Goal: Task Accomplishment & Management: Manage account settings

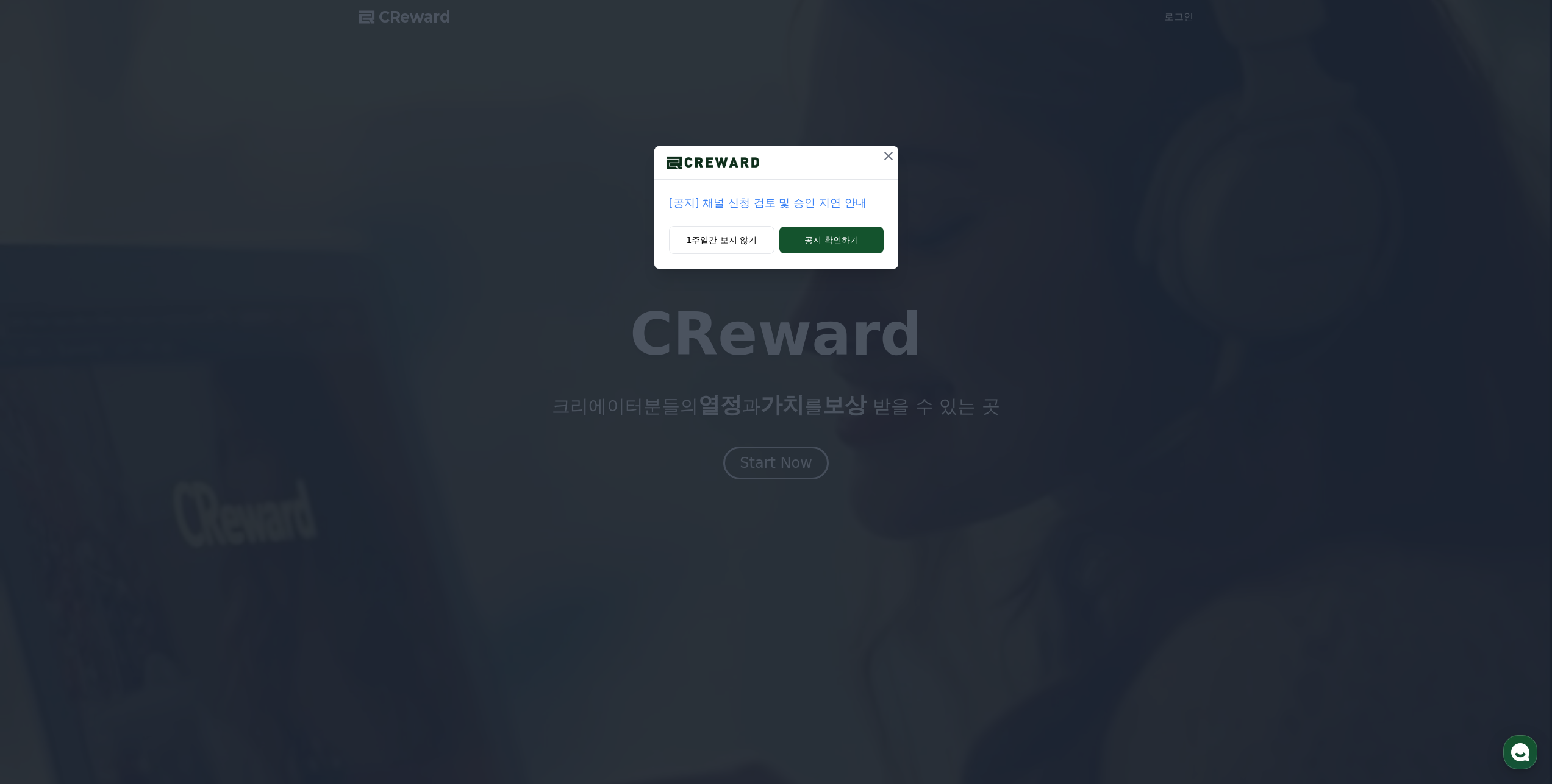
click at [879, 153] on button at bounding box center [888, 156] width 20 height 20
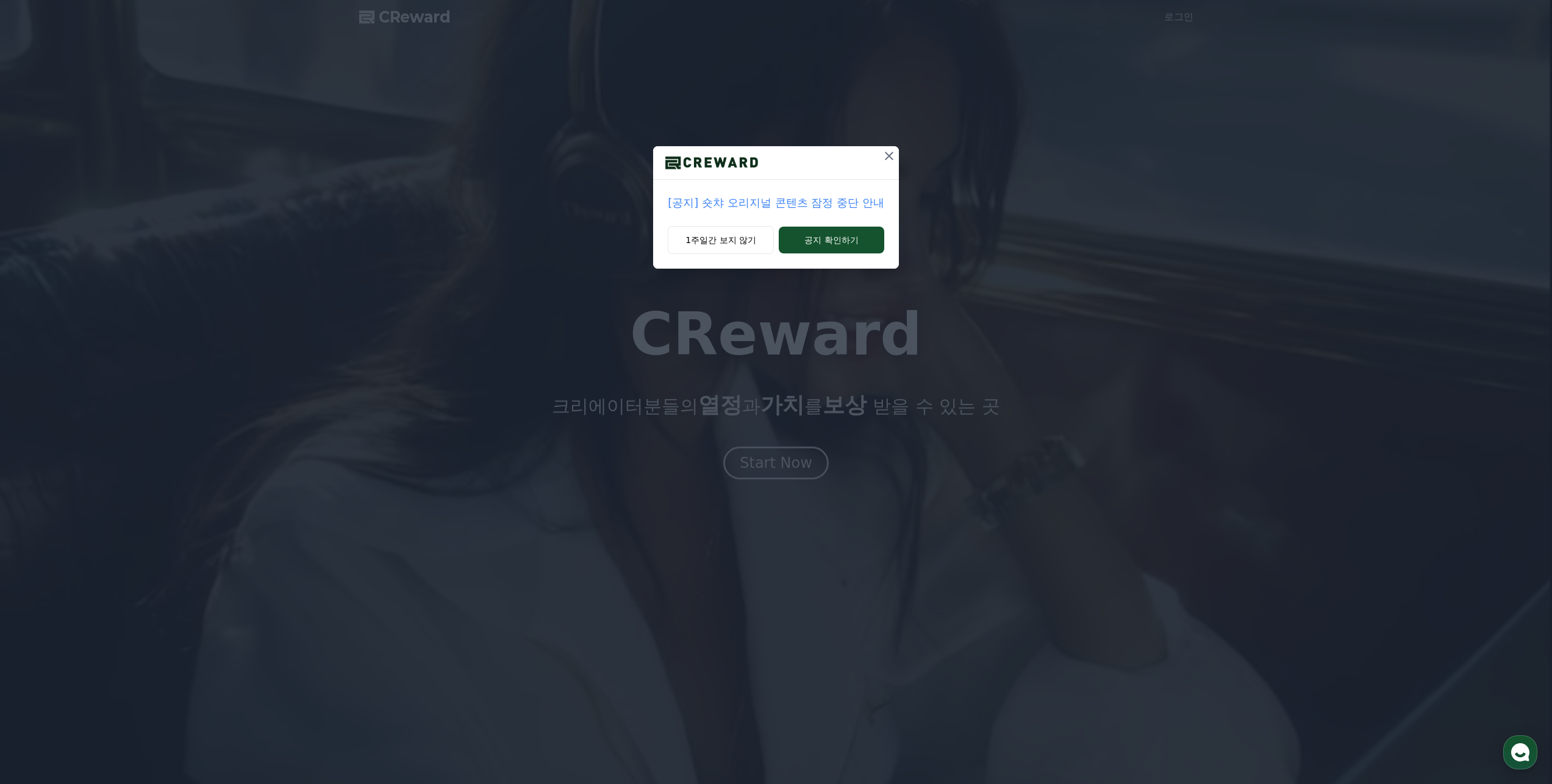
click at [882, 153] on icon at bounding box center [889, 156] width 15 height 15
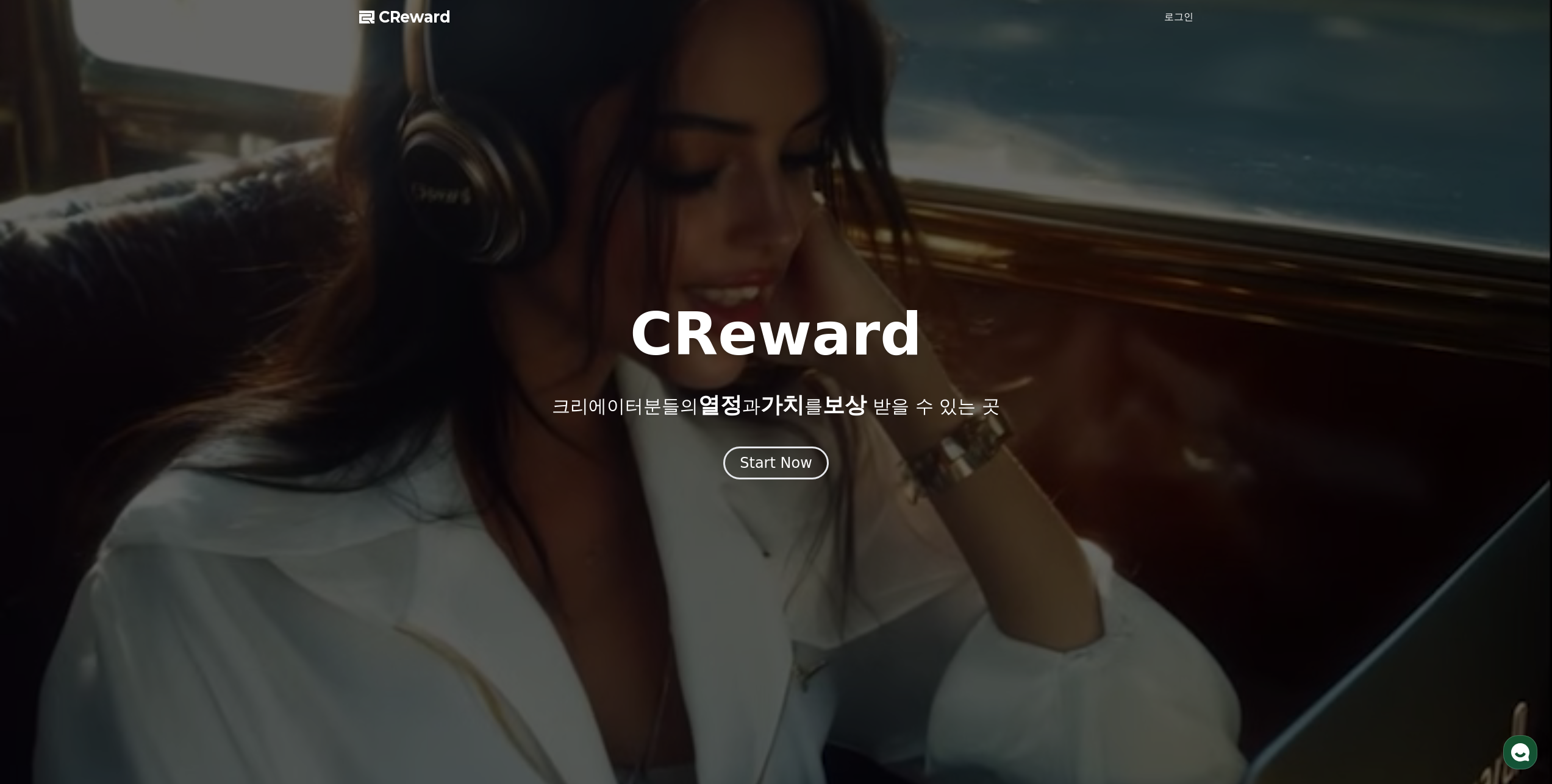
click at [1174, 11] on link "로그인" at bounding box center [1178, 17] width 29 height 15
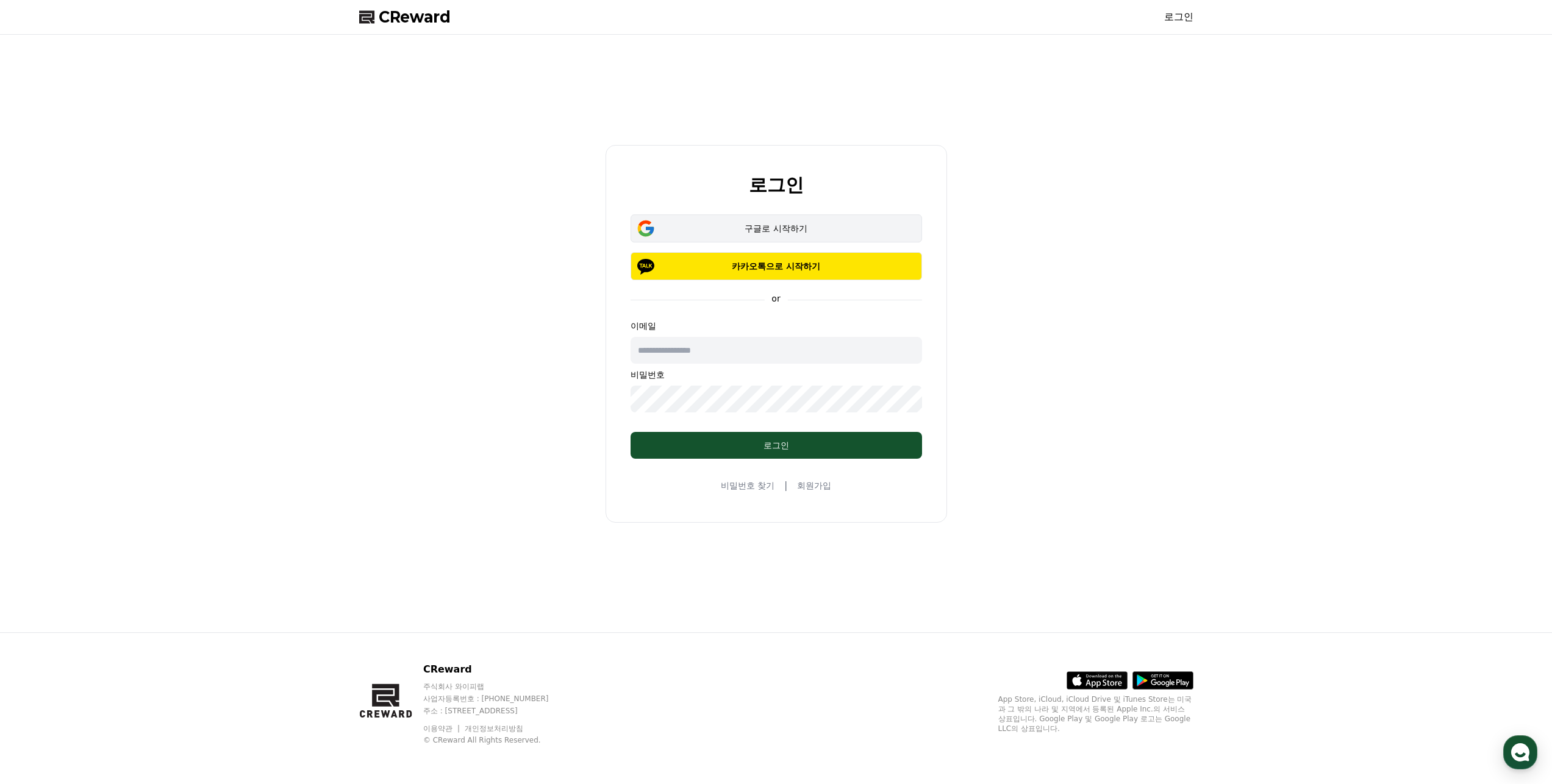
click at [837, 234] on div "구글로 시작하기" at bounding box center [776, 228] width 256 height 12
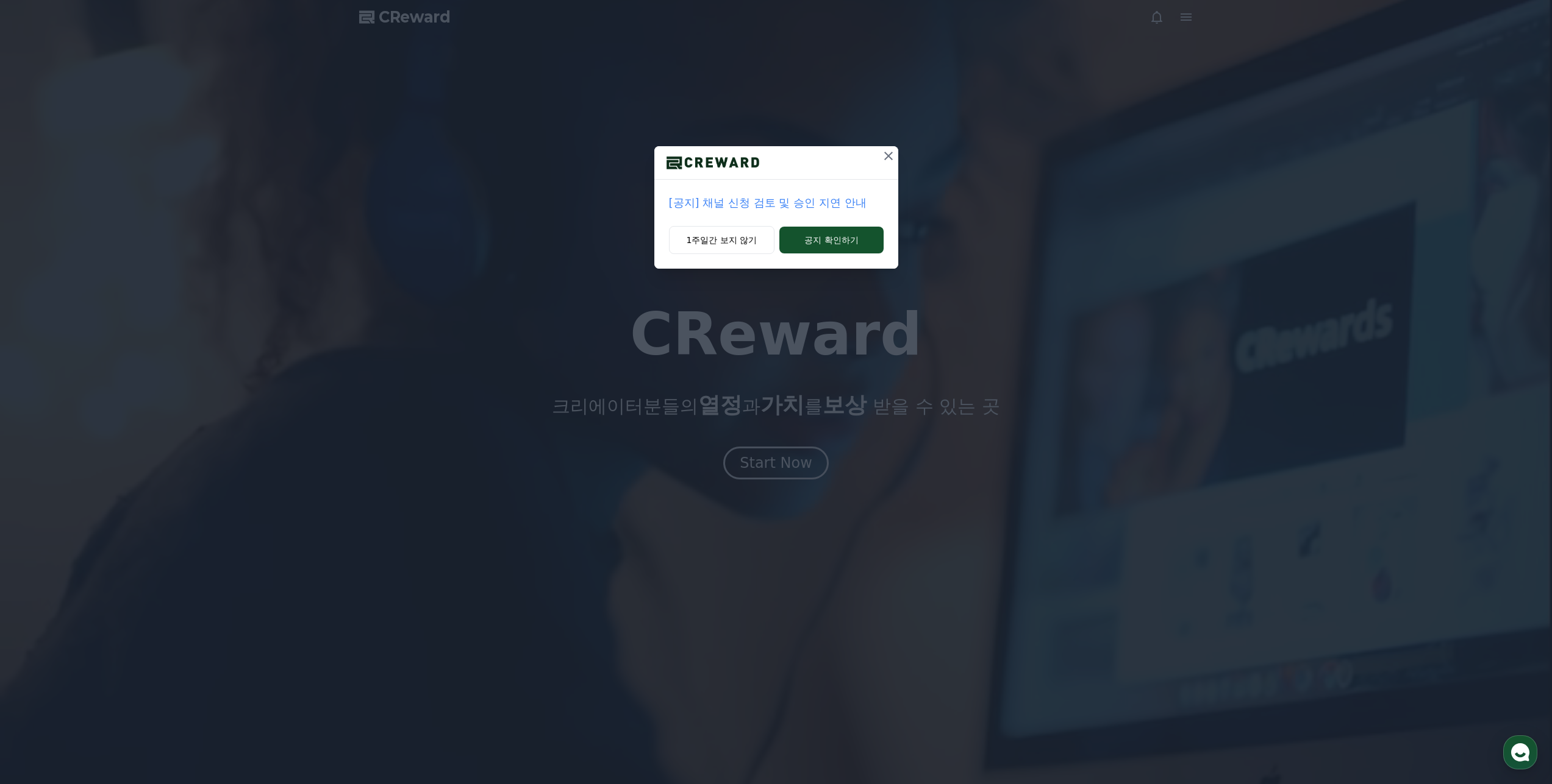
click at [719, 198] on p "[공지] 채널 신청 검토 및 승인 지연 안내" at bounding box center [776, 203] width 215 height 17
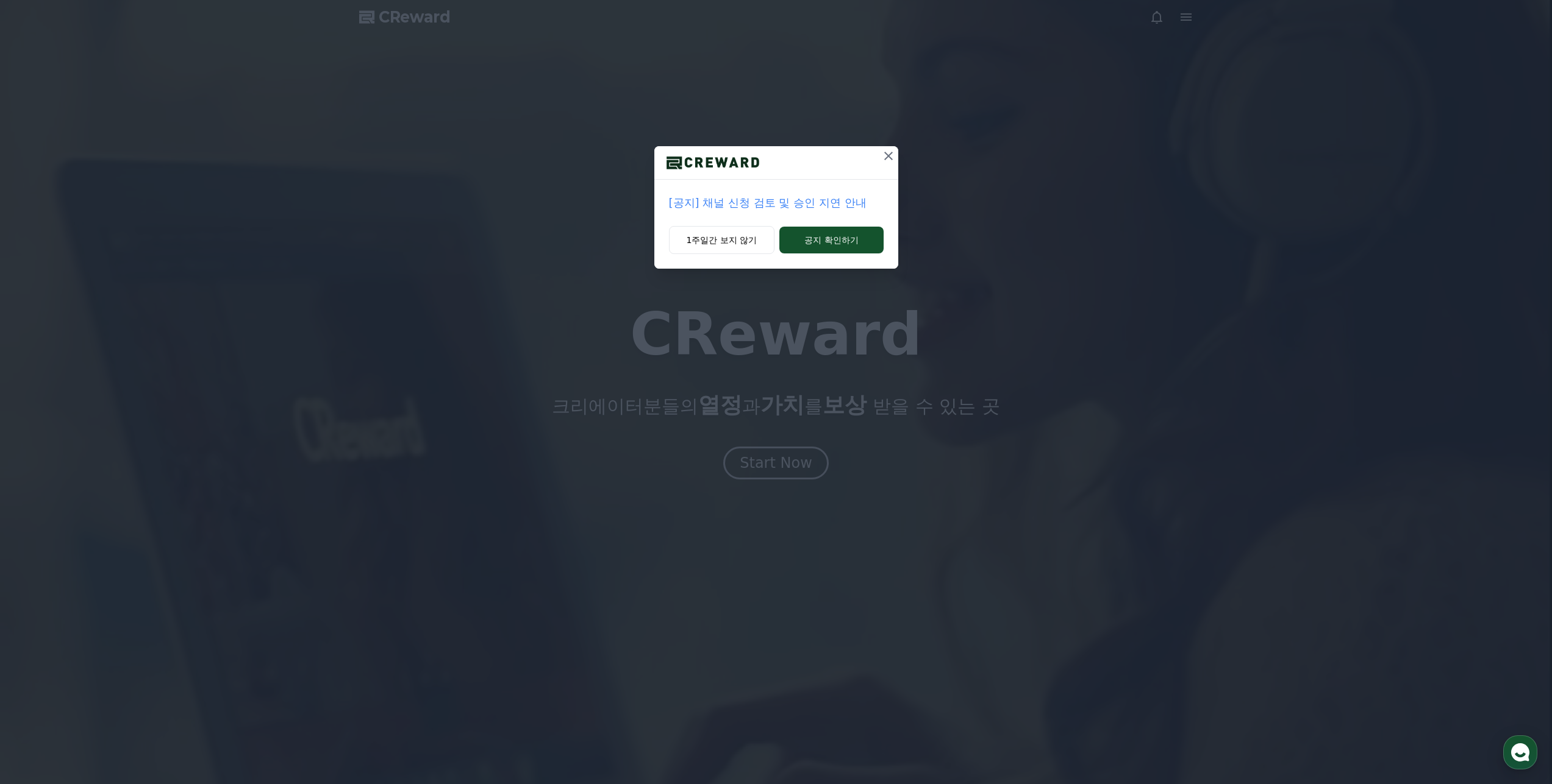
click at [719, 198] on p "[공지] 채널 신청 검토 및 승인 지연 안내" at bounding box center [776, 203] width 215 height 17
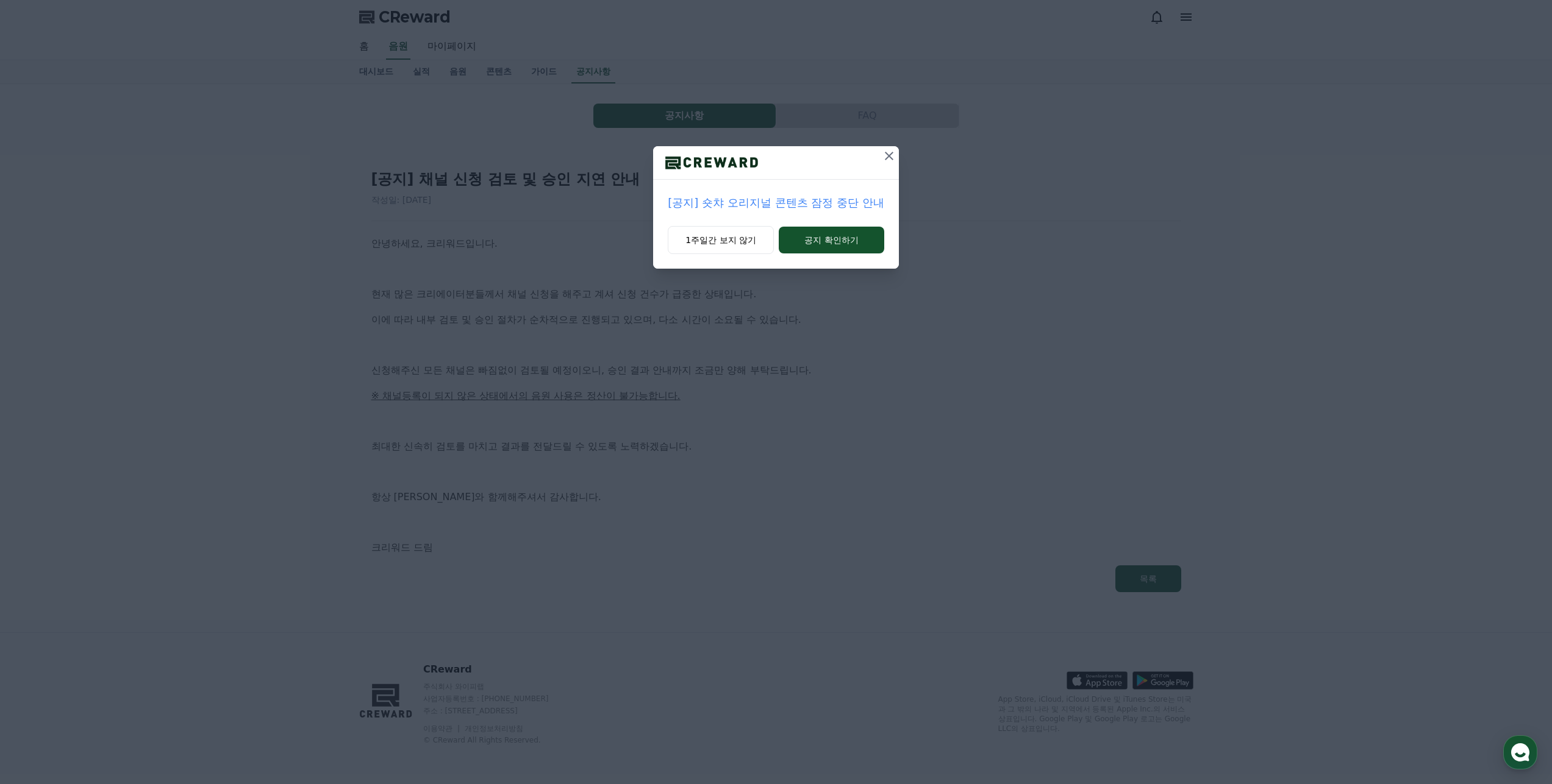
click at [777, 206] on p "[공지] 숏챠 오리지널 콘텐츠 잠정 중단 안내" at bounding box center [775, 203] width 216 height 17
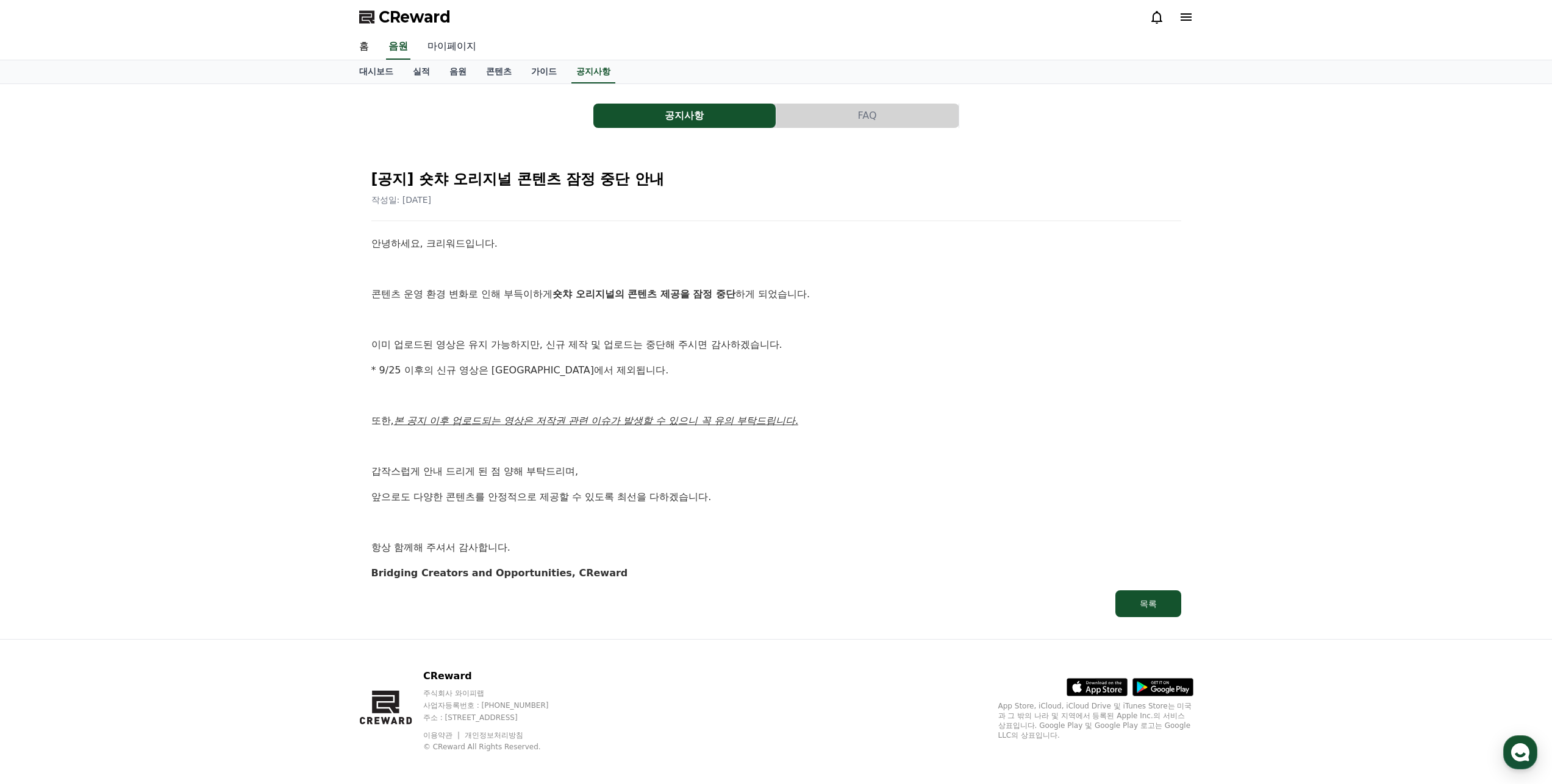
click at [444, 41] on link "마이페이지" at bounding box center [452, 47] width 68 height 25
select select "**********"
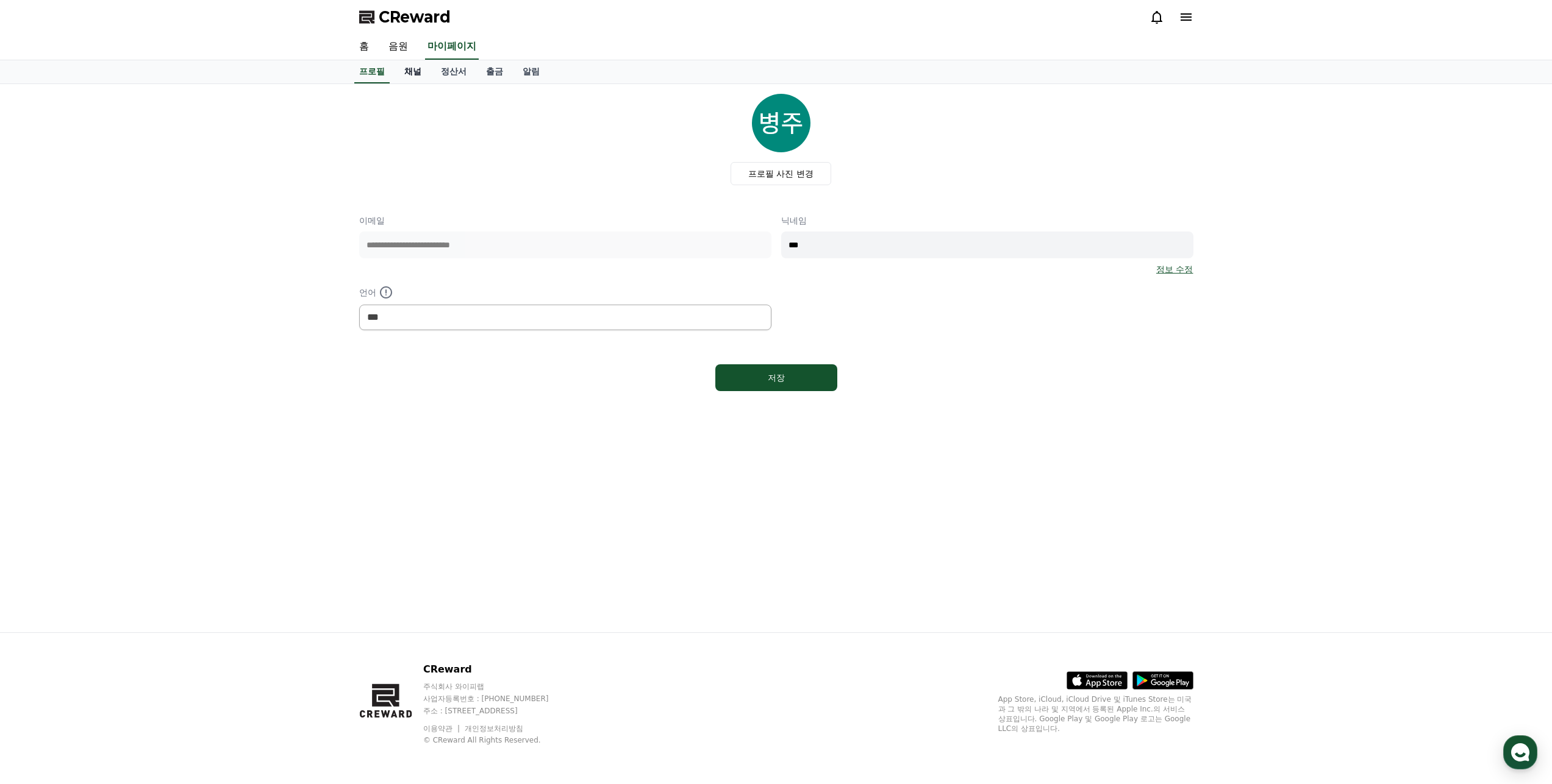
click at [405, 73] on link "채널" at bounding box center [412, 72] width 36 height 23
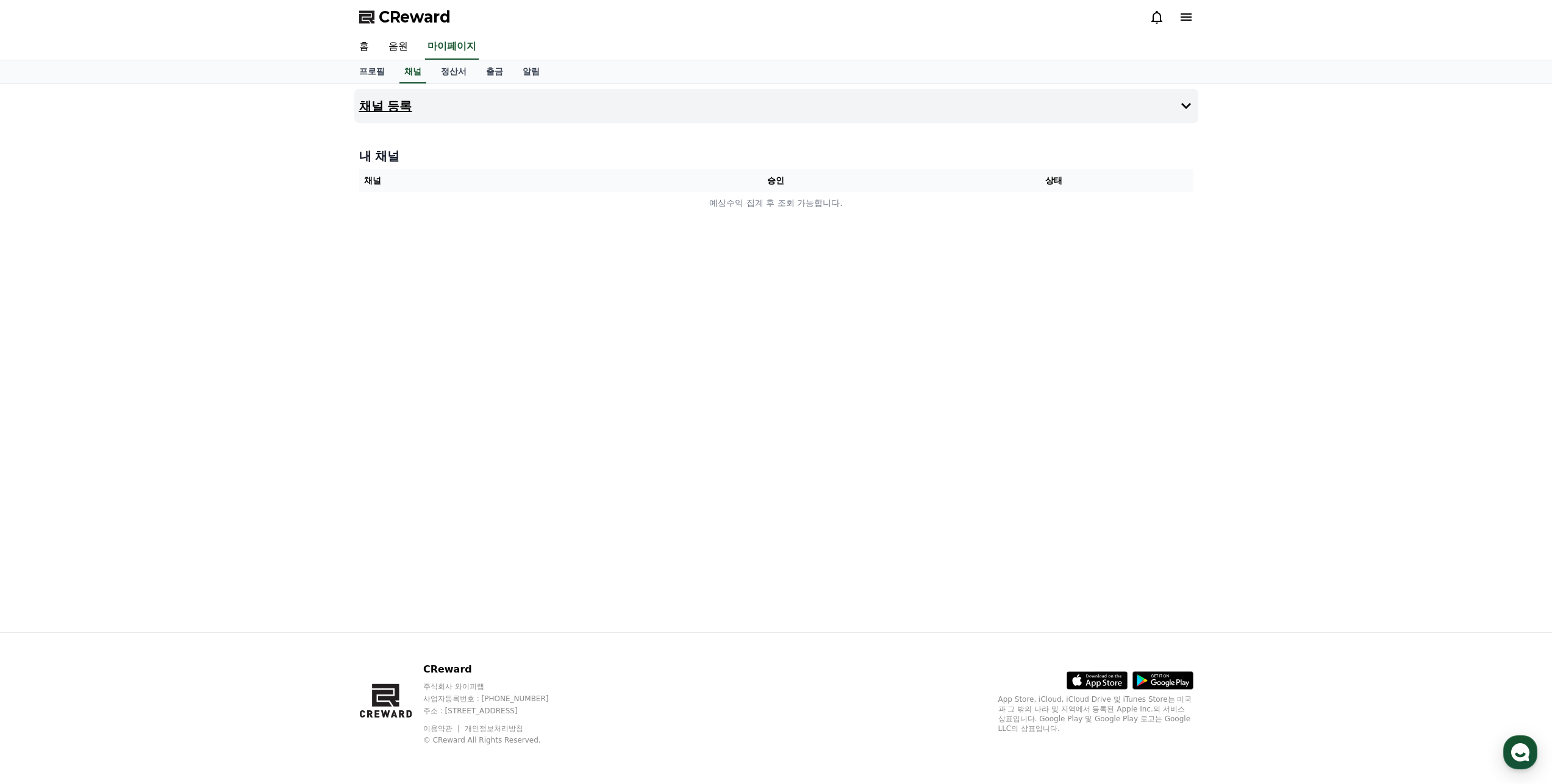
click at [1177, 106] on button "채널 등록" at bounding box center [776, 106] width 844 height 35
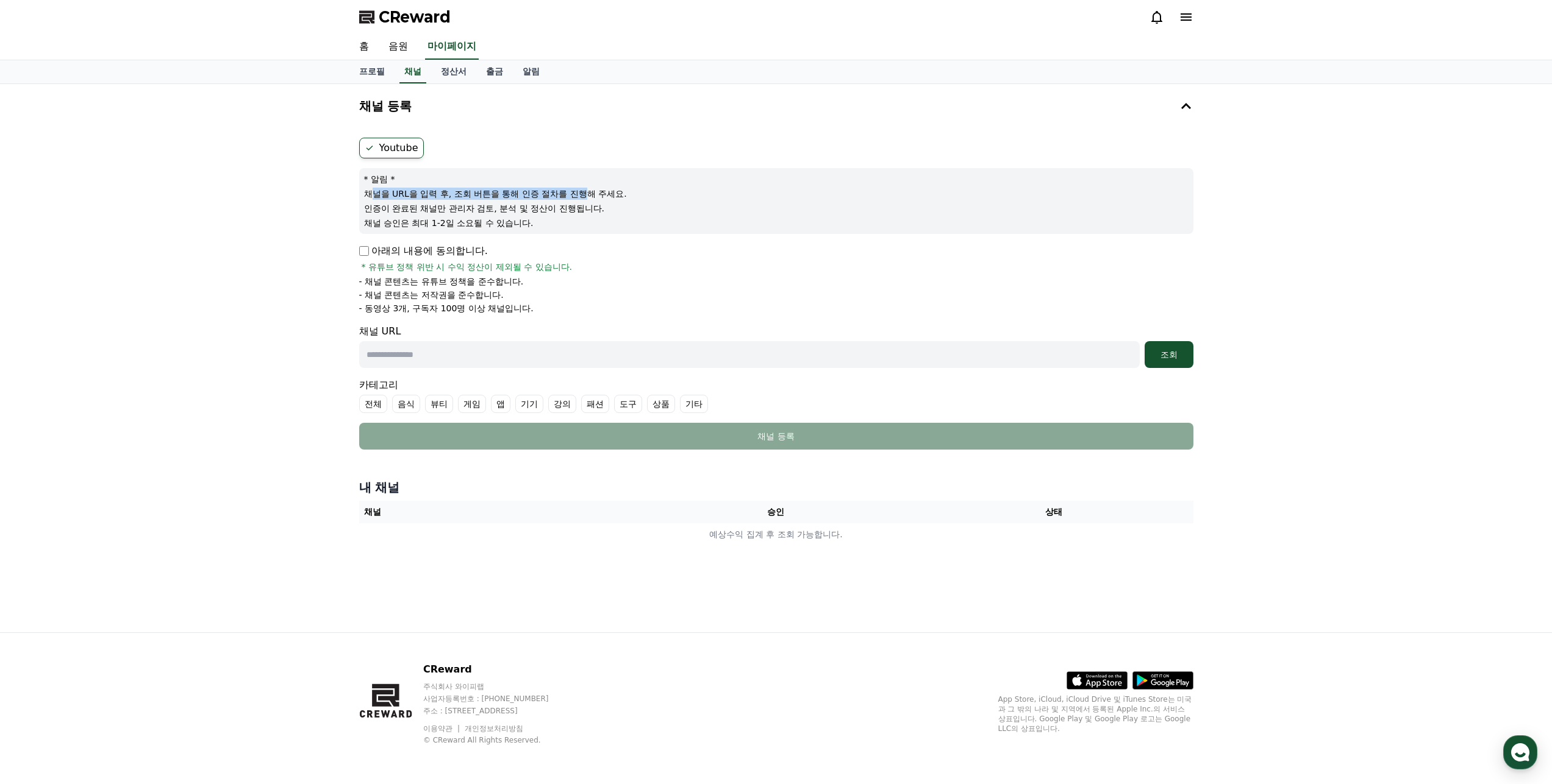
drag, startPoint x: 371, startPoint y: 193, endPoint x: 587, endPoint y: 194, distance: 216.0
click at [587, 194] on p "채널을 URL을 입력 후, 조회 버튼을 통해 인증 절차를 진행해 주세요." at bounding box center [776, 193] width 825 height 12
click at [580, 194] on p "채널을 URL을 입력 후, 조회 버튼을 통해 인증 절차를 진행해 주세요." at bounding box center [776, 193] width 825 height 12
click at [395, 151] on label "Youtube" at bounding box center [391, 148] width 65 height 21
click at [422, 358] on input "text" at bounding box center [749, 354] width 781 height 27
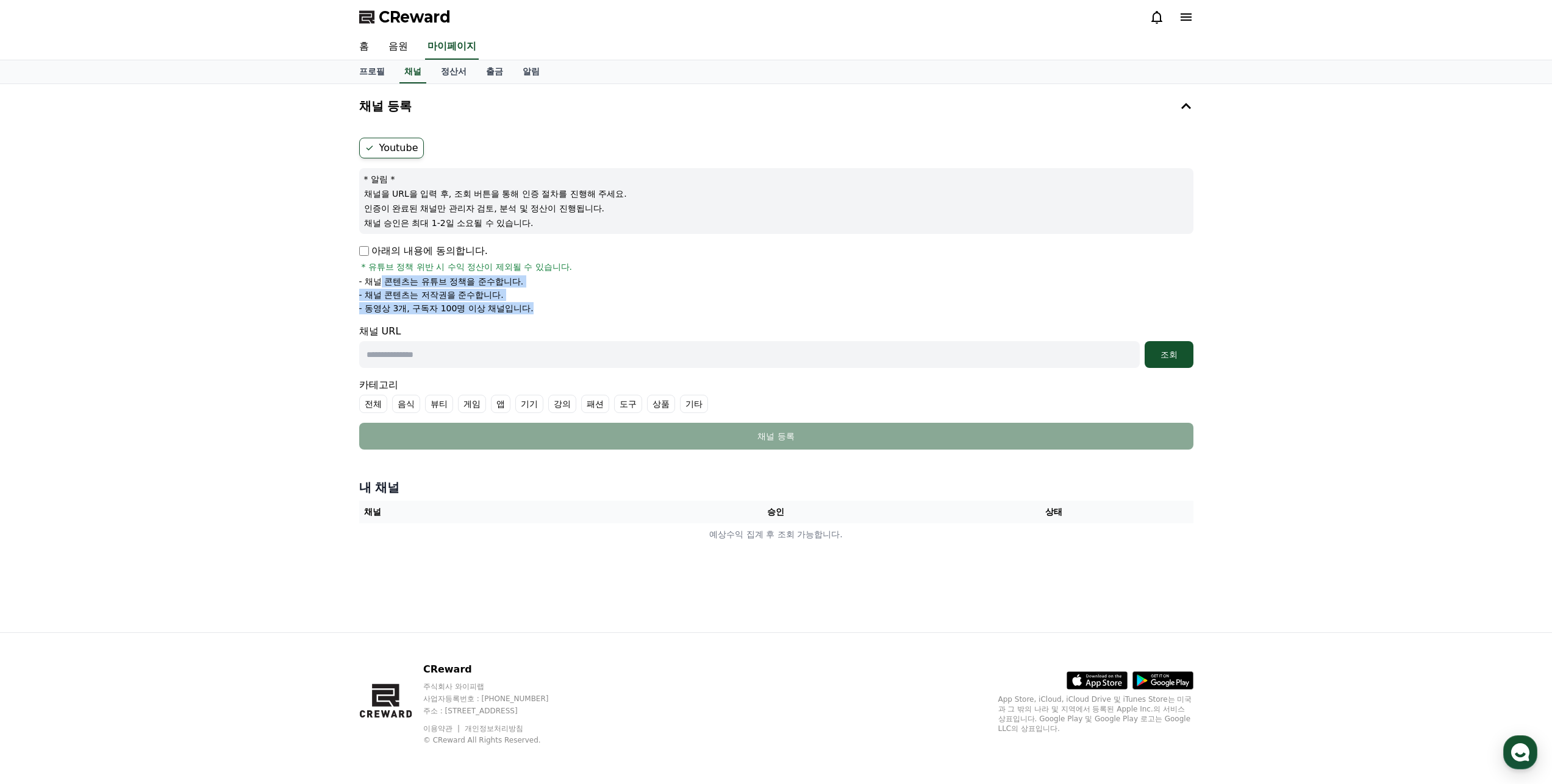
drag, startPoint x: 383, startPoint y: 287, endPoint x: 569, endPoint y: 311, distance: 187.5
click at [569, 311] on ul "- 채널 콘텐츠는 유튜브 정책을 준수합니다. - 채널 콘텐츠는 저작권을 준수합니다. - 동영상 3개, 구독자 100명 이상 채널입니다." at bounding box center [776, 295] width 834 height 39
click at [569, 311] on li "- 동영상 3개, 구독자 100명 이상 채널입니다." at bounding box center [776, 307] width 834 height 12
drag, startPoint x: 402, startPoint y: 271, endPoint x: 606, endPoint y: 314, distance: 208.5
click at [606, 314] on div "아래의 내용에 동의합니다. * 유튜브 정책 위반 시 수익 정산이 제외될 수 있습니다. - 채널 콘텐츠는 유튜브 정책을 준수합니다. - 채널 콘…" at bounding box center [776, 279] width 834 height 71
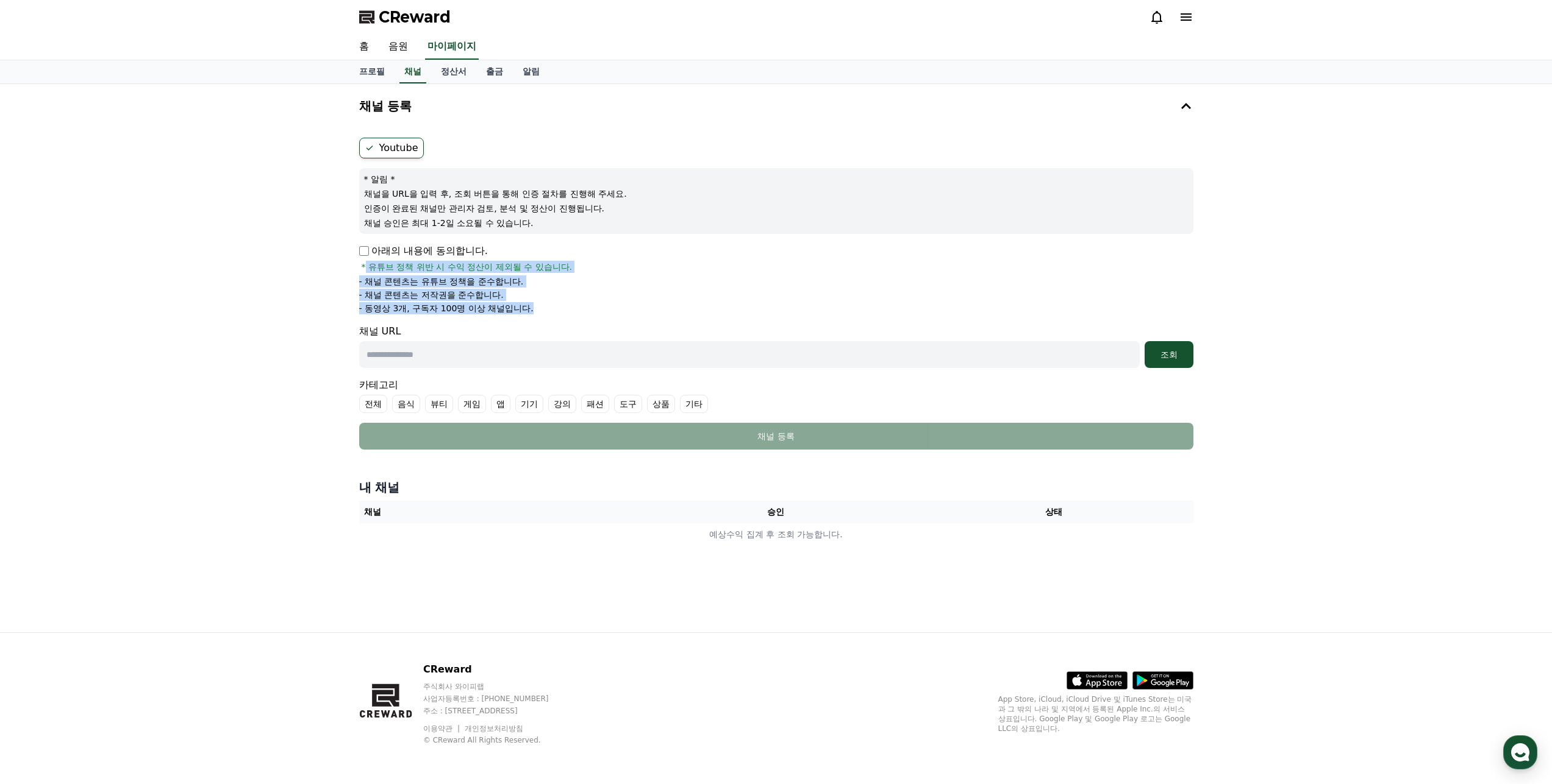
click at [606, 314] on li "- 동영상 3개, 구독자 100명 이상 채널입니다." at bounding box center [776, 307] width 834 height 12
click at [511, 359] on input "text" at bounding box center [749, 354] width 781 height 27
paste input "**********"
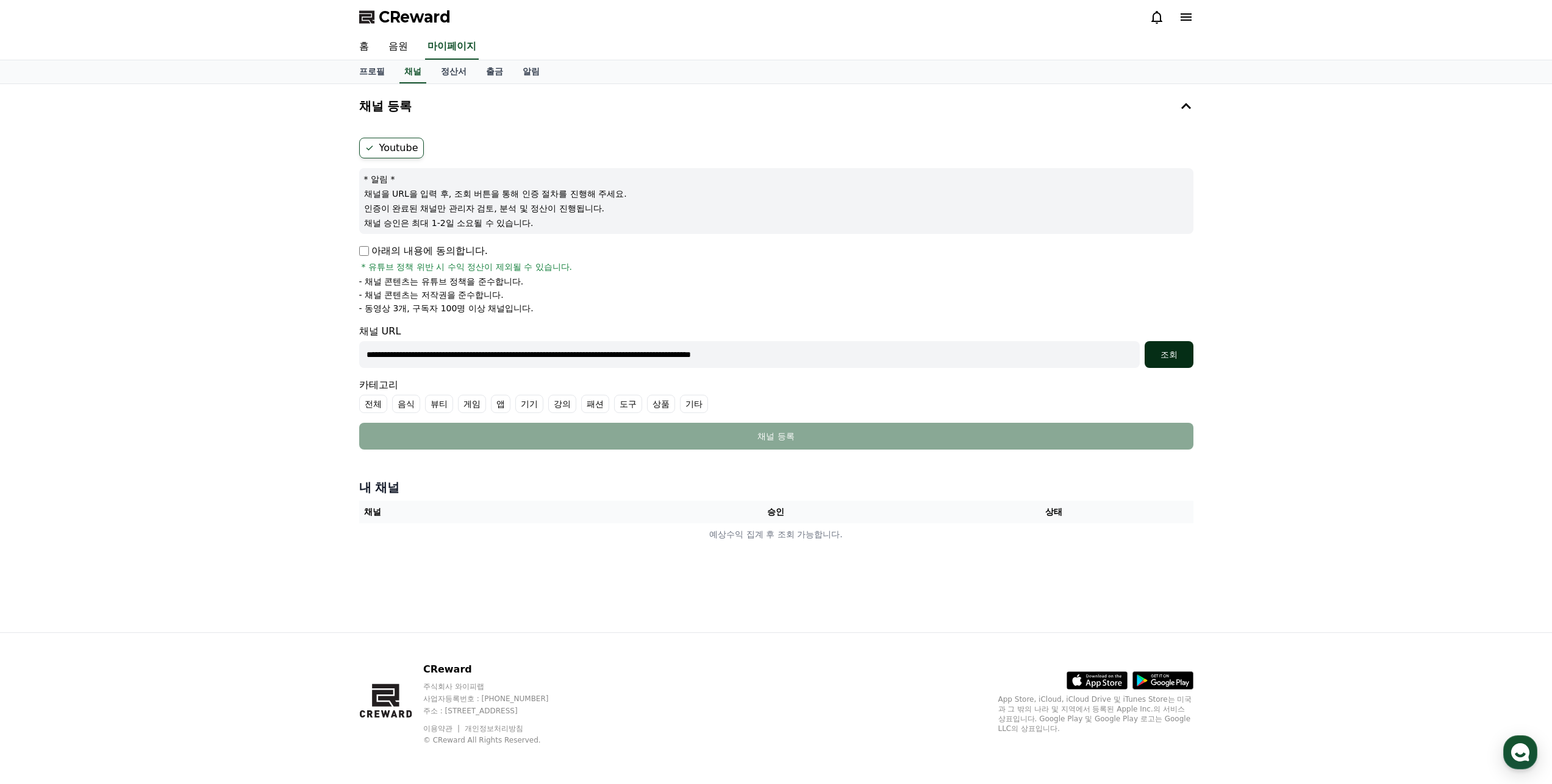
type input "**********"
click at [1164, 352] on div "조회" at bounding box center [1169, 354] width 39 height 12
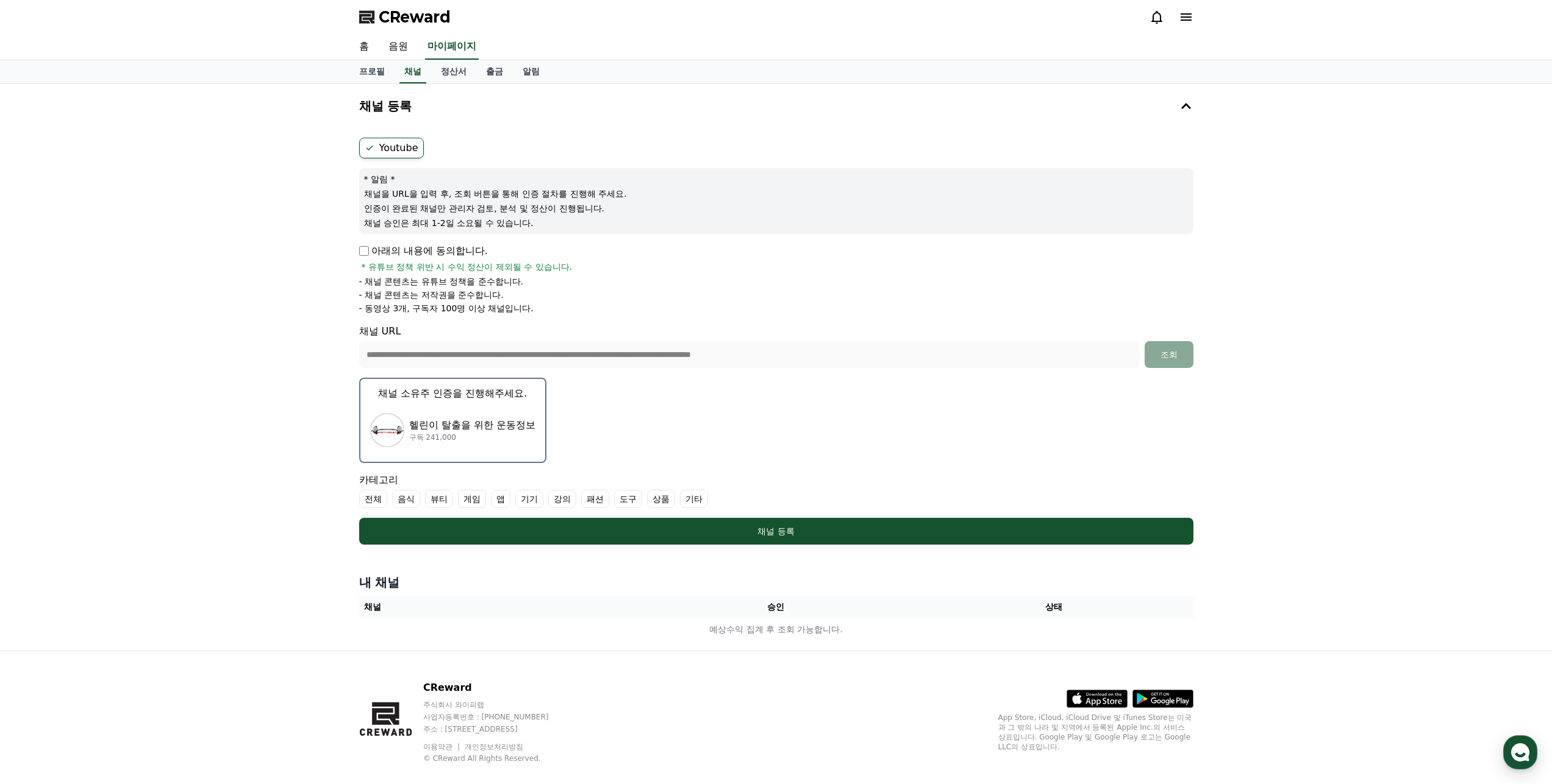
click at [488, 400] on p "채널 소유주 인증을 진행해주세요." at bounding box center [452, 393] width 149 height 15
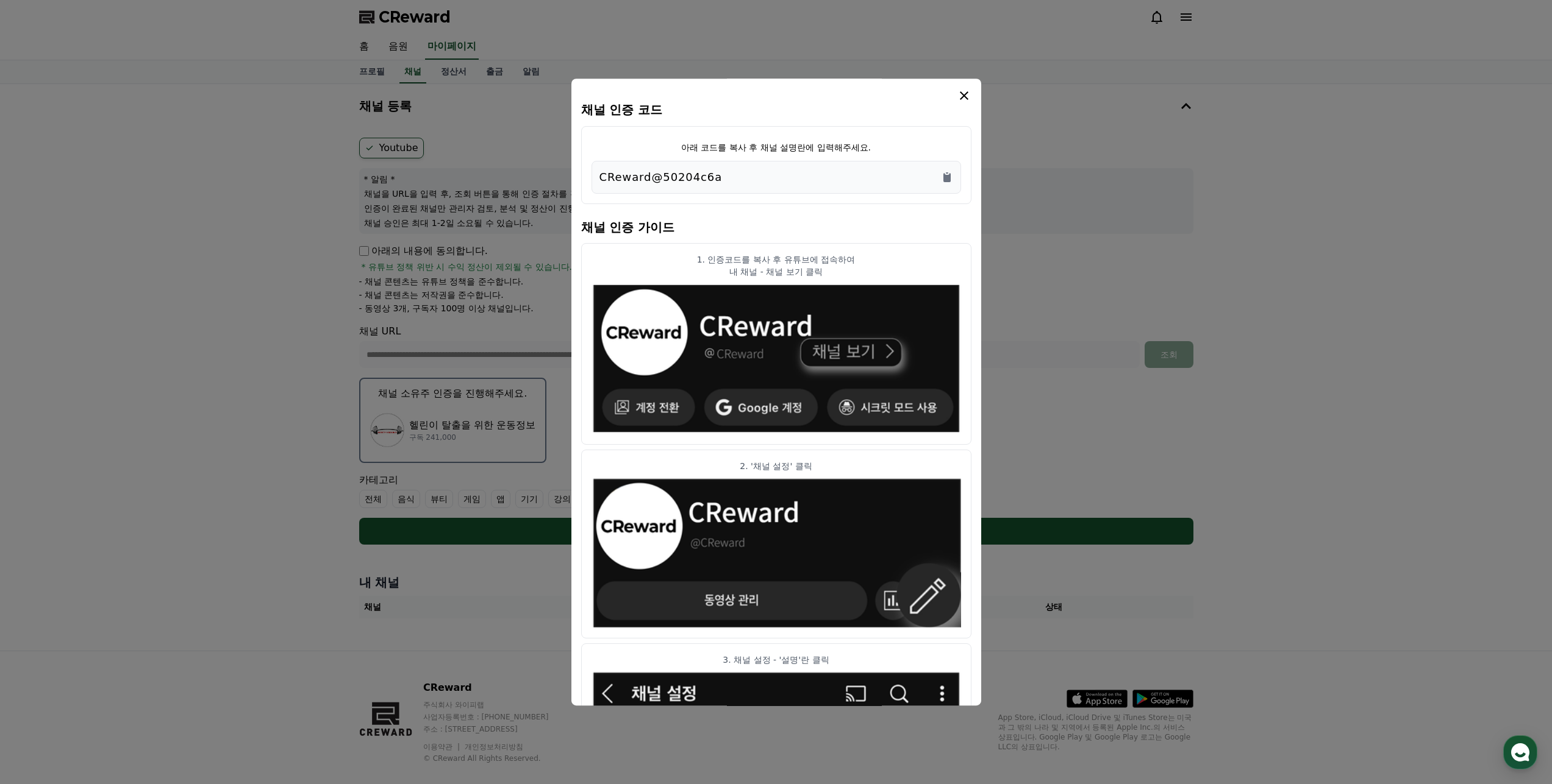
drag, startPoint x: 715, startPoint y: 258, endPoint x: 871, endPoint y: 269, distance: 156.4
click at [871, 269] on div "1. 인증코드를 복사 후 유튜브에 접속하여 내 채널 - 채널 보기 클릭" at bounding box center [776, 265] width 369 height 24
click at [871, 269] on p "내 채널 - 채널 보기 클릭" at bounding box center [776, 271] width 369 height 12
click at [949, 179] on icon "Copy to clipboard" at bounding box center [947, 178] width 7 height 9
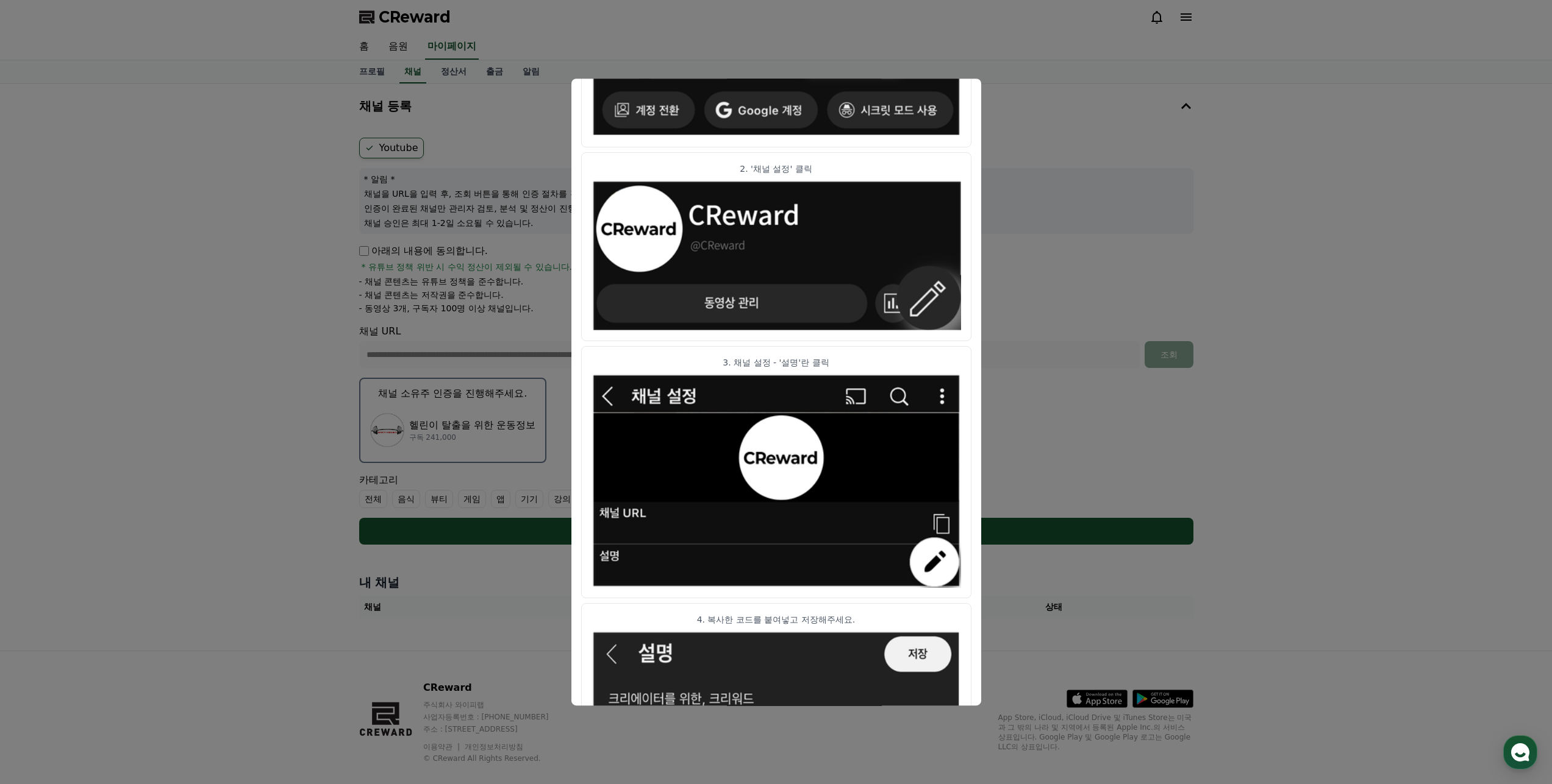
scroll to position [424, 0]
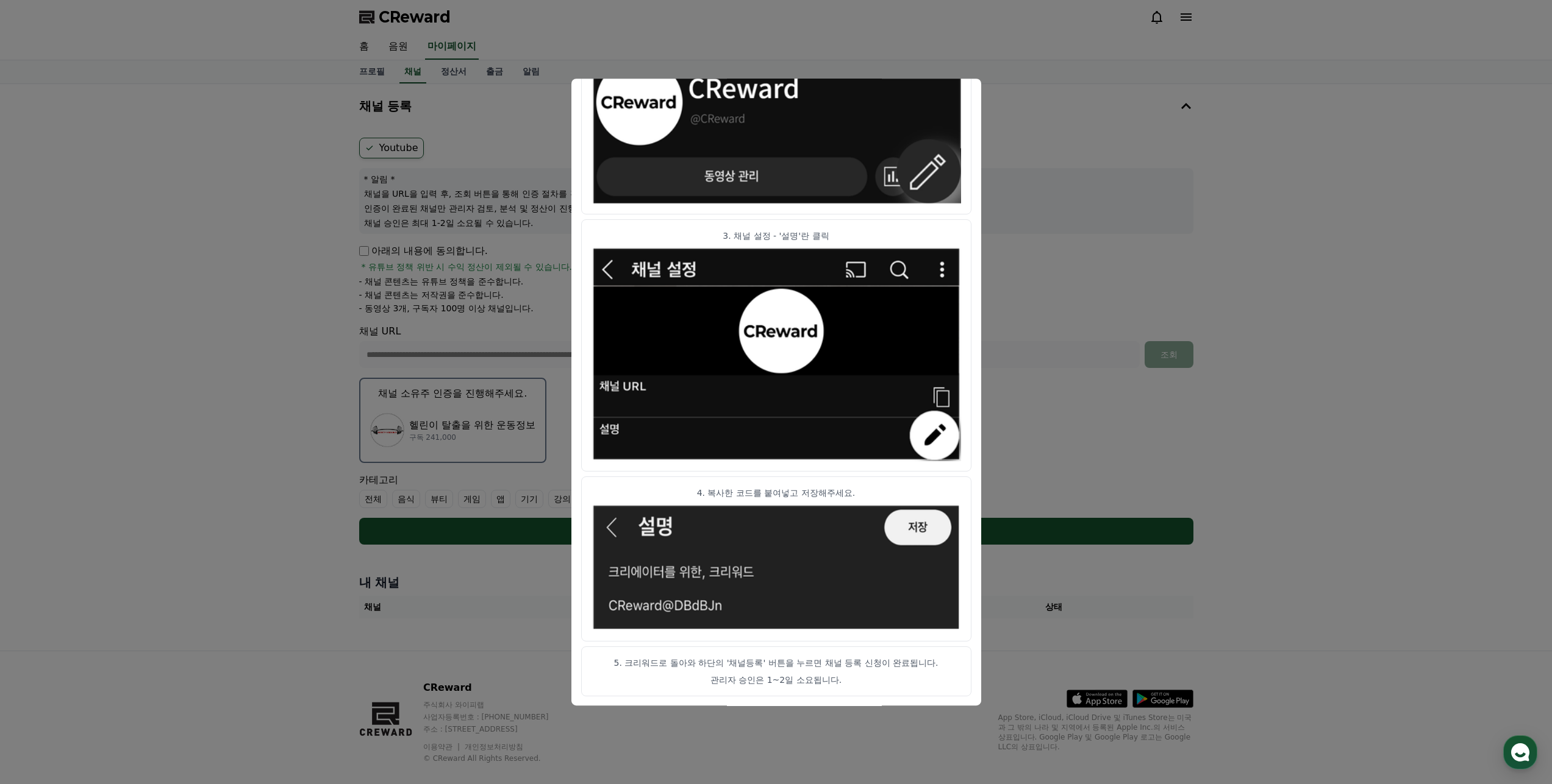
click at [1048, 332] on button "close modal" at bounding box center [776, 392] width 1552 height 784
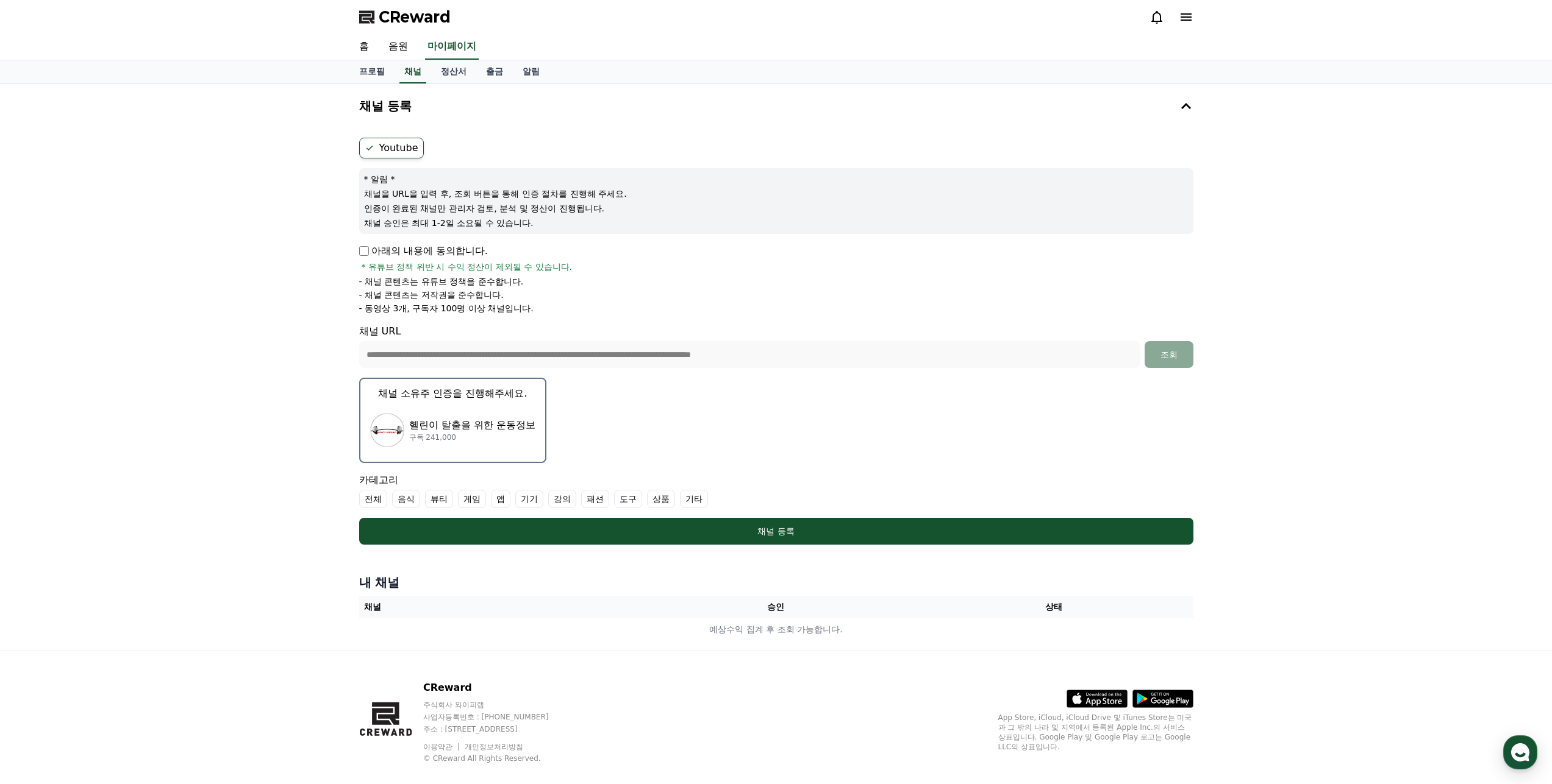
click at [686, 499] on label "기타" at bounding box center [694, 499] width 28 height 19
click at [656, 499] on label "상품" at bounding box center [661, 499] width 28 height 19
click at [674, 502] on label "상품" at bounding box center [668, 499] width 43 height 19
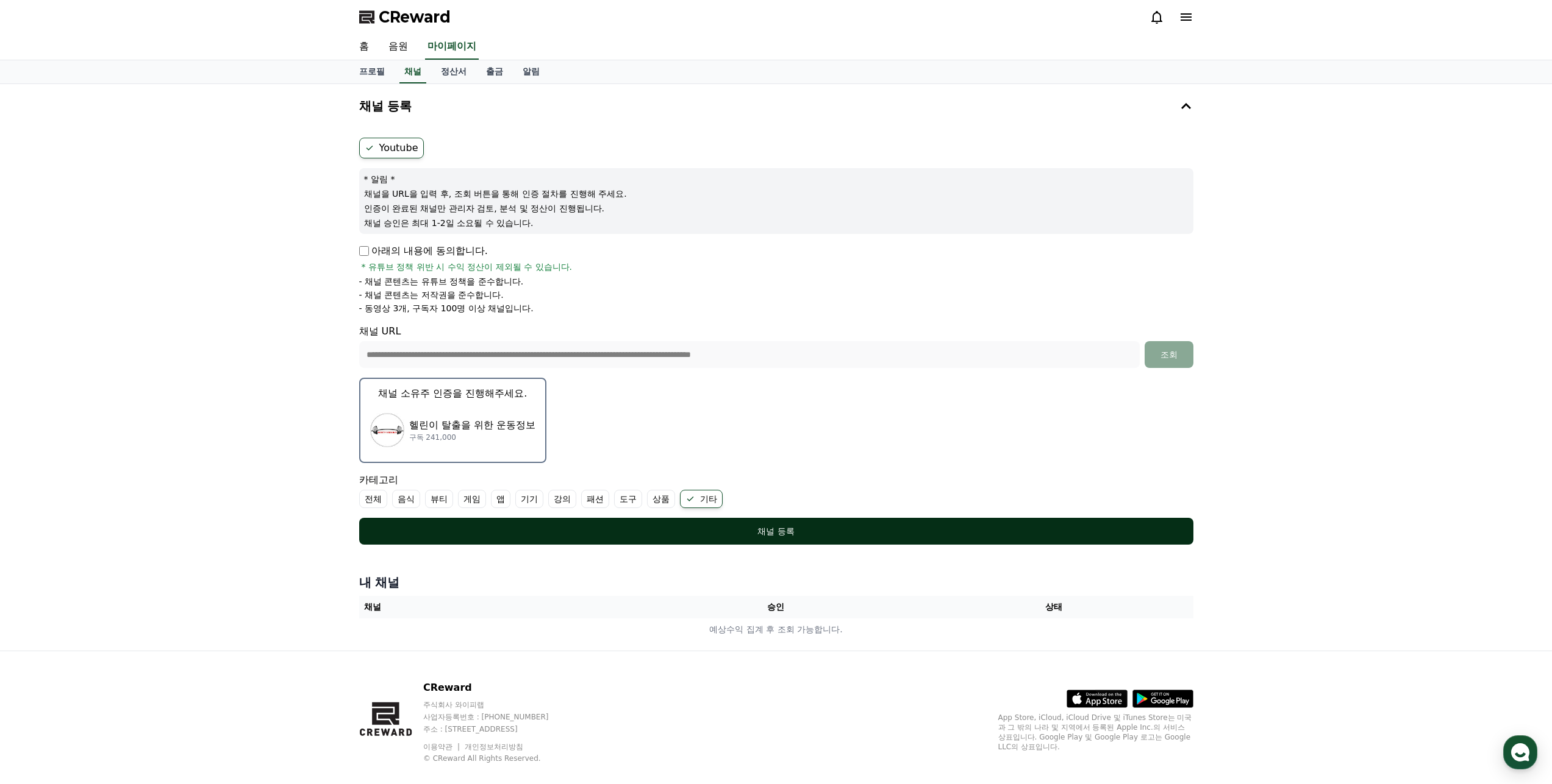
click at [514, 525] on div "채널 등록" at bounding box center [776, 531] width 785 height 12
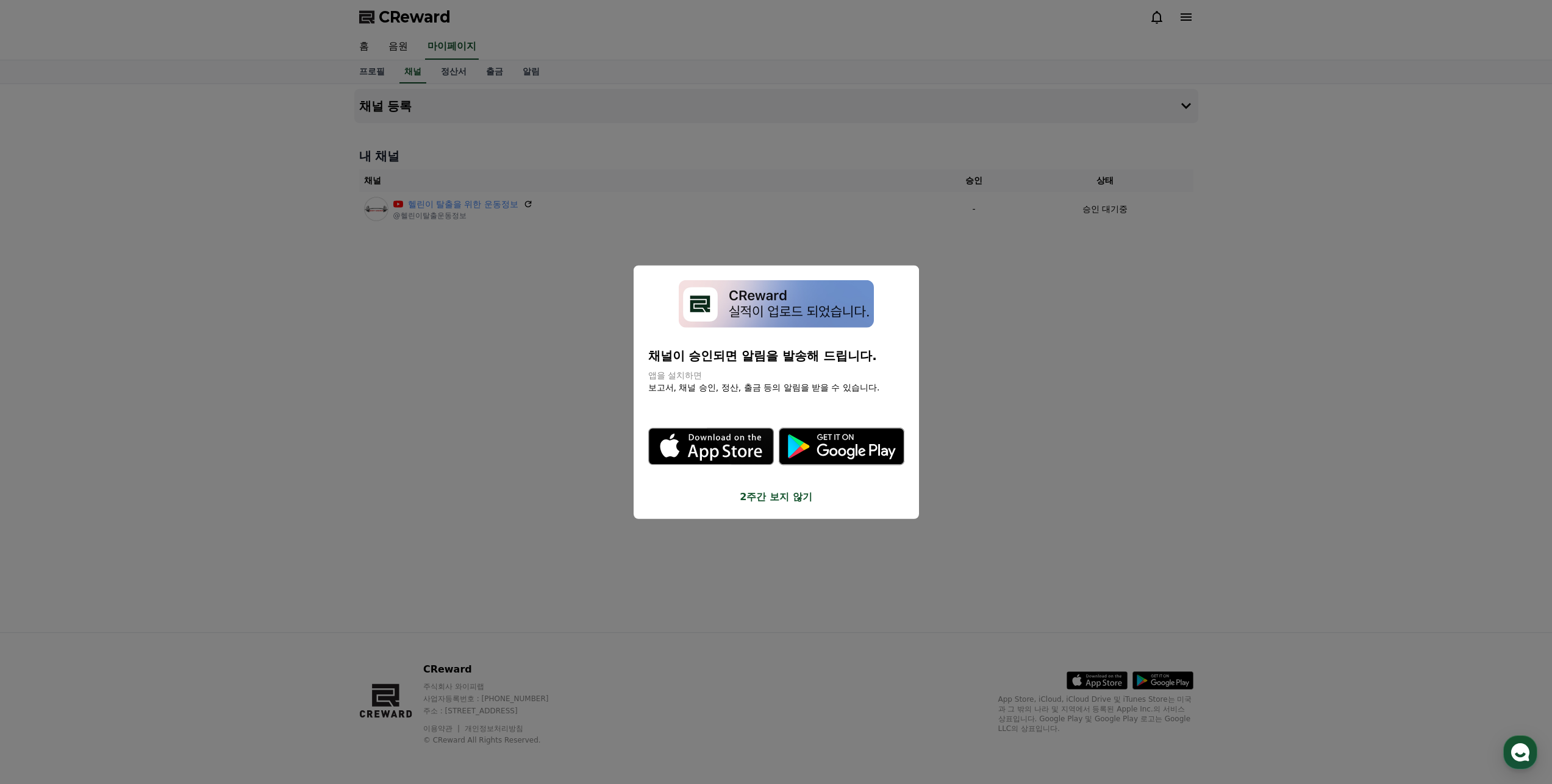
click at [784, 501] on button "2주간 보지 않기" at bounding box center [776, 497] width 256 height 15
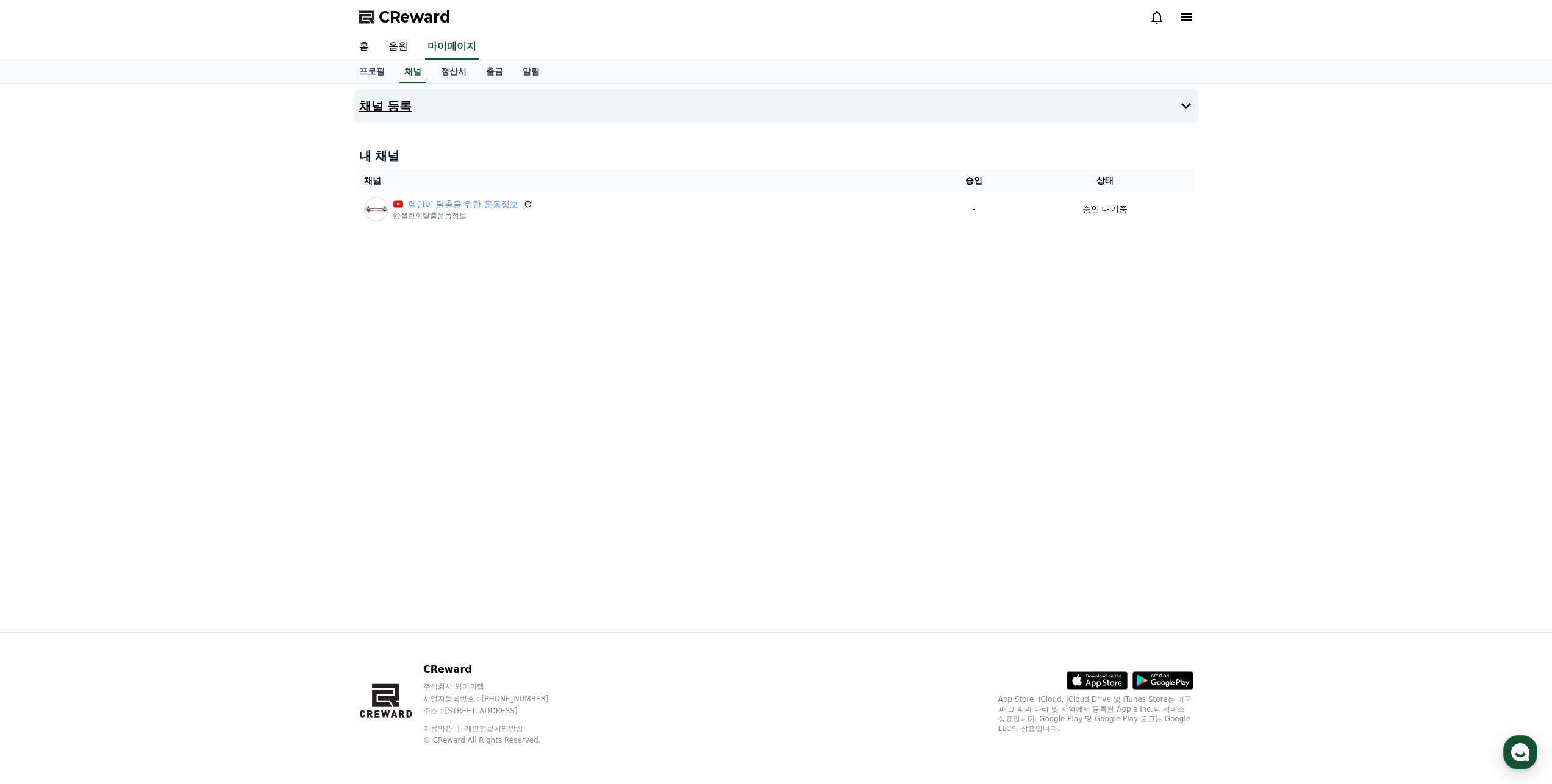
click at [1186, 105] on icon at bounding box center [1186, 107] width 15 height 15
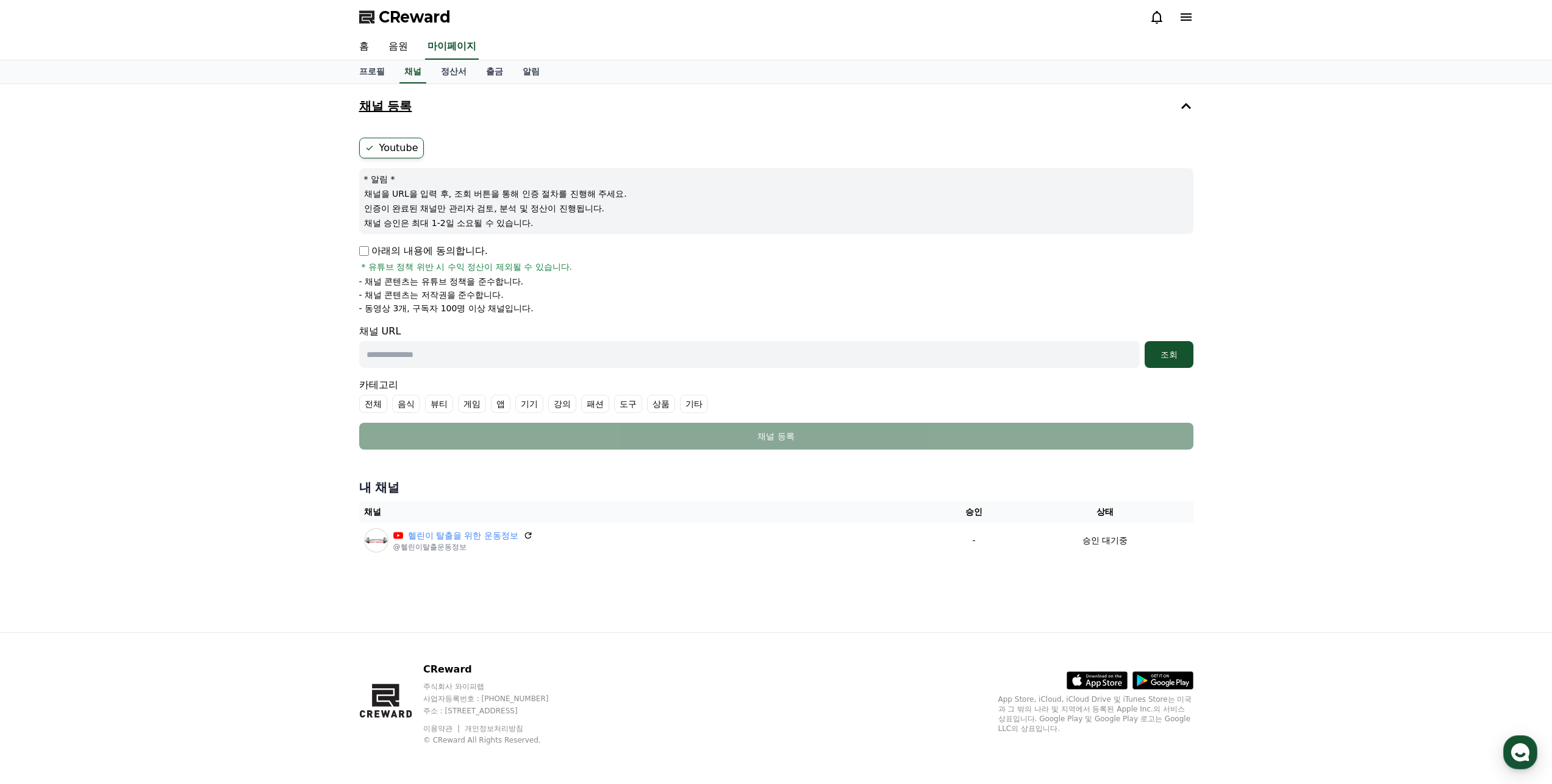
click at [697, 362] on input "text" at bounding box center [749, 354] width 781 height 27
paste input "**********"
type input "**********"
click at [443, 252] on p "아래의 내용에 동의합니다." at bounding box center [424, 251] width 129 height 15
click at [369, 251] on p "아래의 내용에 동의합니다." at bounding box center [424, 251] width 129 height 15
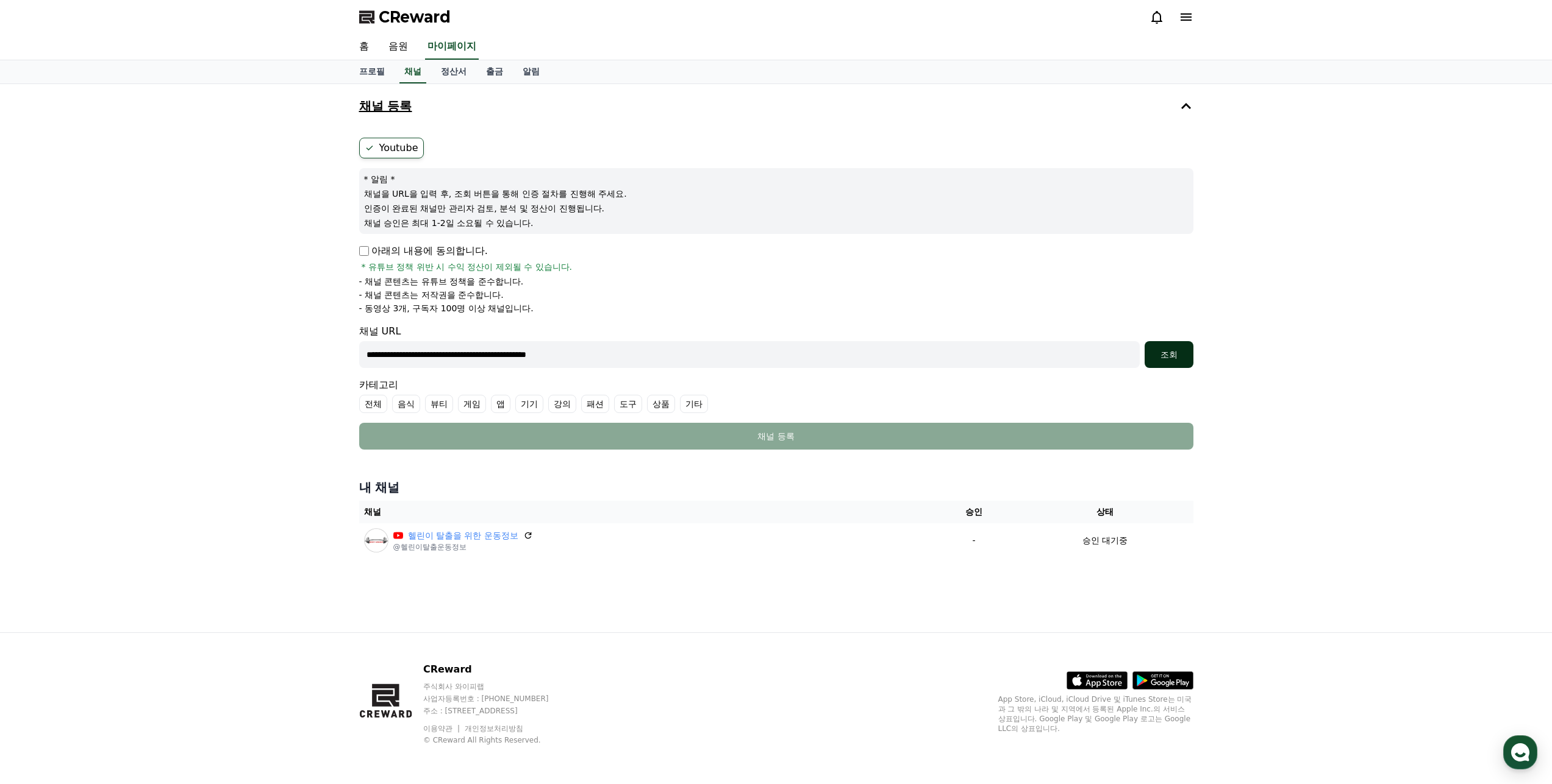
click at [1171, 350] on div "조회" at bounding box center [1169, 354] width 39 height 12
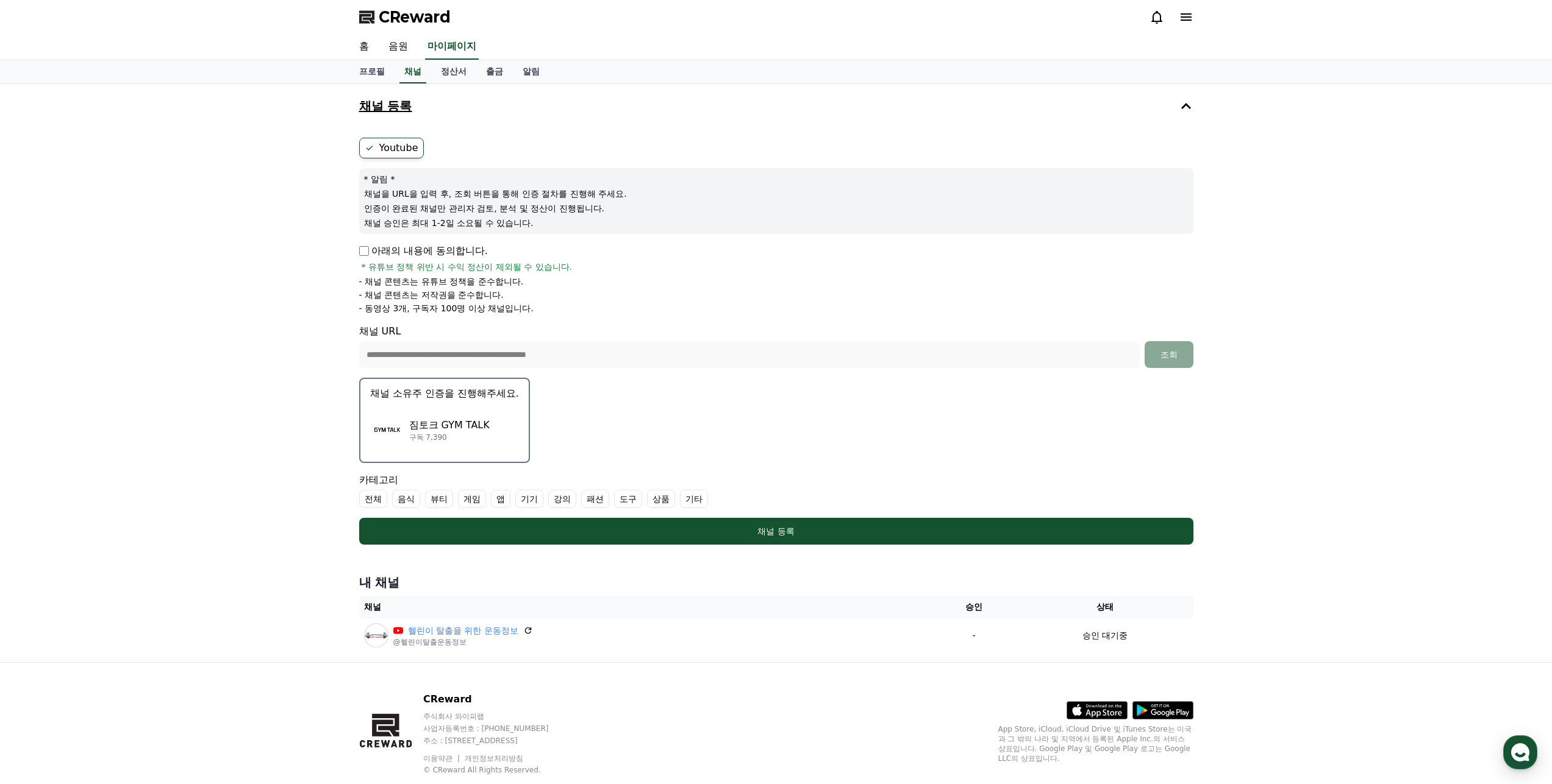
click at [481, 423] on p "짐토크 GYM TALK" at bounding box center [450, 425] width 80 height 15
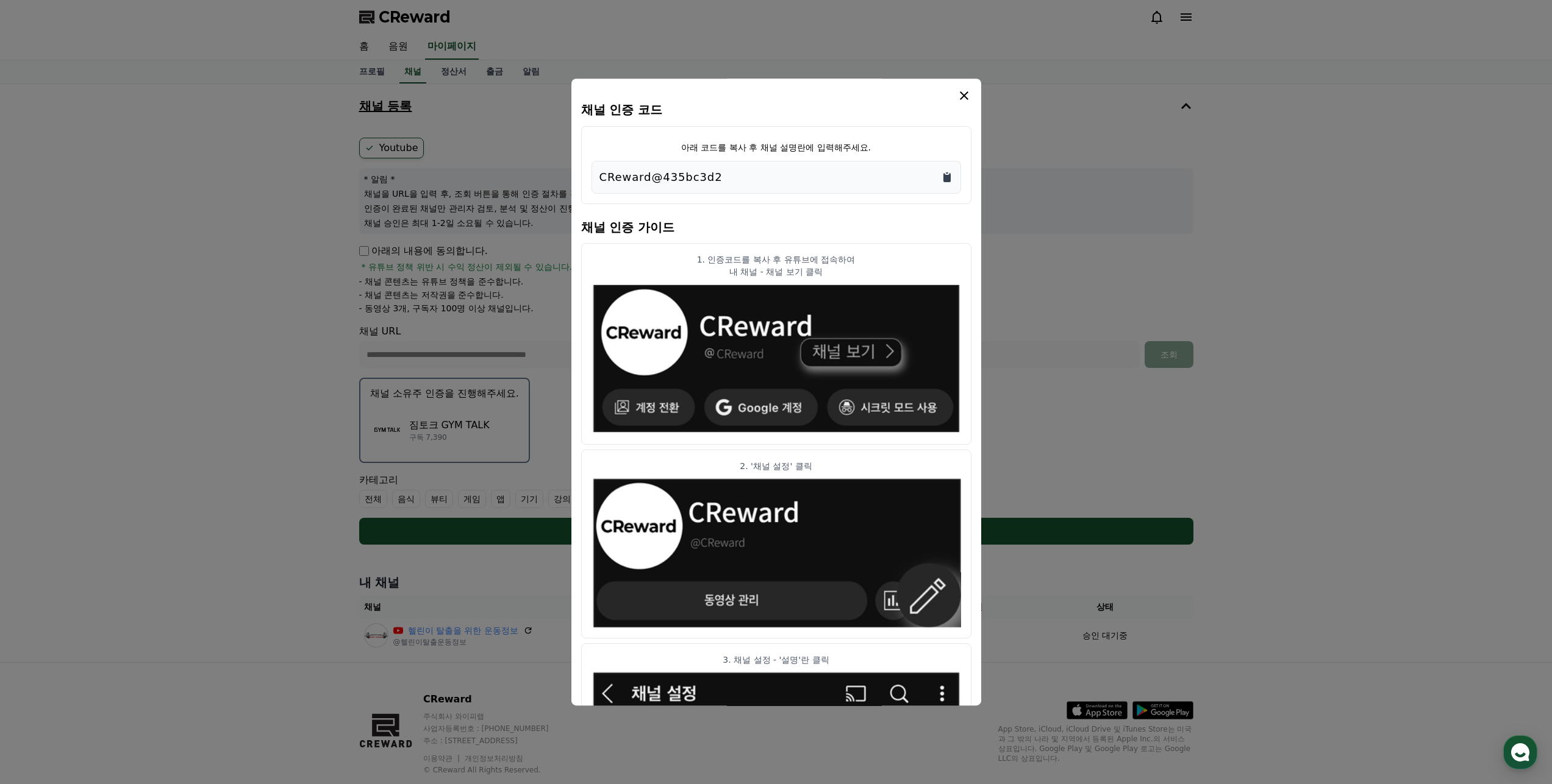
click at [945, 175] on icon "Copy to clipboard" at bounding box center [946, 177] width 12 height 12
click at [963, 93] on icon "modal" at bounding box center [964, 96] width 15 height 15
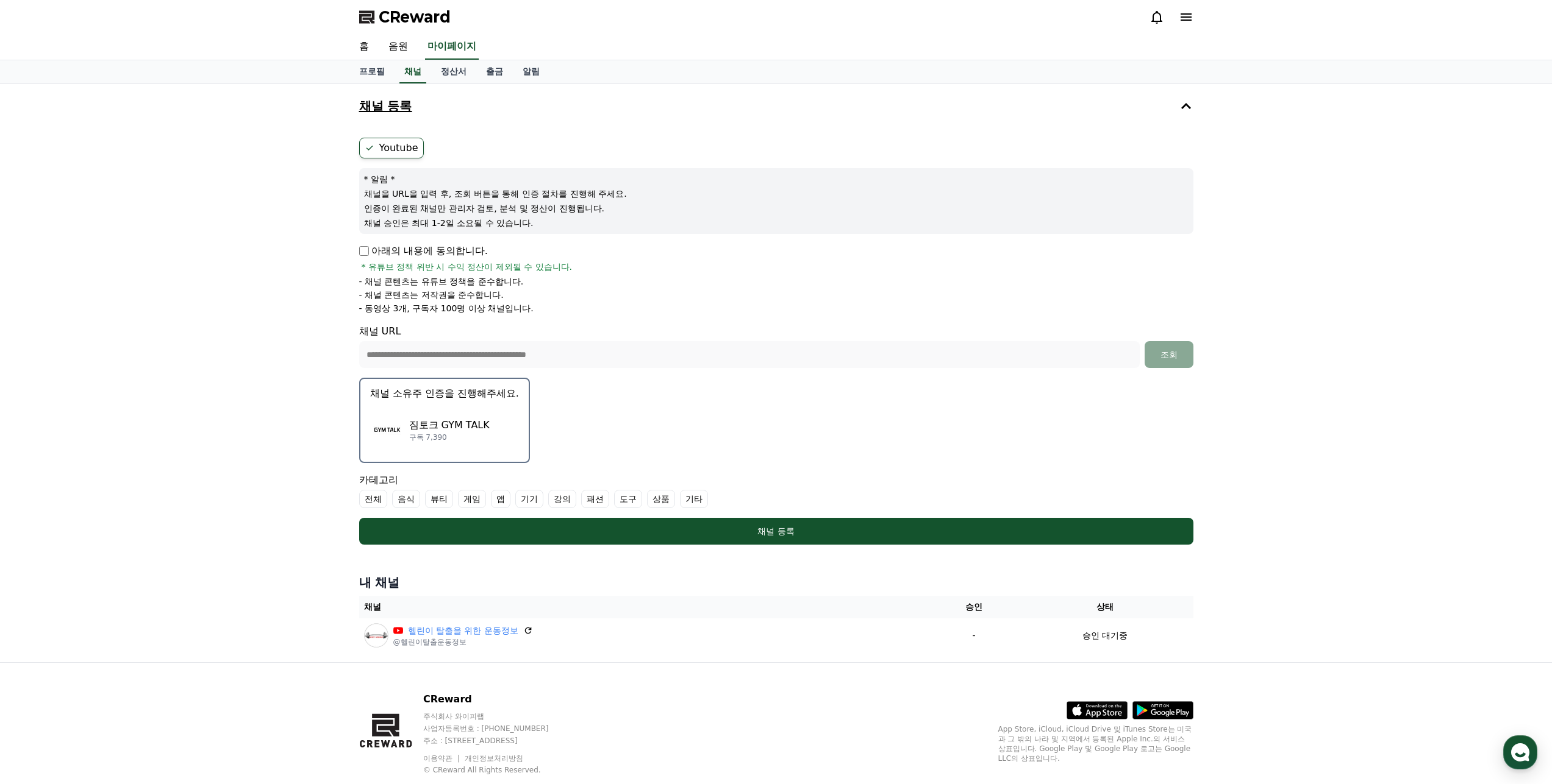
click at [700, 499] on label "기타" at bounding box center [694, 499] width 28 height 19
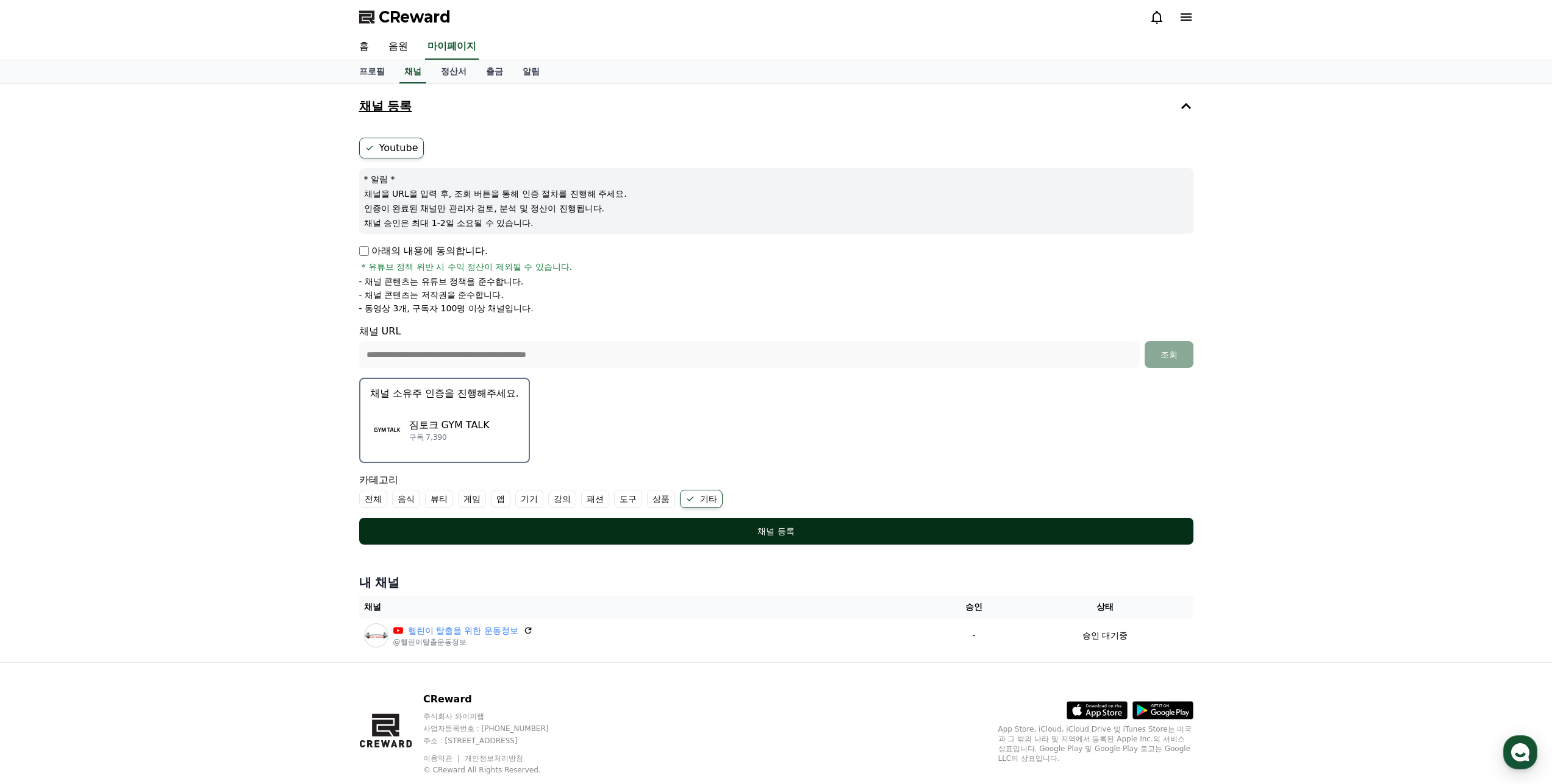
click at [735, 524] on button "채널 등록" at bounding box center [776, 531] width 834 height 27
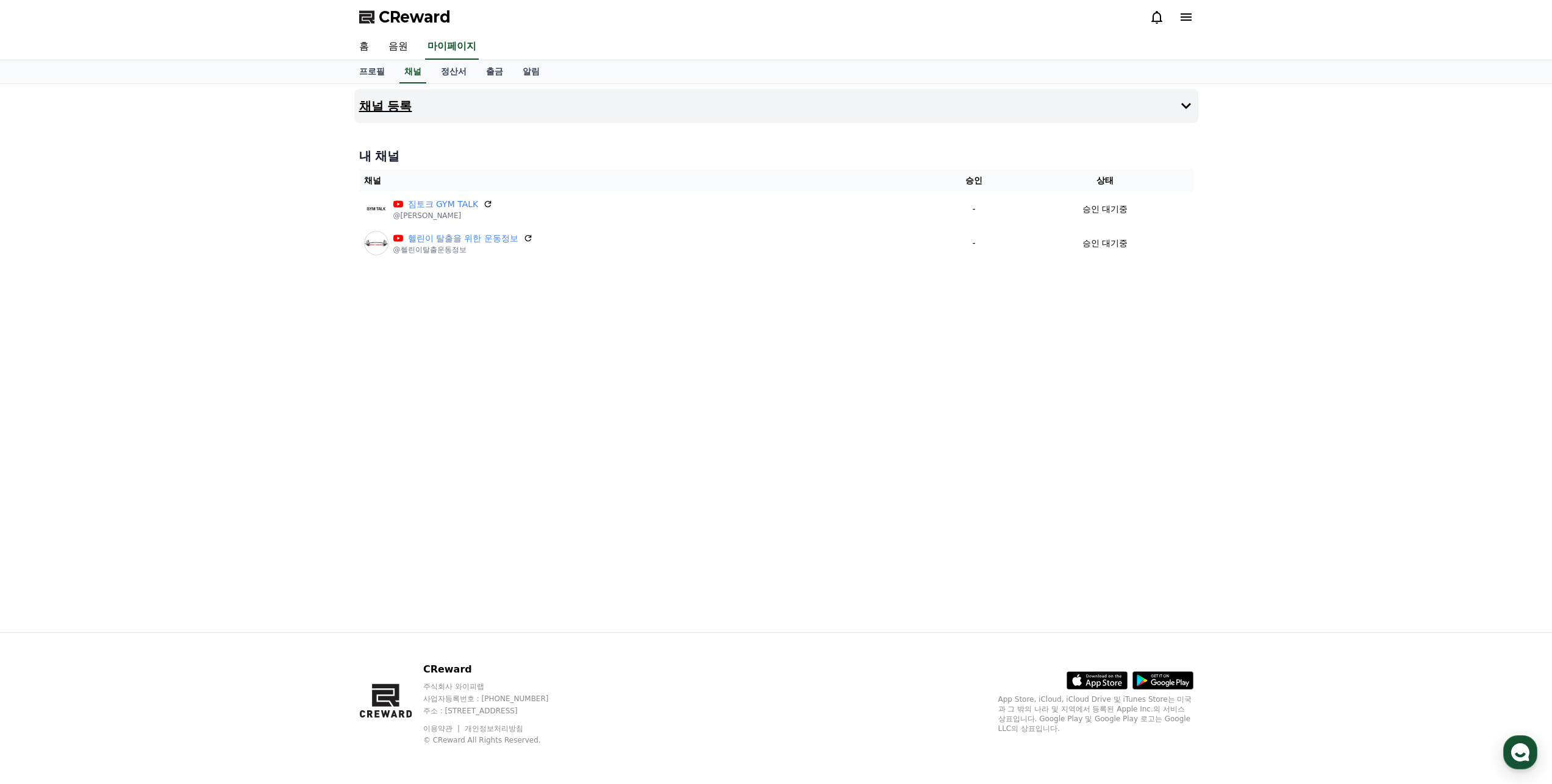
click at [529, 103] on button "채널 등록" at bounding box center [776, 106] width 844 height 35
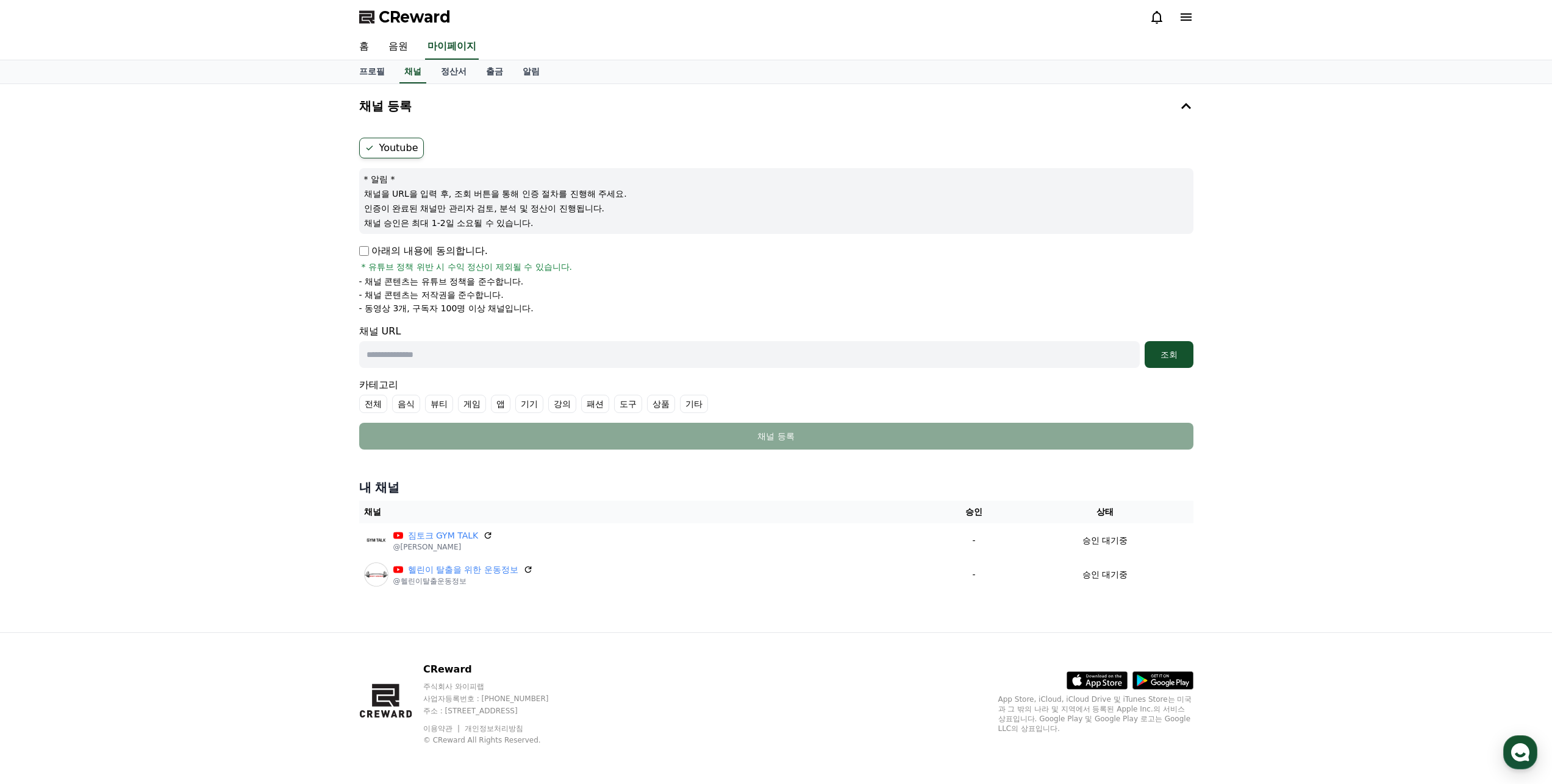
drag, startPoint x: 449, startPoint y: 349, endPoint x: 458, endPoint y: 349, distance: 9.0
click at [449, 349] on input "text" at bounding box center [749, 354] width 781 height 27
paste input "**********"
type input "**********"
click at [1175, 356] on div "조회" at bounding box center [1169, 354] width 39 height 12
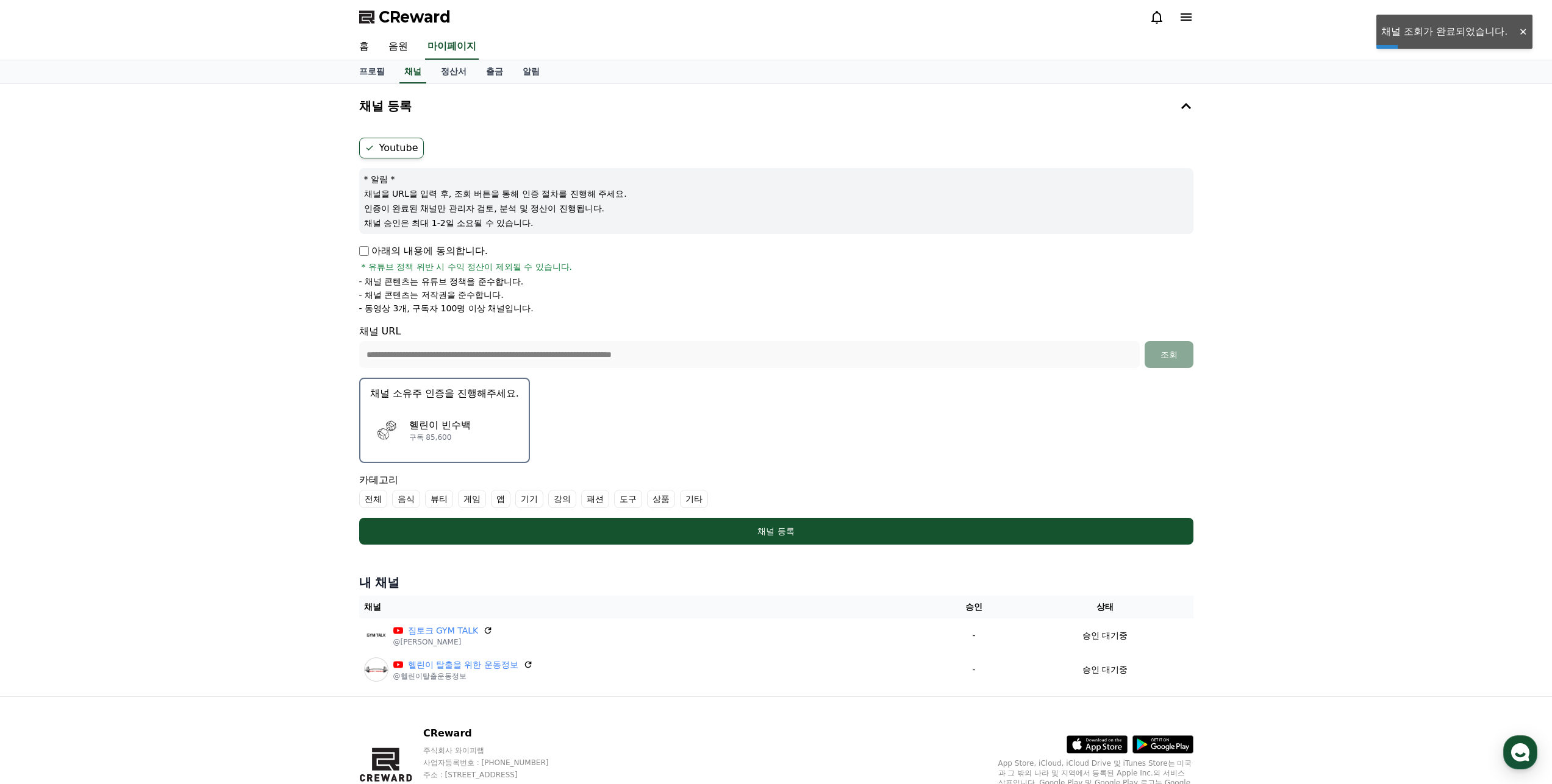
click at [479, 421] on div "헬린이 빈수백 구독 85,600" at bounding box center [444, 430] width 149 height 49
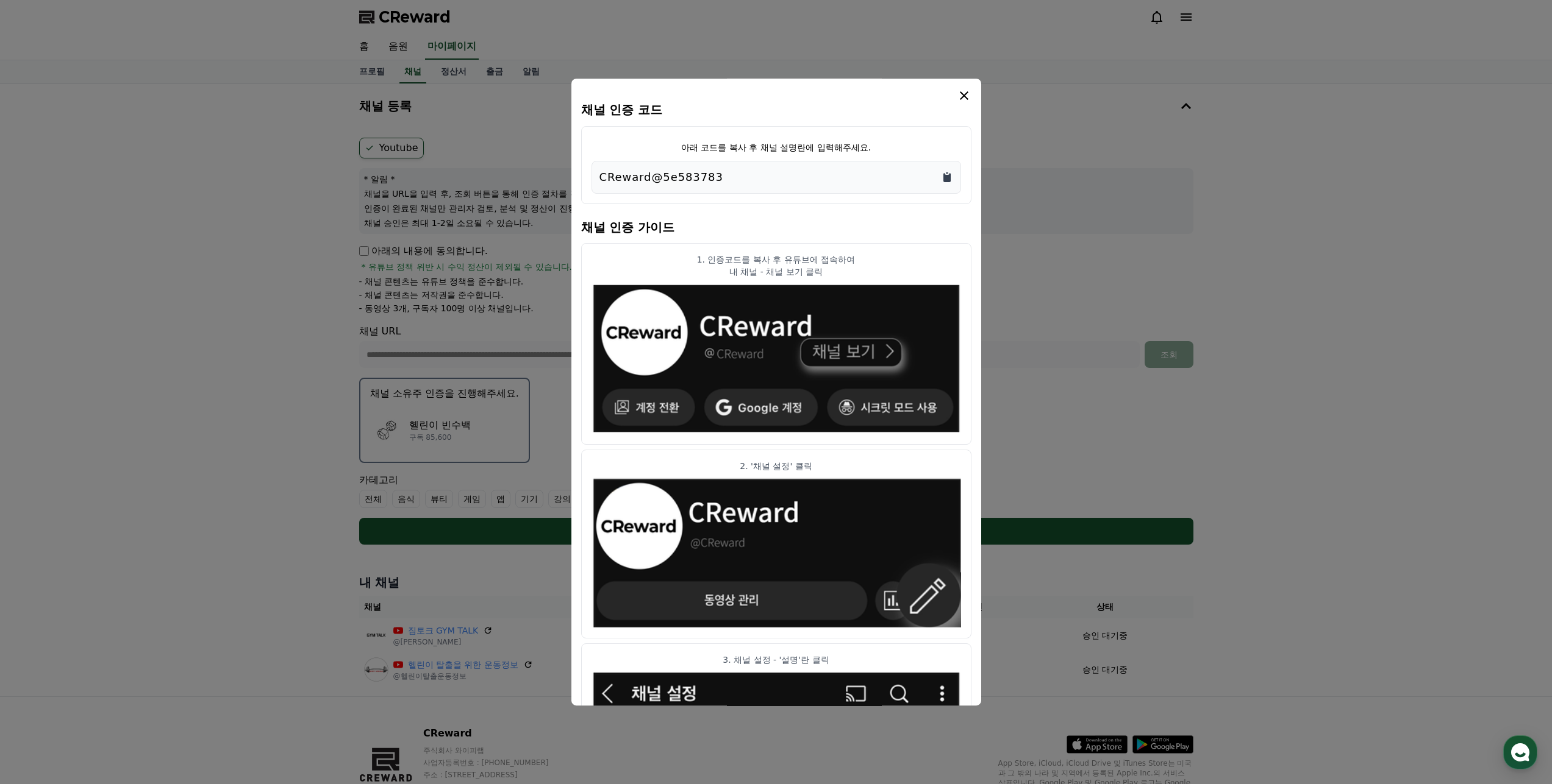
click at [946, 178] on icon "Copy to clipboard" at bounding box center [947, 178] width 7 height 9
click at [961, 89] on icon "modal" at bounding box center [964, 96] width 15 height 15
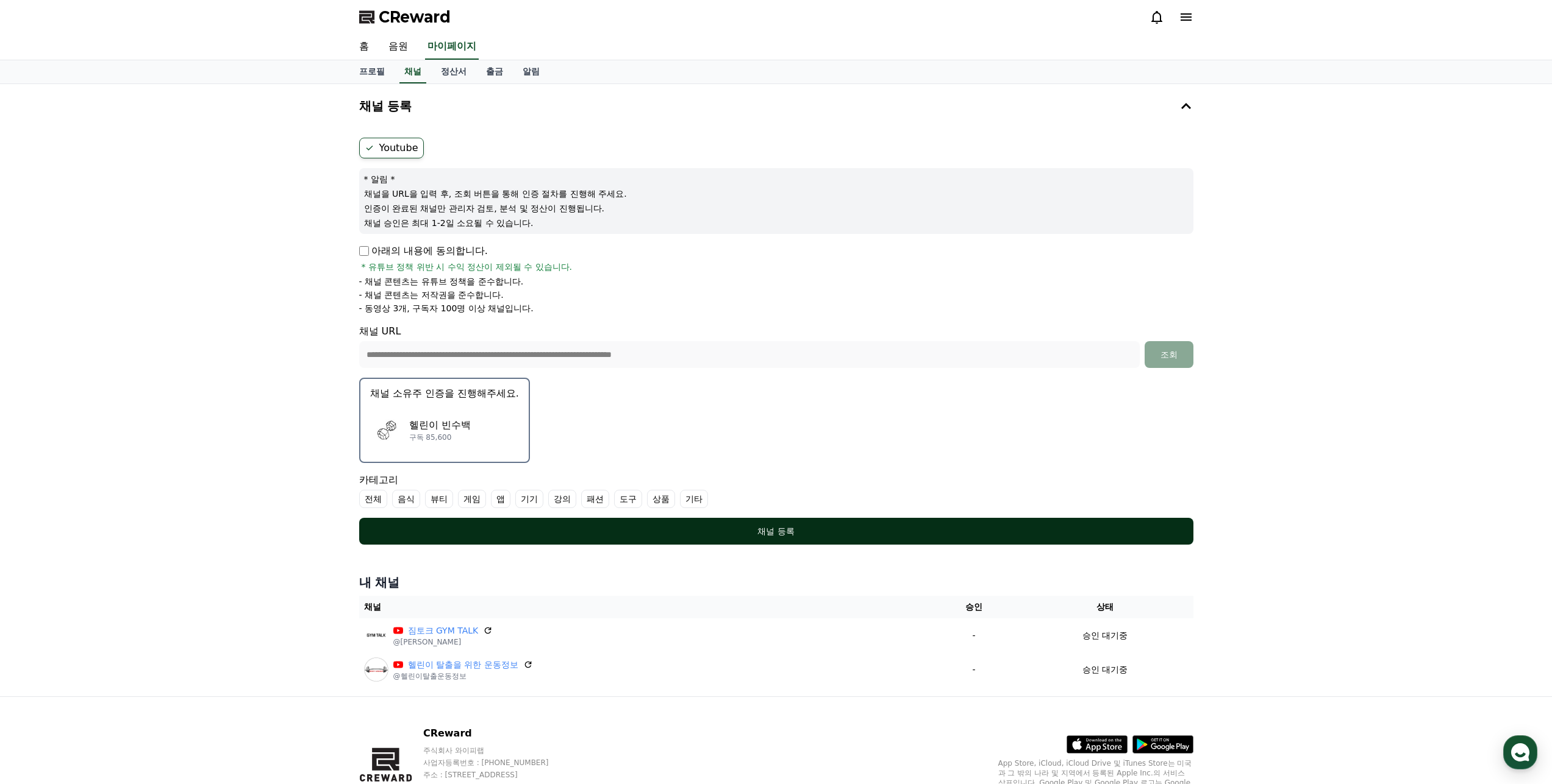
click at [779, 522] on button "채널 등록" at bounding box center [776, 531] width 834 height 27
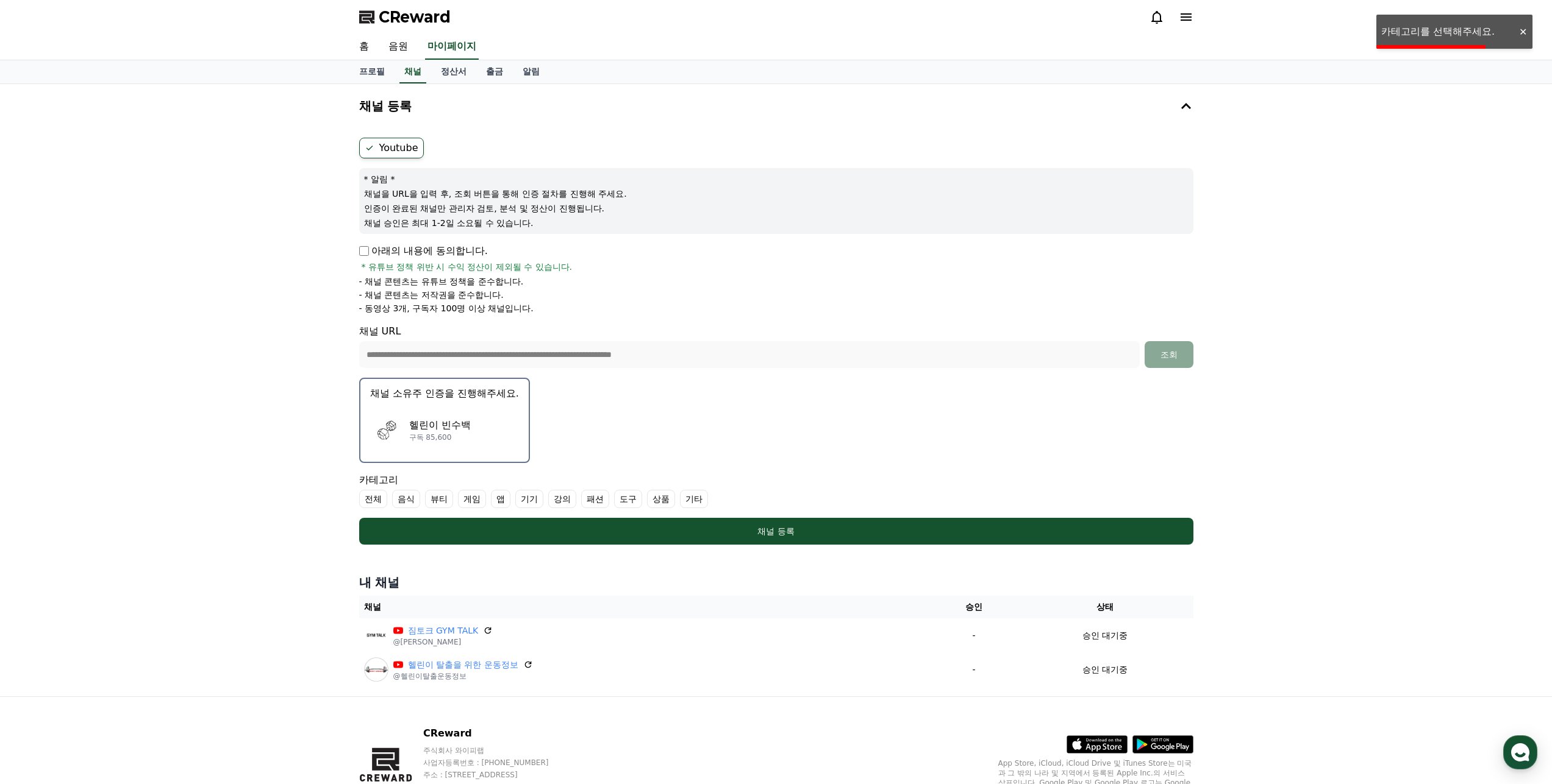
click at [698, 495] on label "기타" at bounding box center [694, 499] width 28 height 19
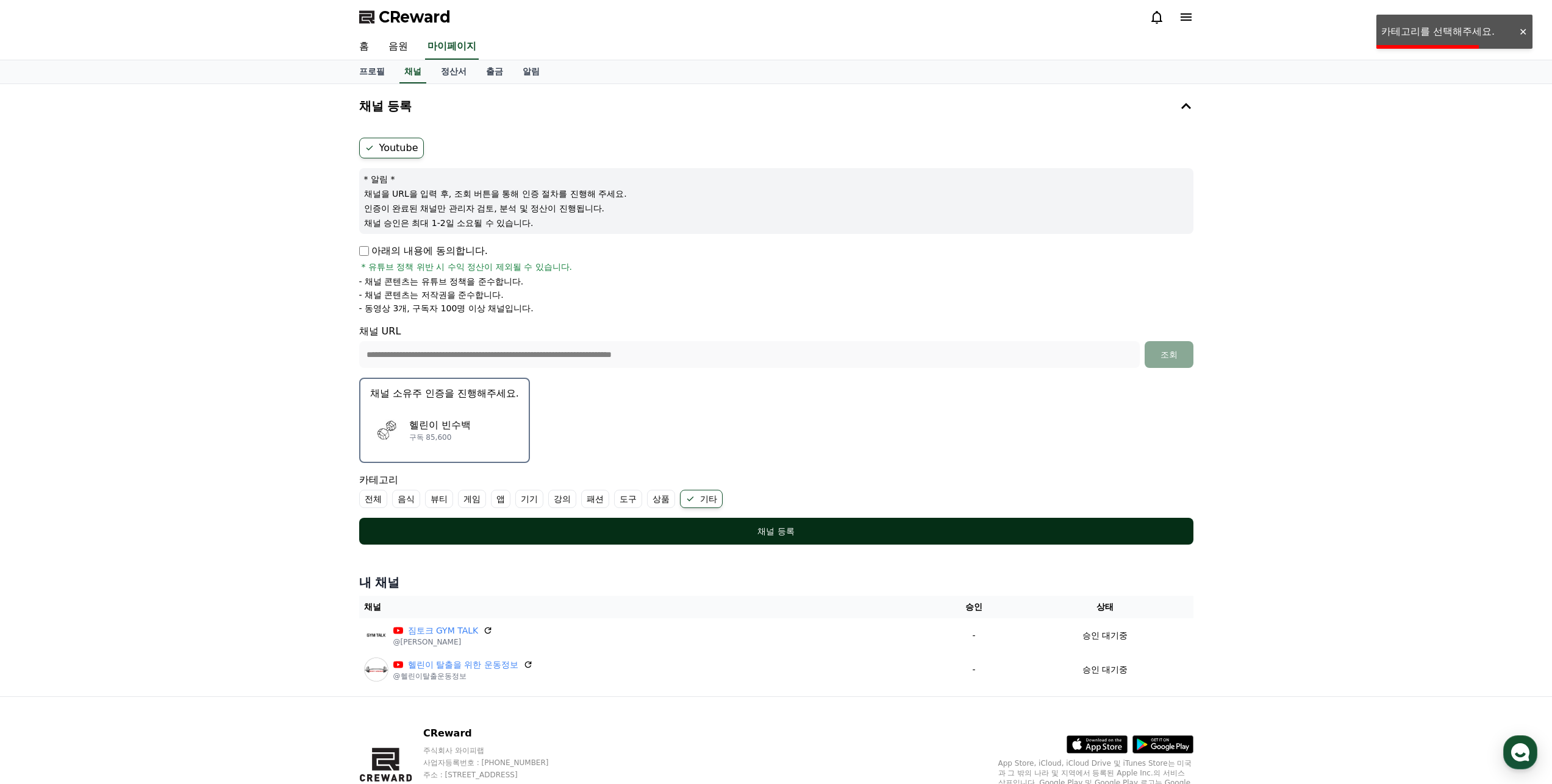
click at [714, 527] on div "채널 등록" at bounding box center [776, 531] width 785 height 12
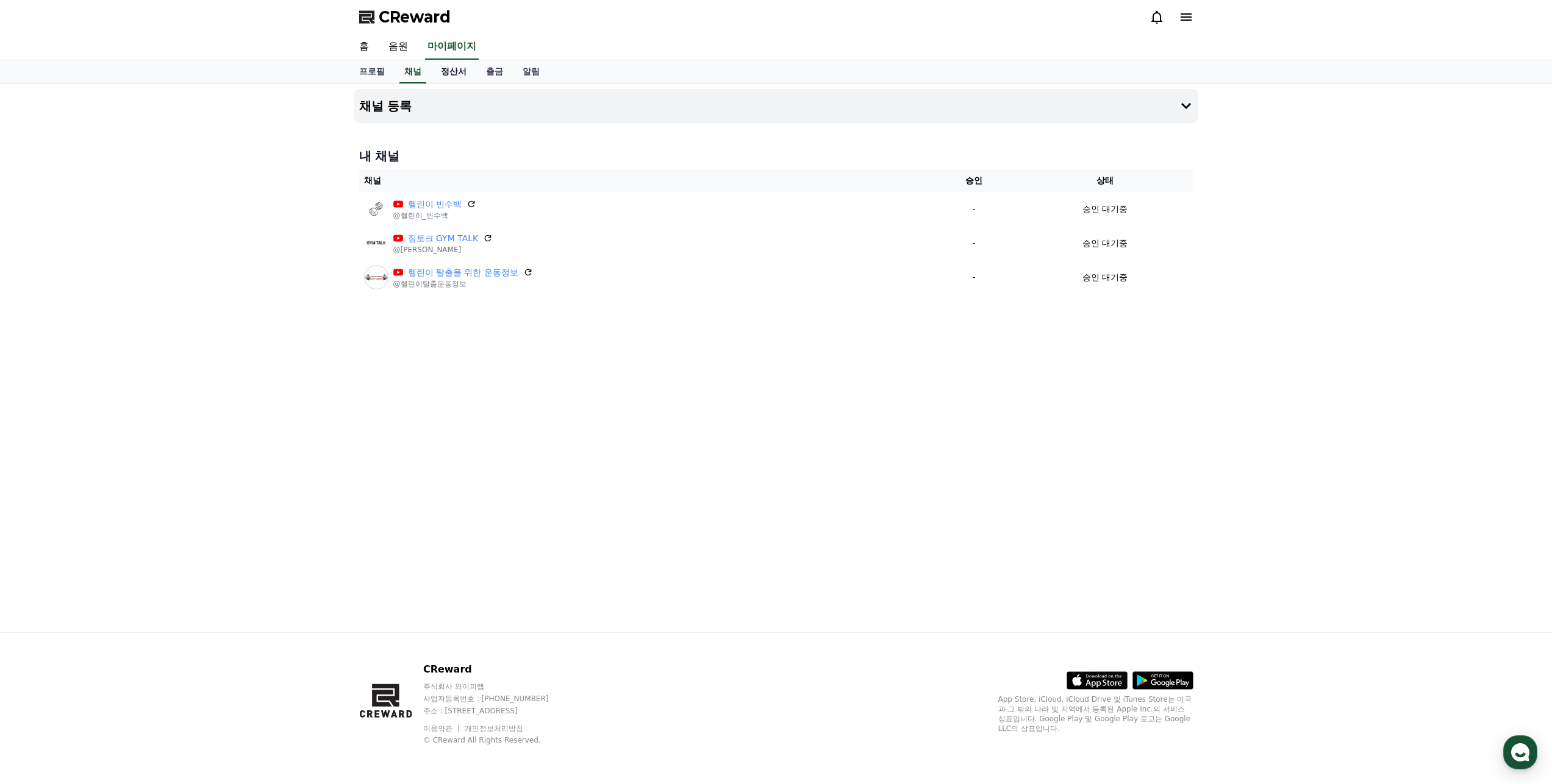
click at [450, 73] on link "정산서" at bounding box center [453, 72] width 45 height 23
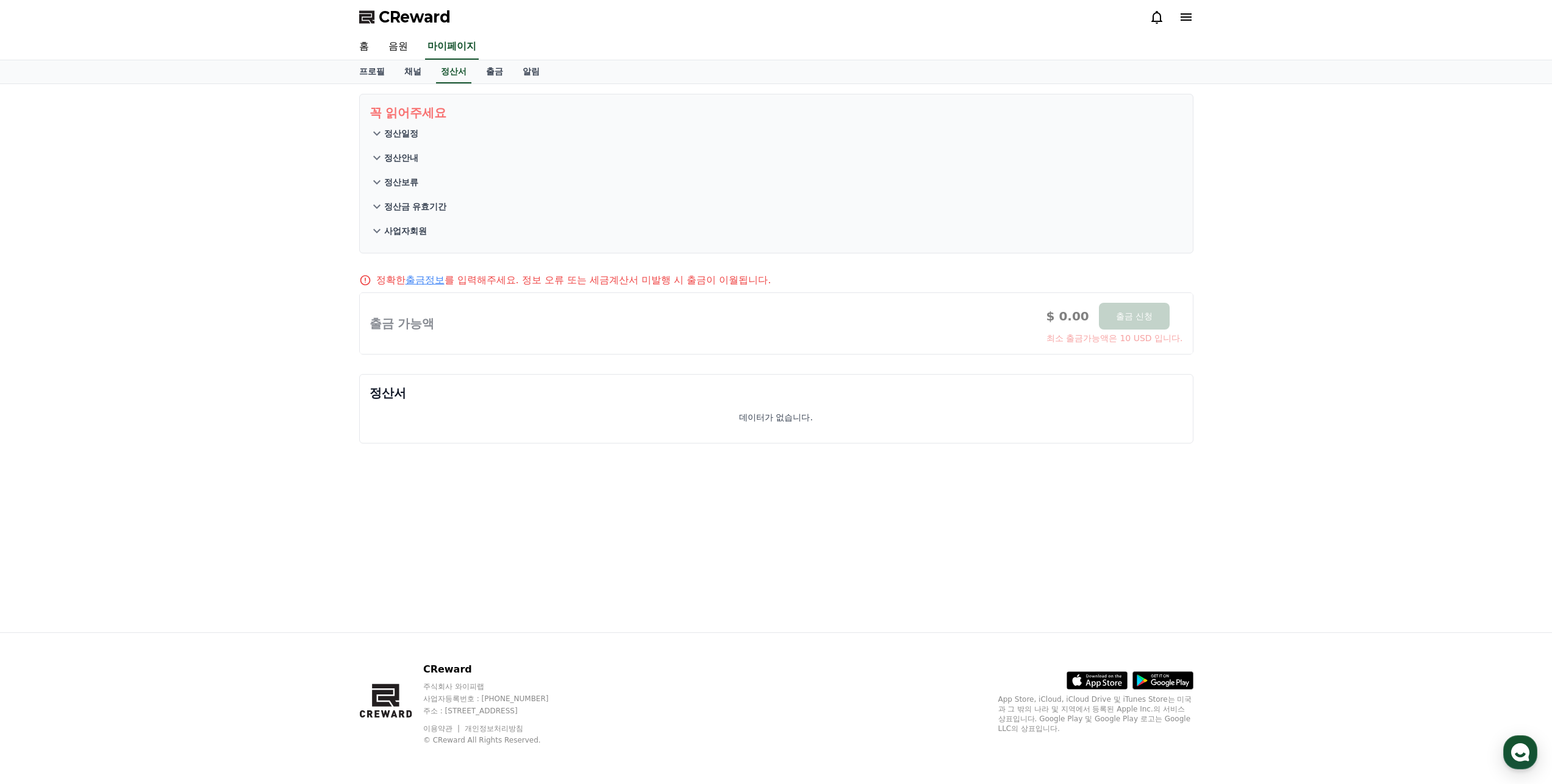
click at [380, 135] on icon at bounding box center [377, 134] width 15 height 15
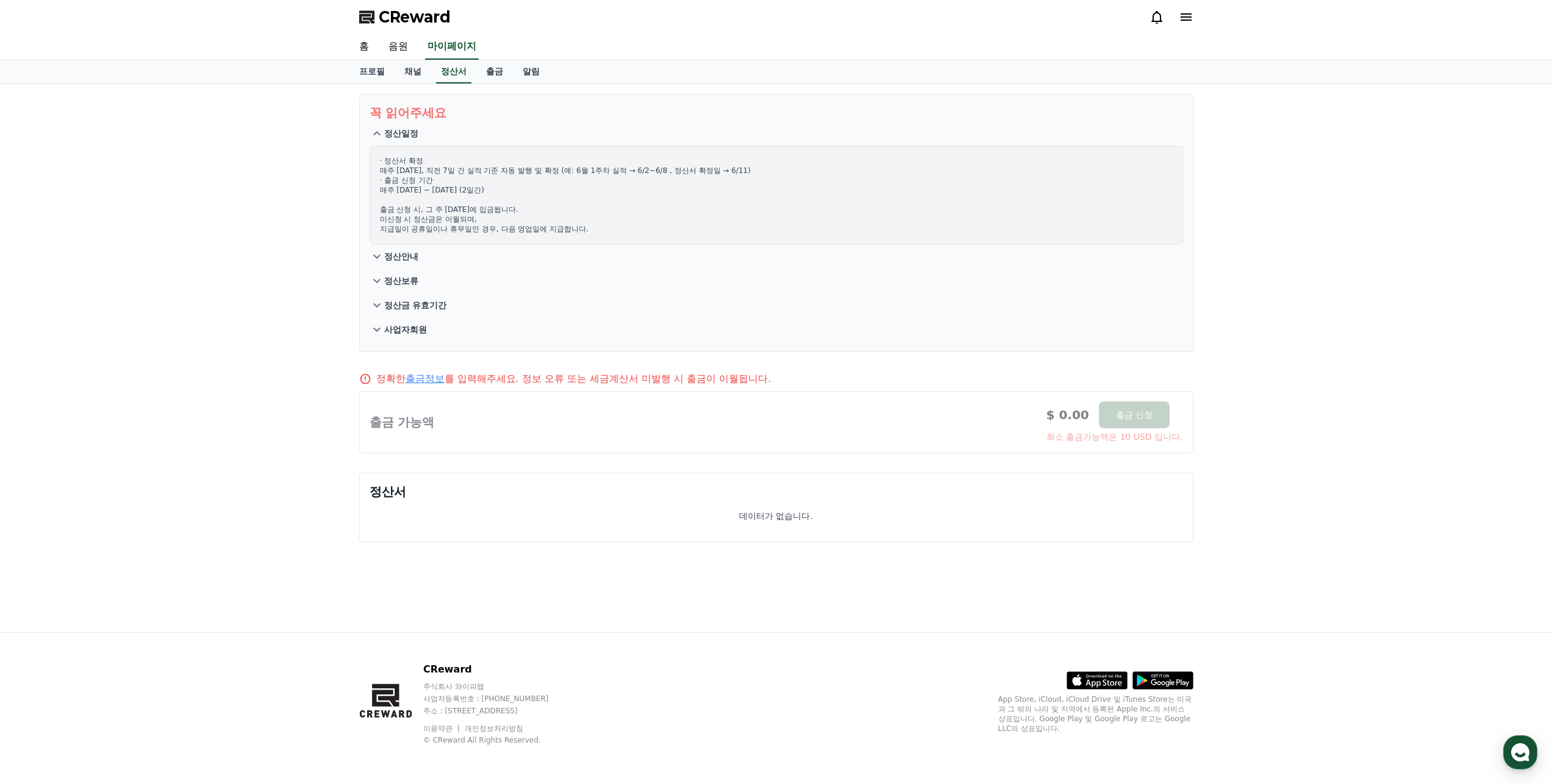
click at [384, 141] on button "정산일정" at bounding box center [776, 134] width 813 height 24
click at [378, 249] on icon at bounding box center [377, 257] width 15 height 15
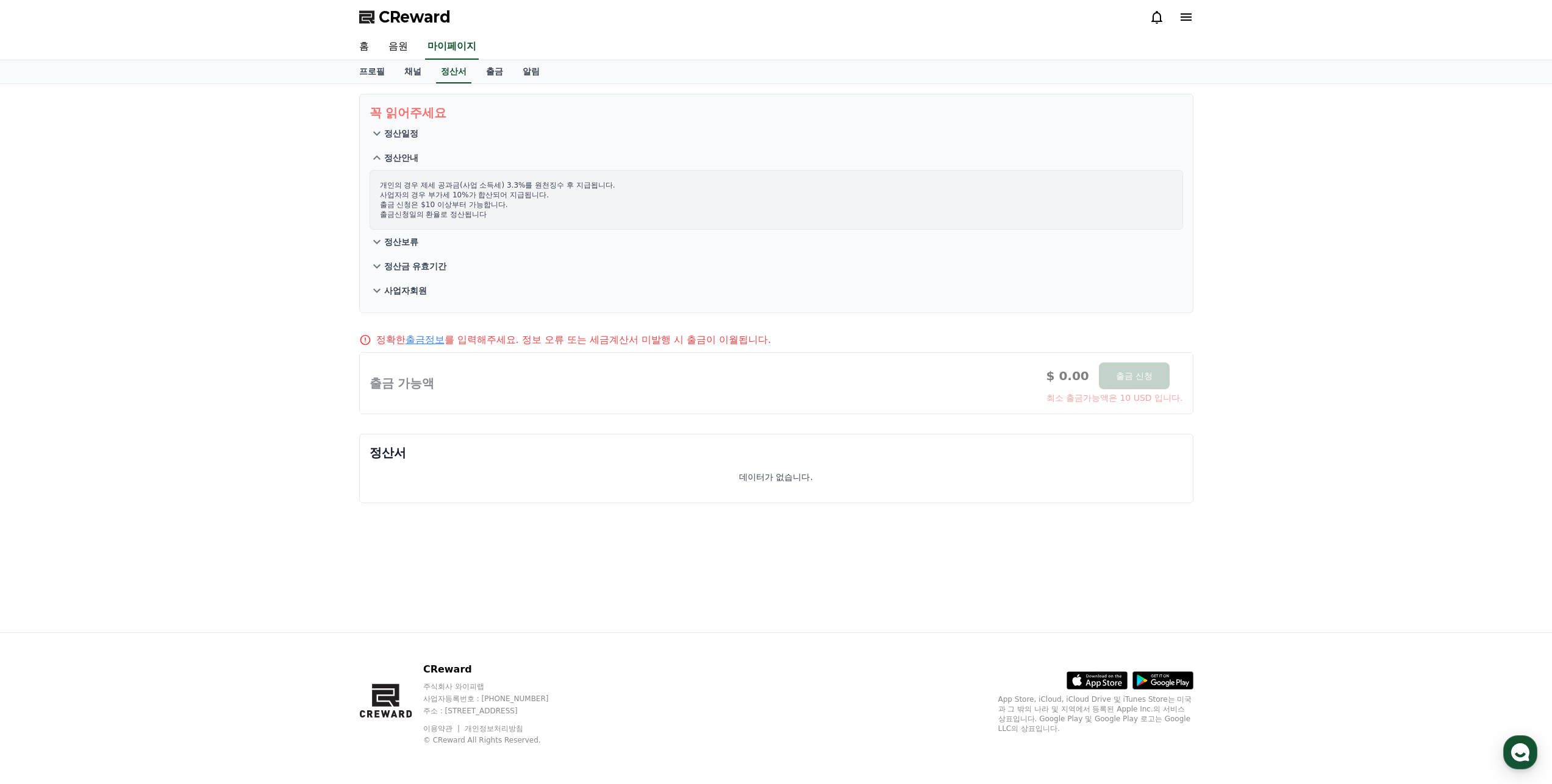
click at [378, 162] on icon at bounding box center [377, 158] width 15 height 15
click at [381, 139] on icon at bounding box center [377, 134] width 15 height 15
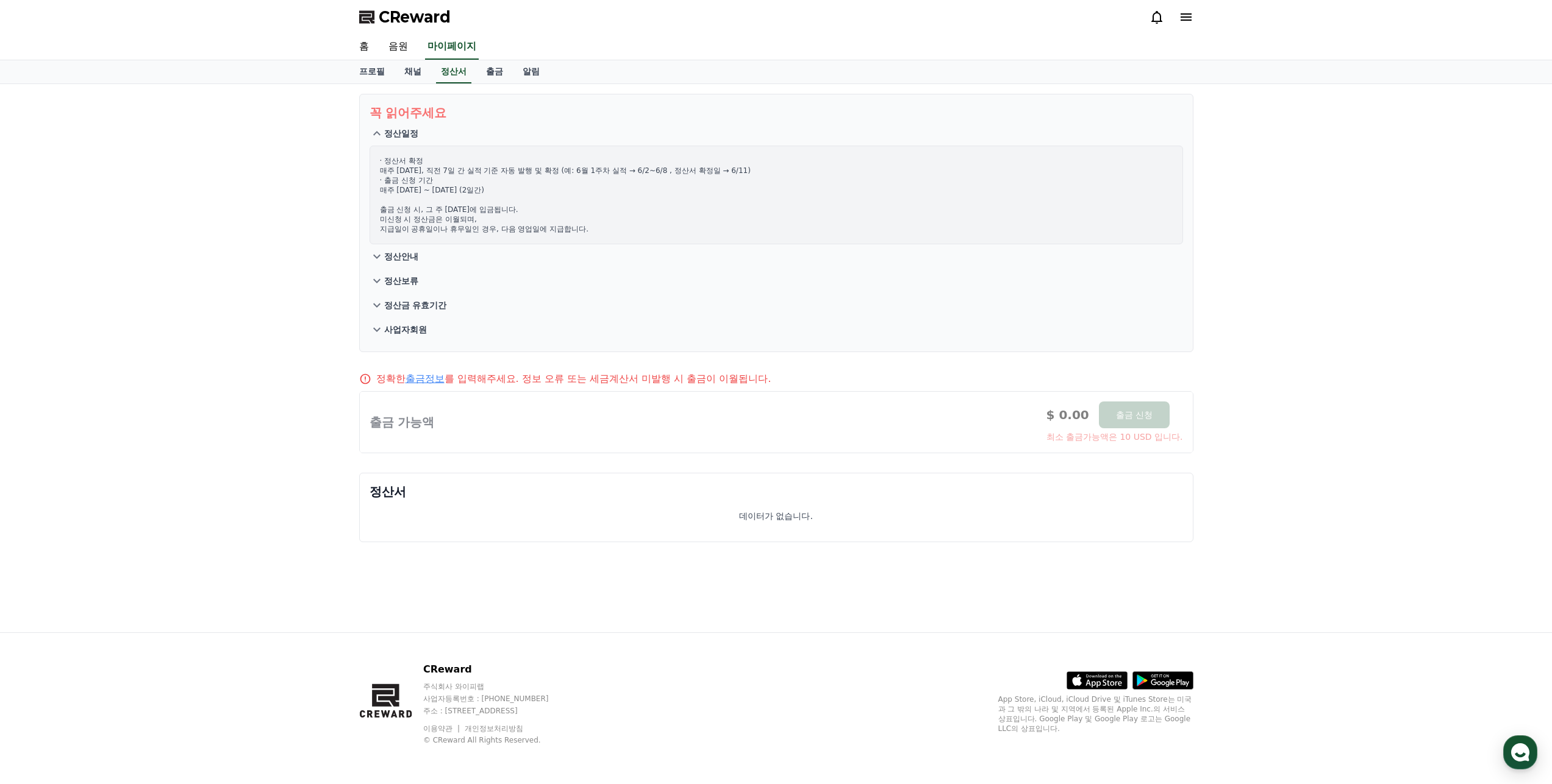
click at [381, 139] on icon at bounding box center [377, 134] width 15 height 15
click at [380, 244] on button "정산안내" at bounding box center [776, 256] width 813 height 24
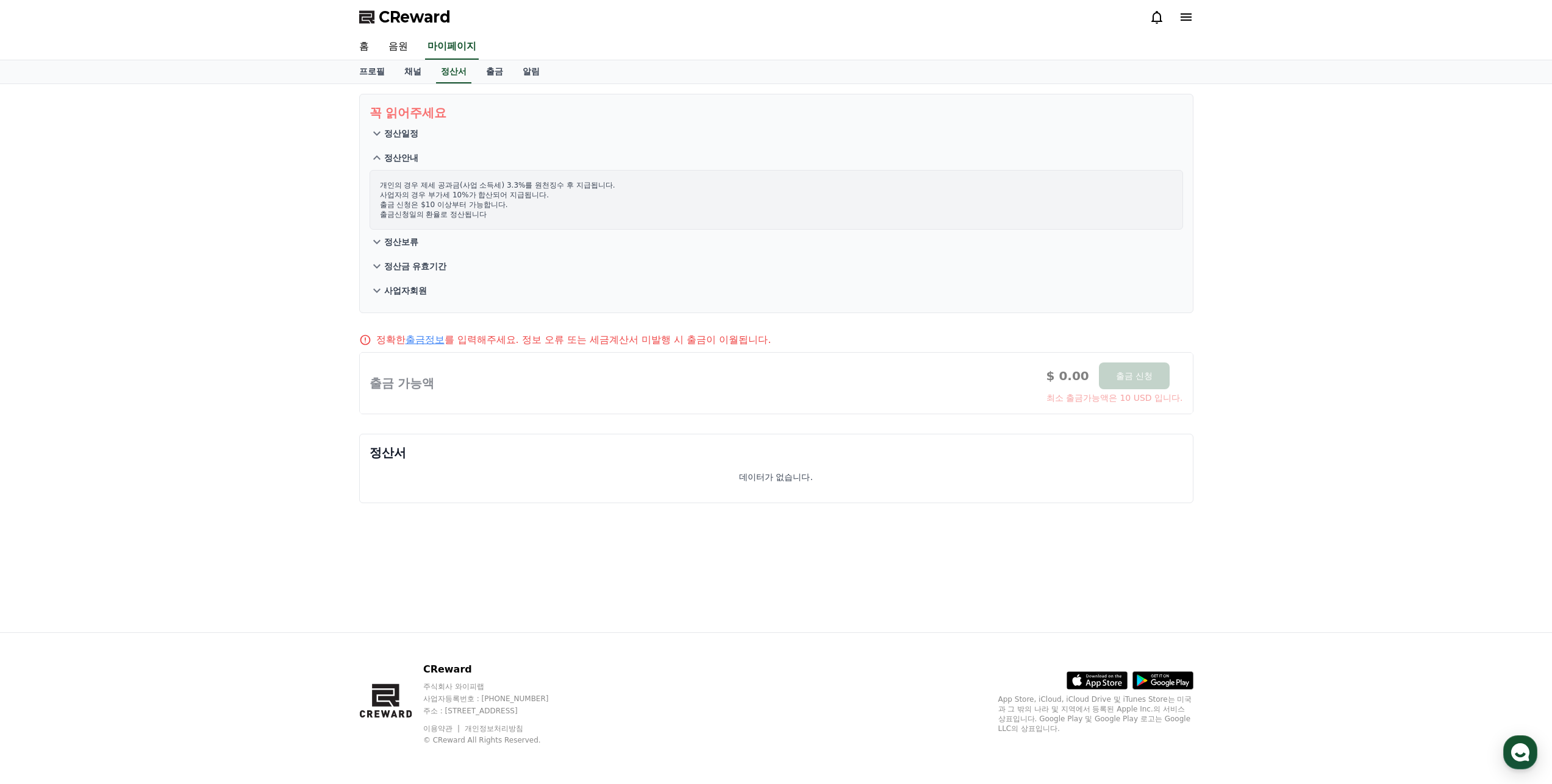
click at [382, 159] on icon at bounding box center [377, 158] width 15 height 15
click at [378, 230] on button "정산보류" at bounding box center [776, 242] width 813 height 24
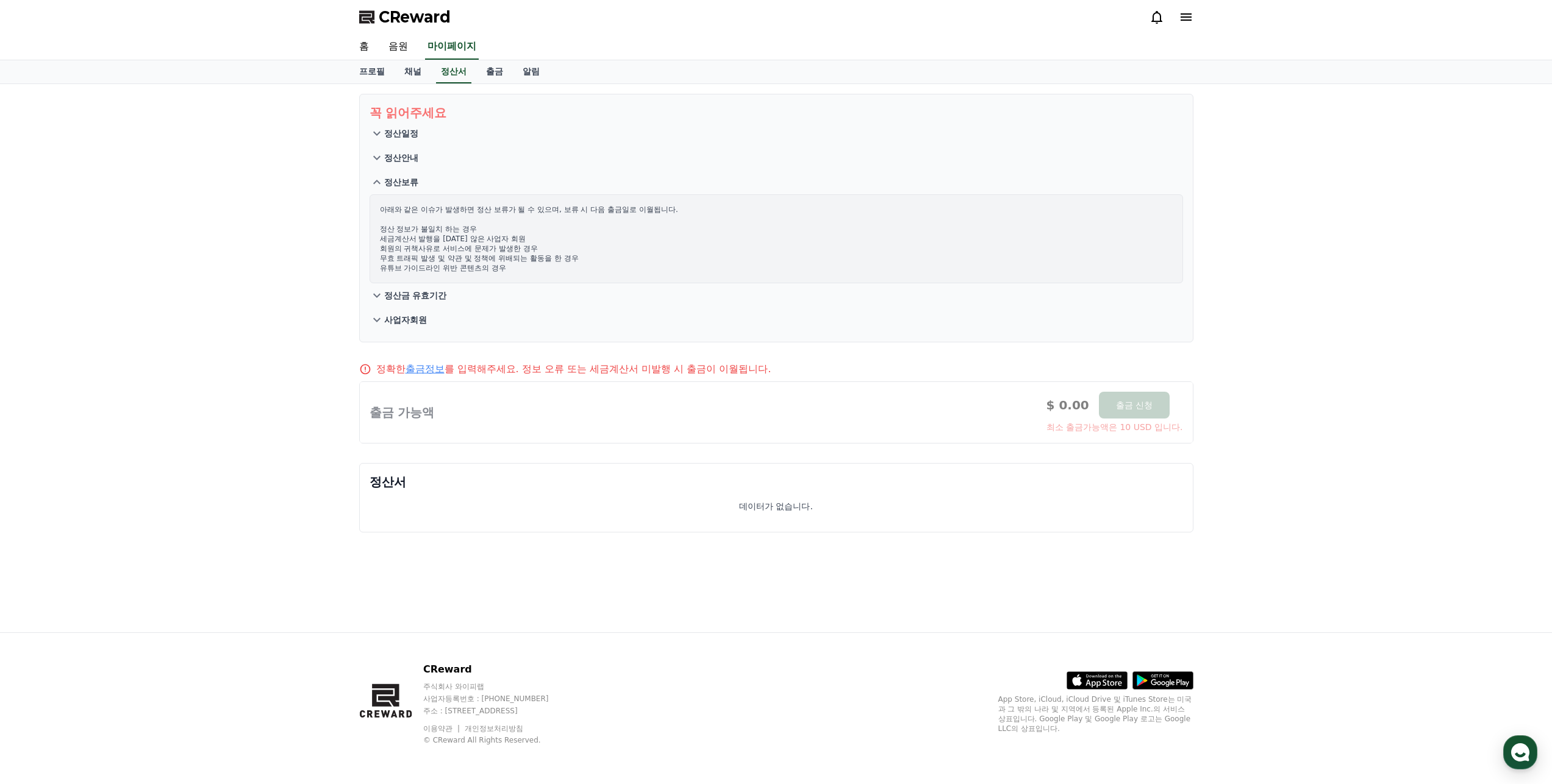
click at [379, 182] on icon at bounding box center [377, 181] width 7 height 5
click at [384, 283] on button "정산금 유효기간" at bounding box center [776, 295] width 813 height 24
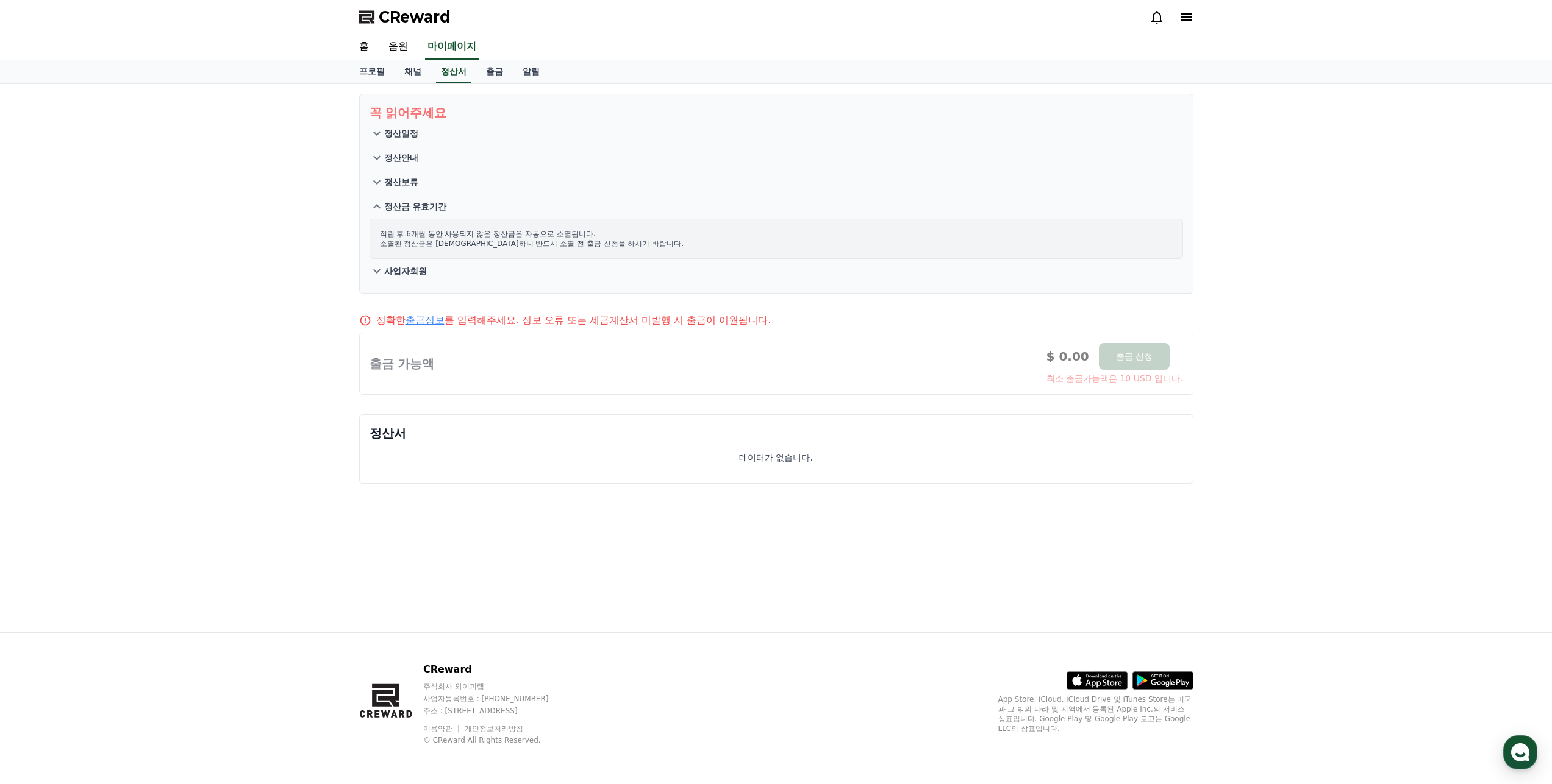
click at [380, 210] on icon at bounding box center [377, 207] width 15 height 15
click at [380, 264] on icon at bounding box center [377, 271] width 15 height 15
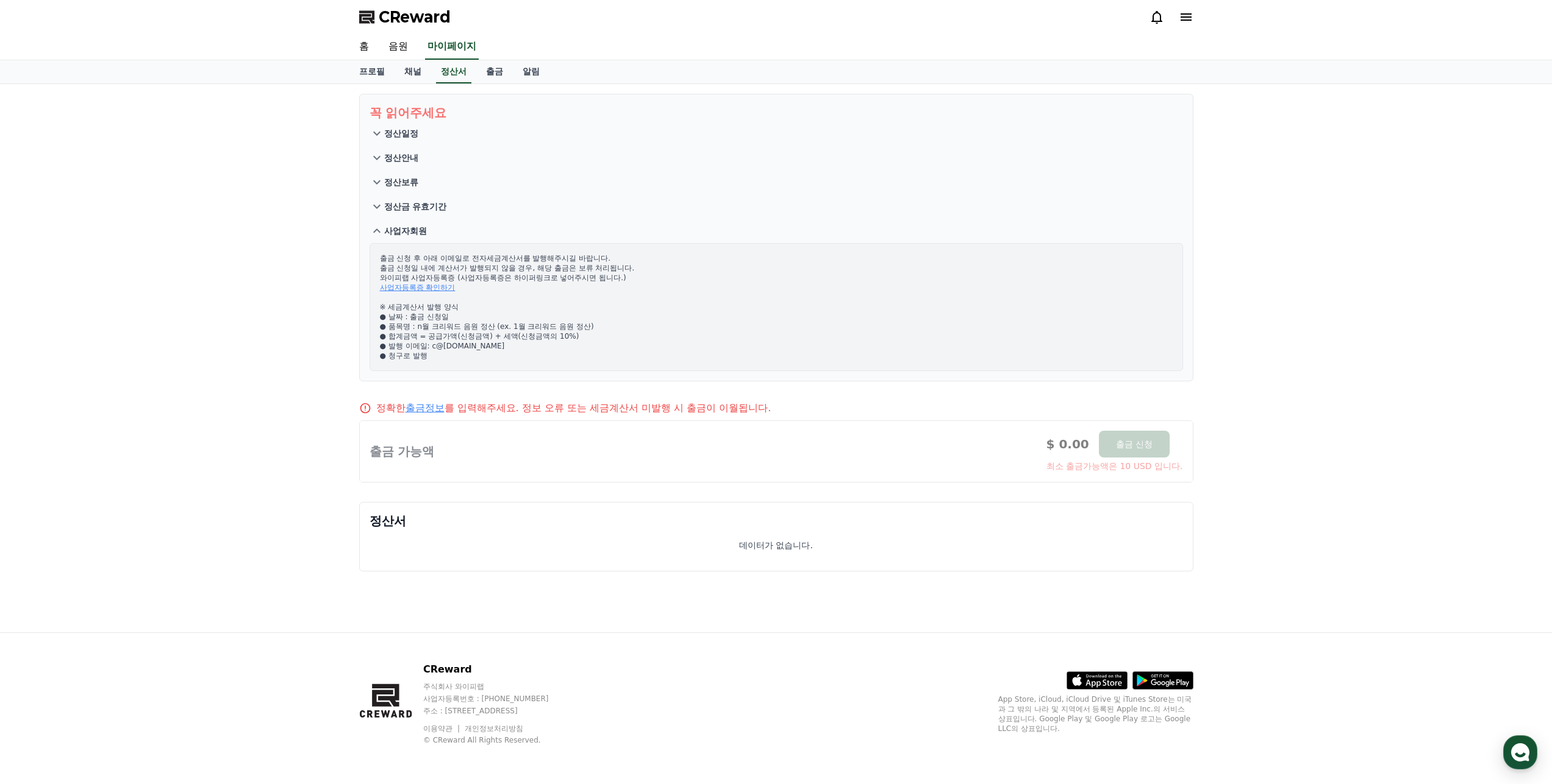
click at [378, 235] on icon at bounding box center [377, 231] width 15 height 15
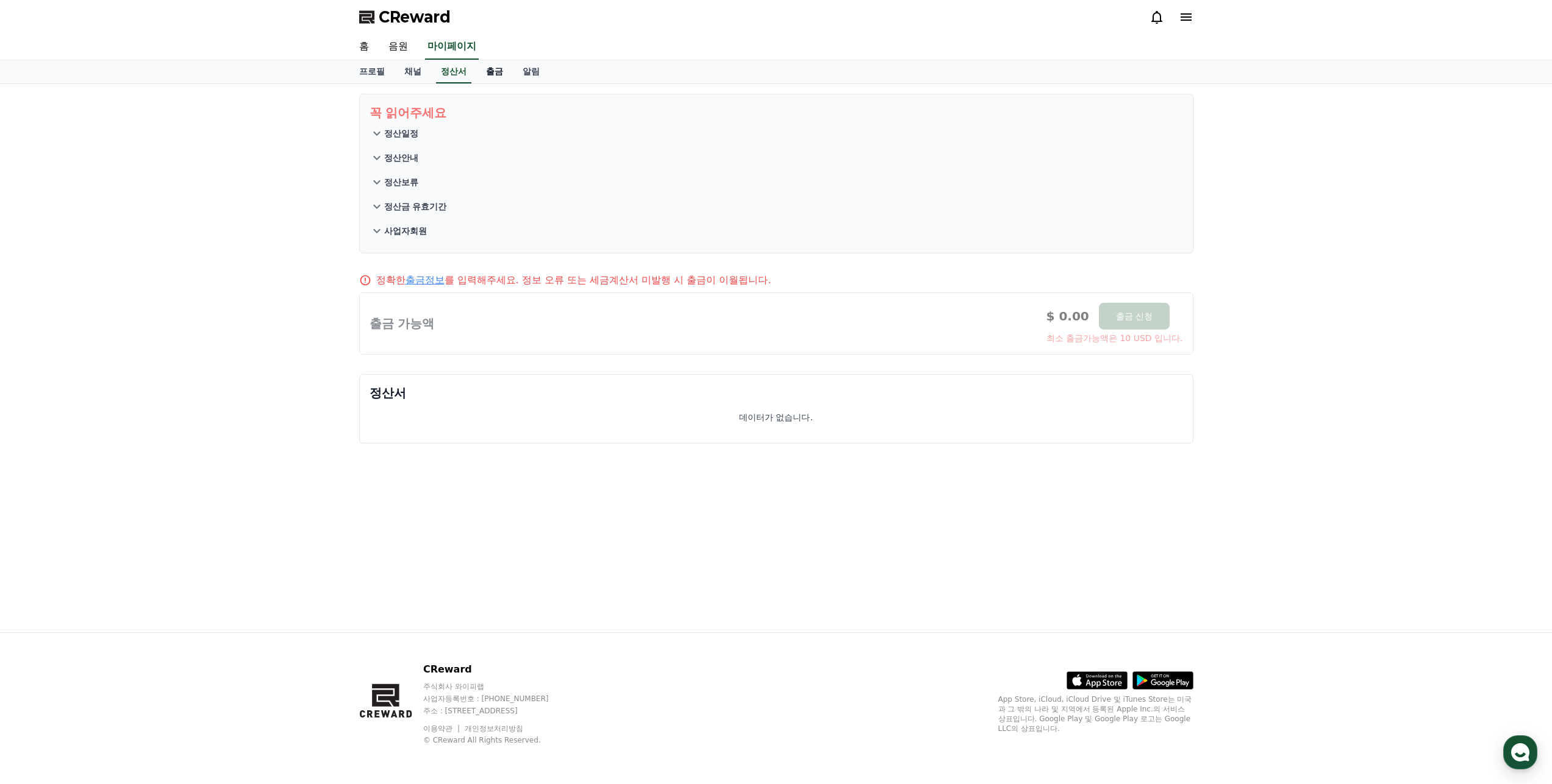
click at [500, 78] on link "출금" at bounding box center [494, 72] width 36 height 23
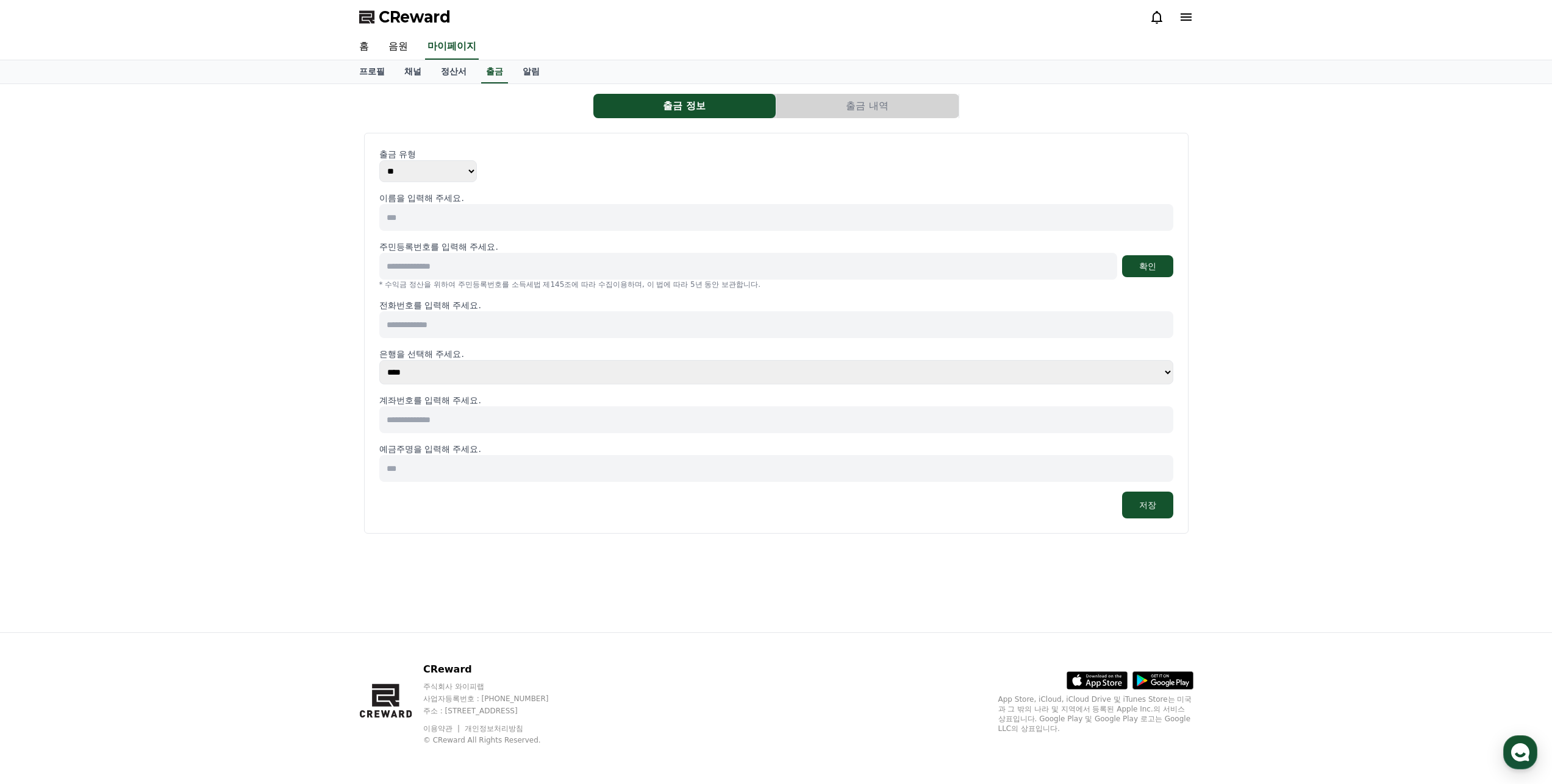
click at [438, 169] on select "** ***" at bounding box center [428, 171] width 97 height 21
click at [523, 153] on p "출금 유형" at bounding box center [776, 153] width 794 height 12
click at [525, 74] on link "알림" at bounding box center [530, 72] width 36 height 23
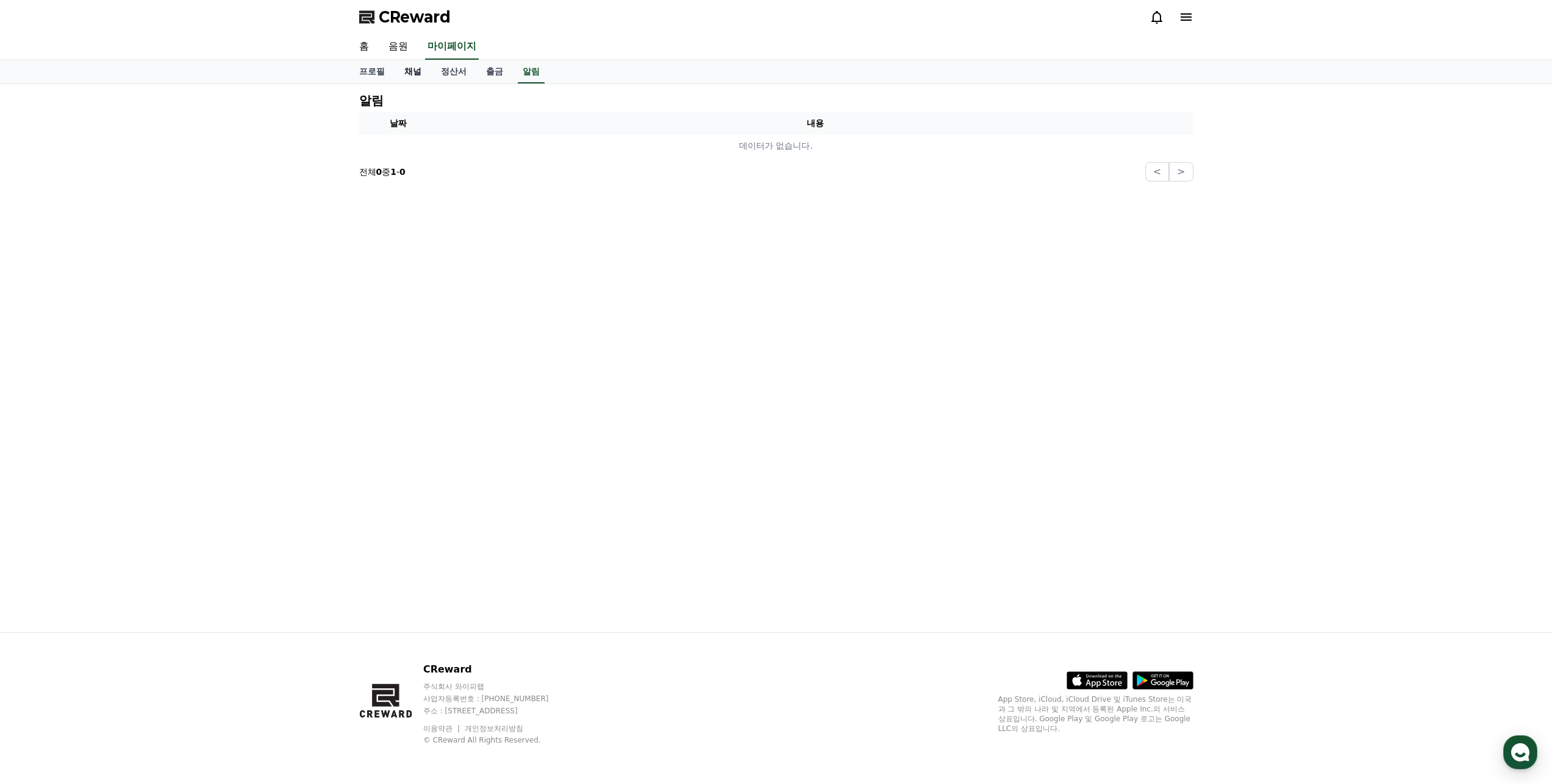
click at [400, 69] on link "채널" at bounding box center [412, 72] width 36 height 23
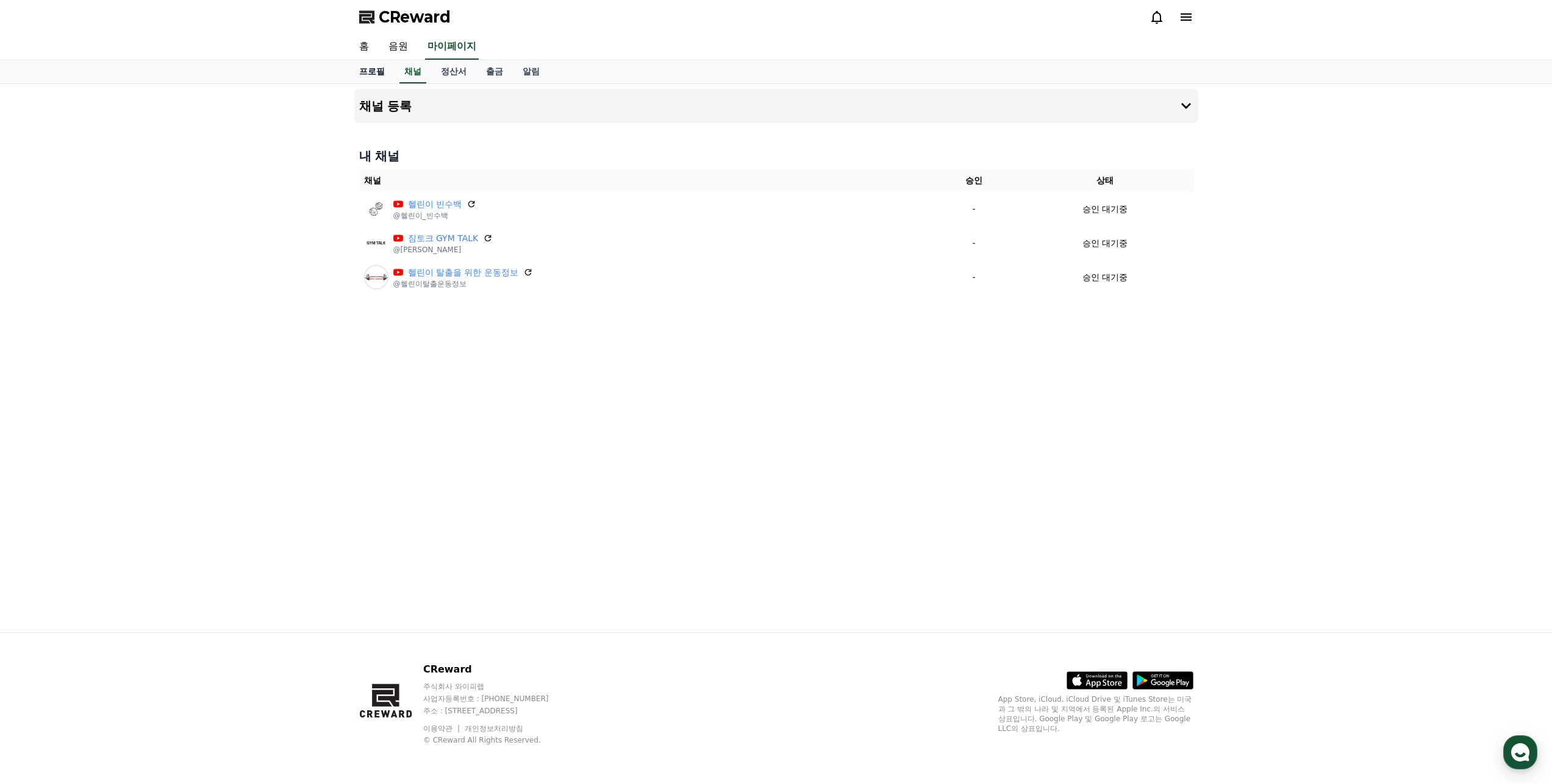
click at [364, 70] on link "프로필" at bounding box center [372, 72] width 45 height 23
select select "**********"
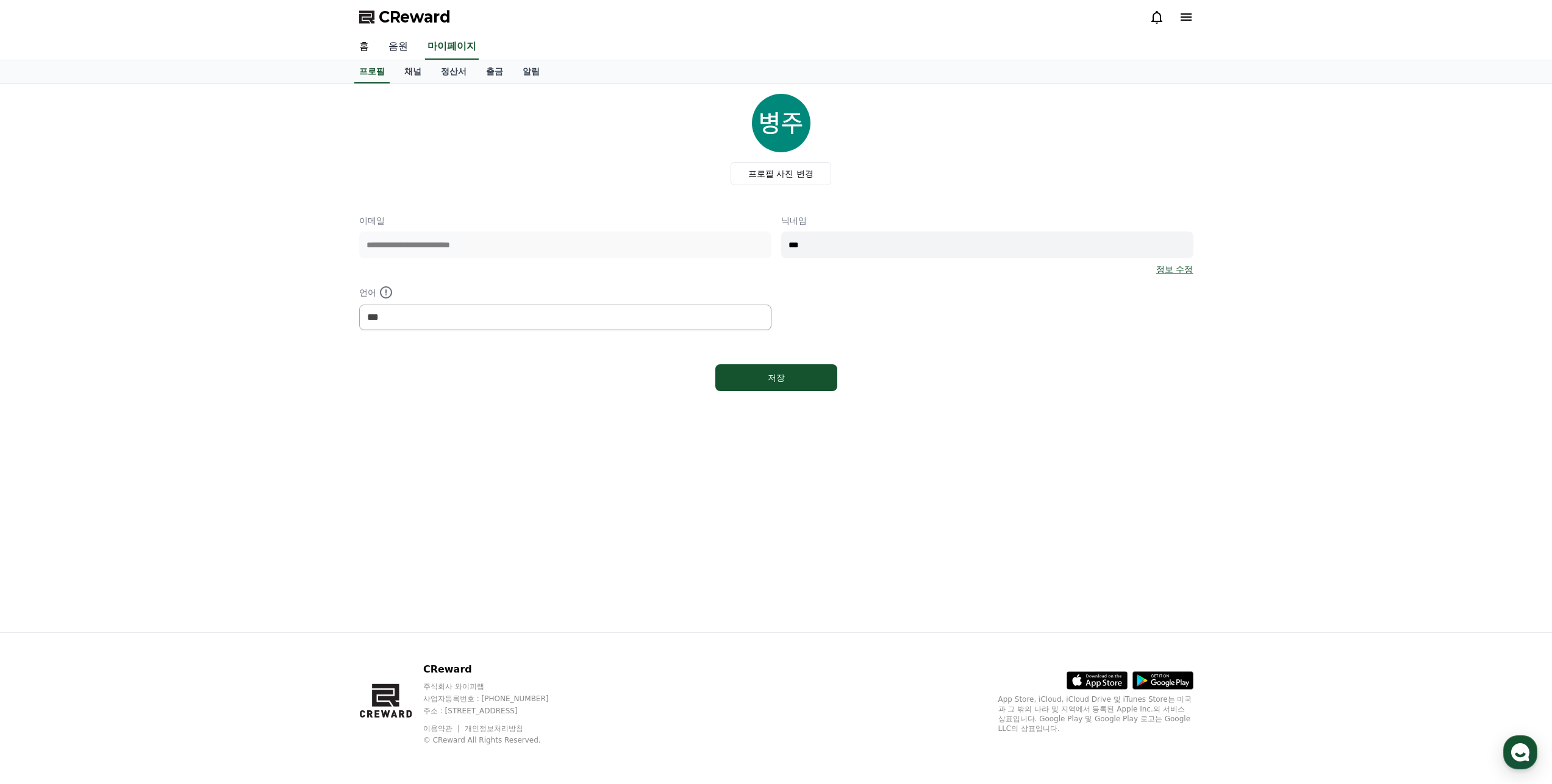
click at [402, 43] on link "음원" at bounding box center [398, 47] width 39 height 25
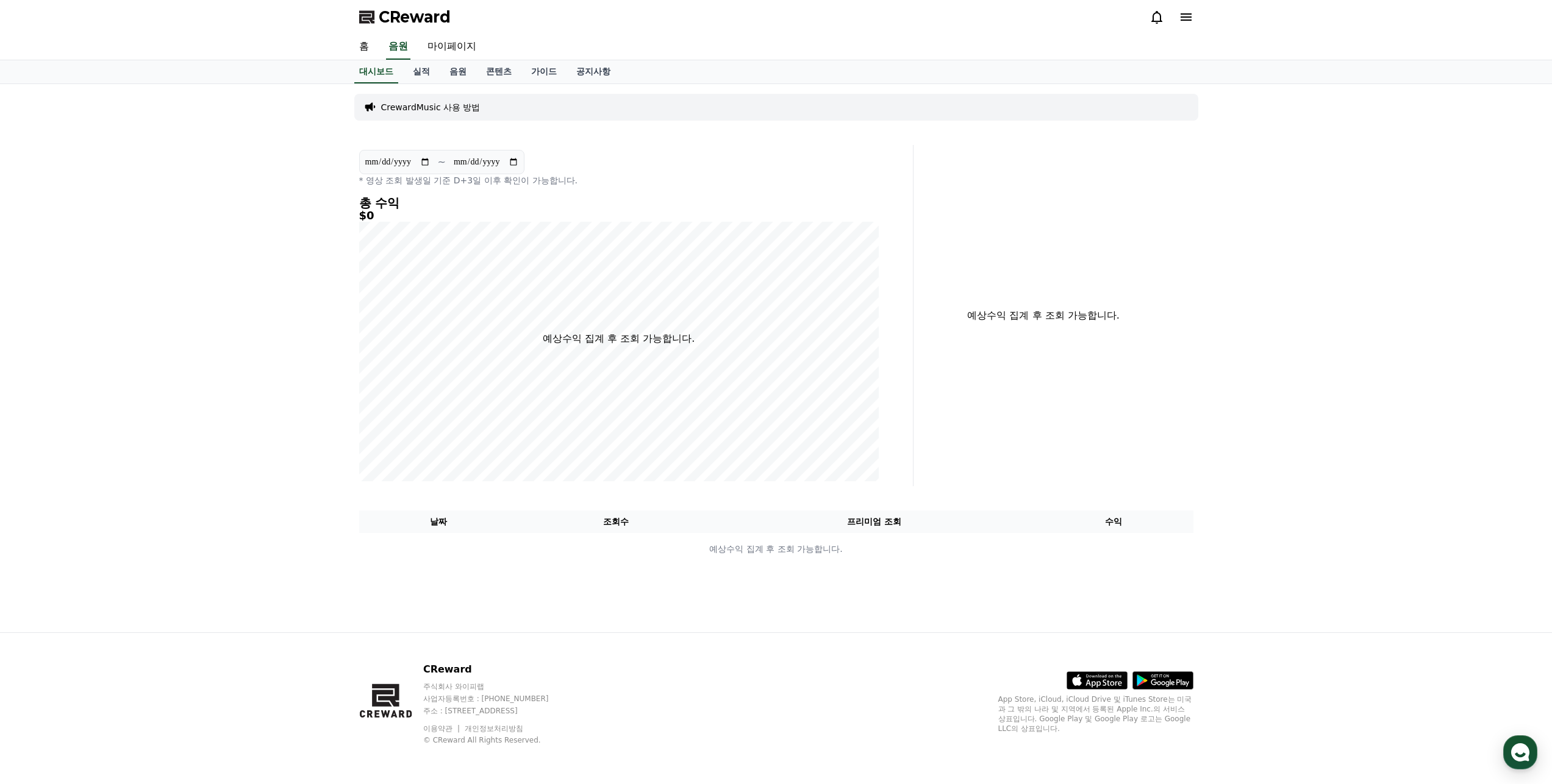
click at [450, 109] on p "CrewardMusic 사용 방법" at bounding box center [431, 107] width 99 height 12
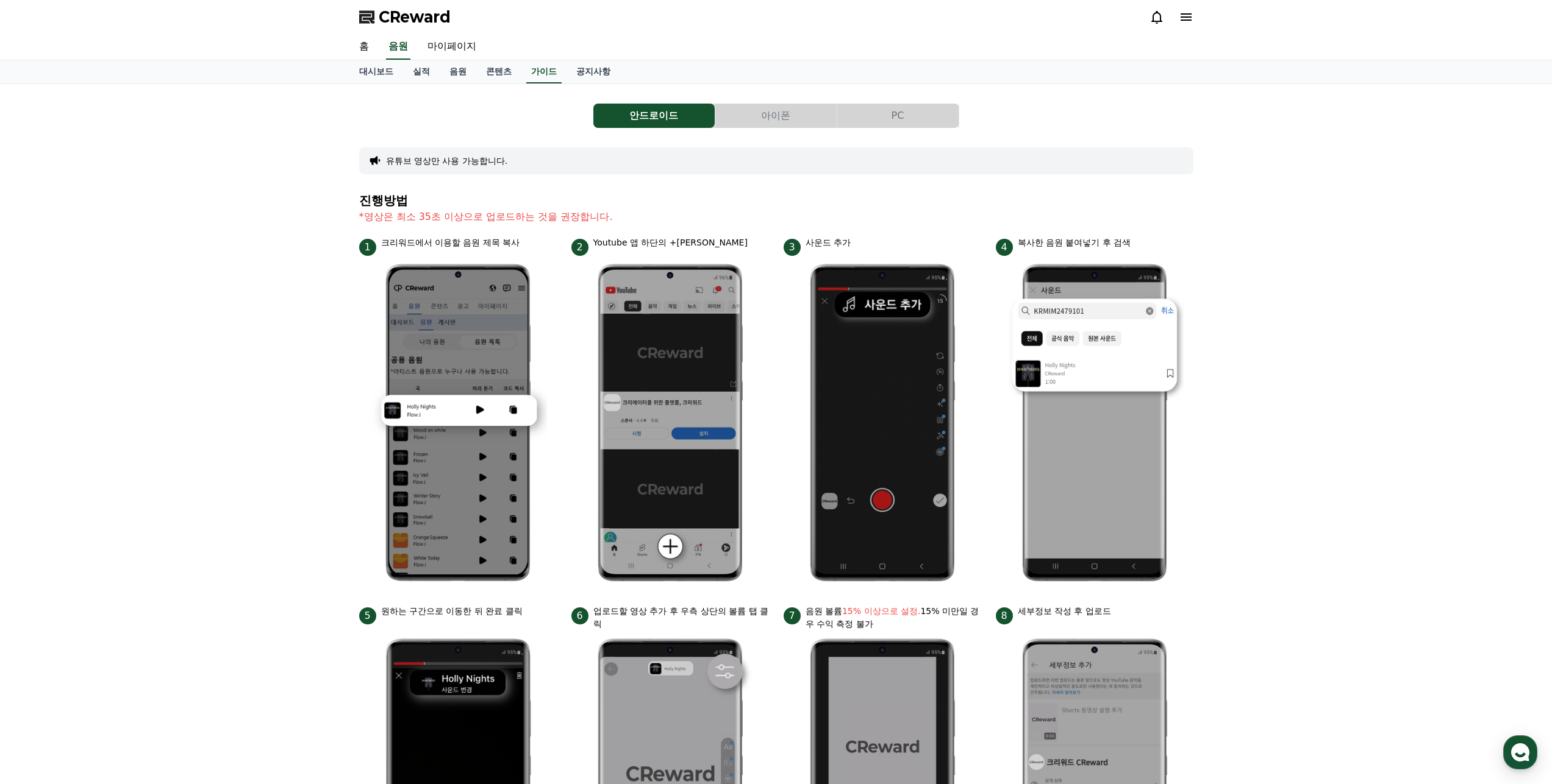
click at [784, 114] on button "아이폰" at bounding box center [776, 116] width 122 height 24
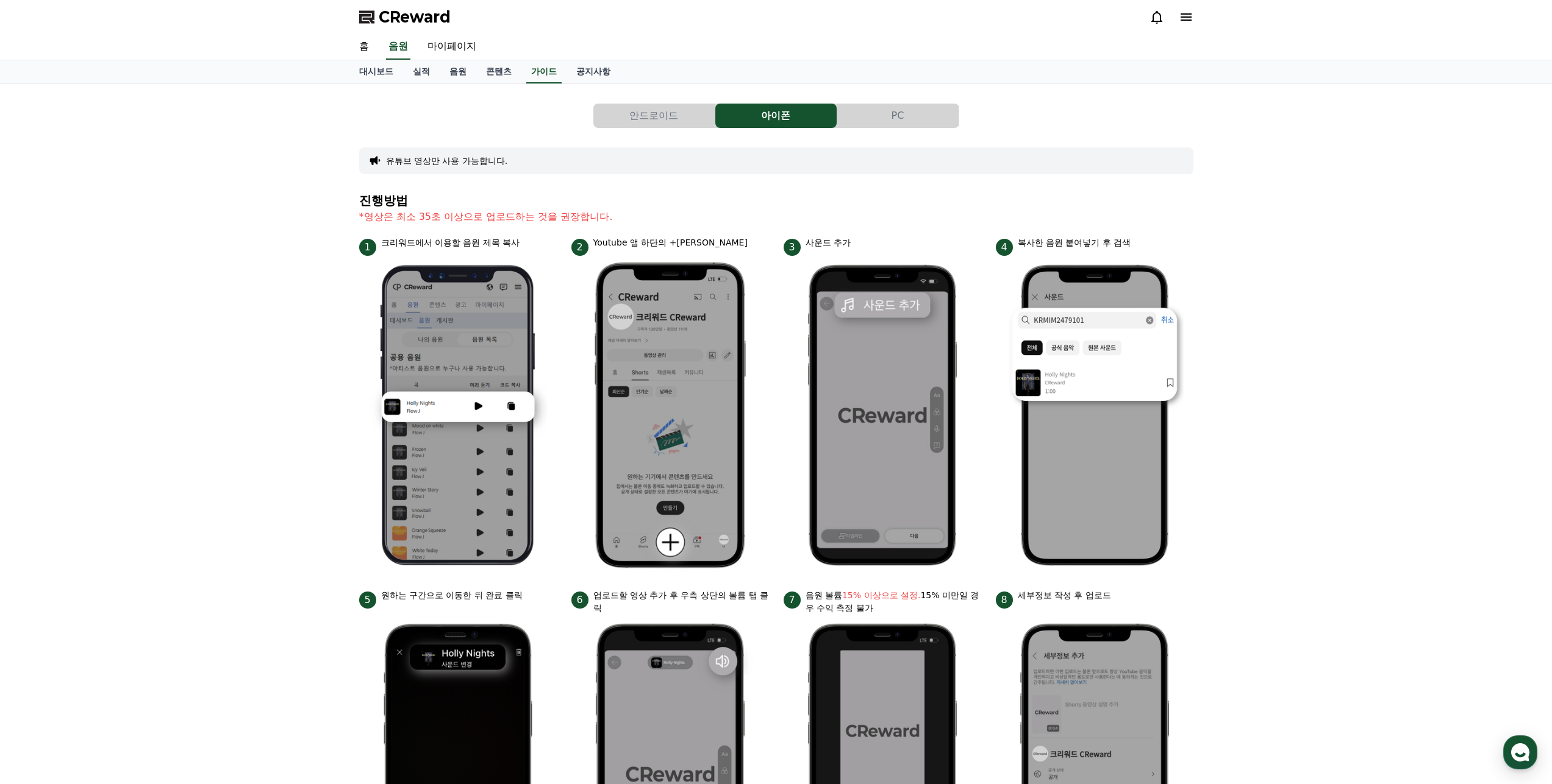
click at [931, 116] on button "PC" at bounding box center [898, 116] width 122 height 24
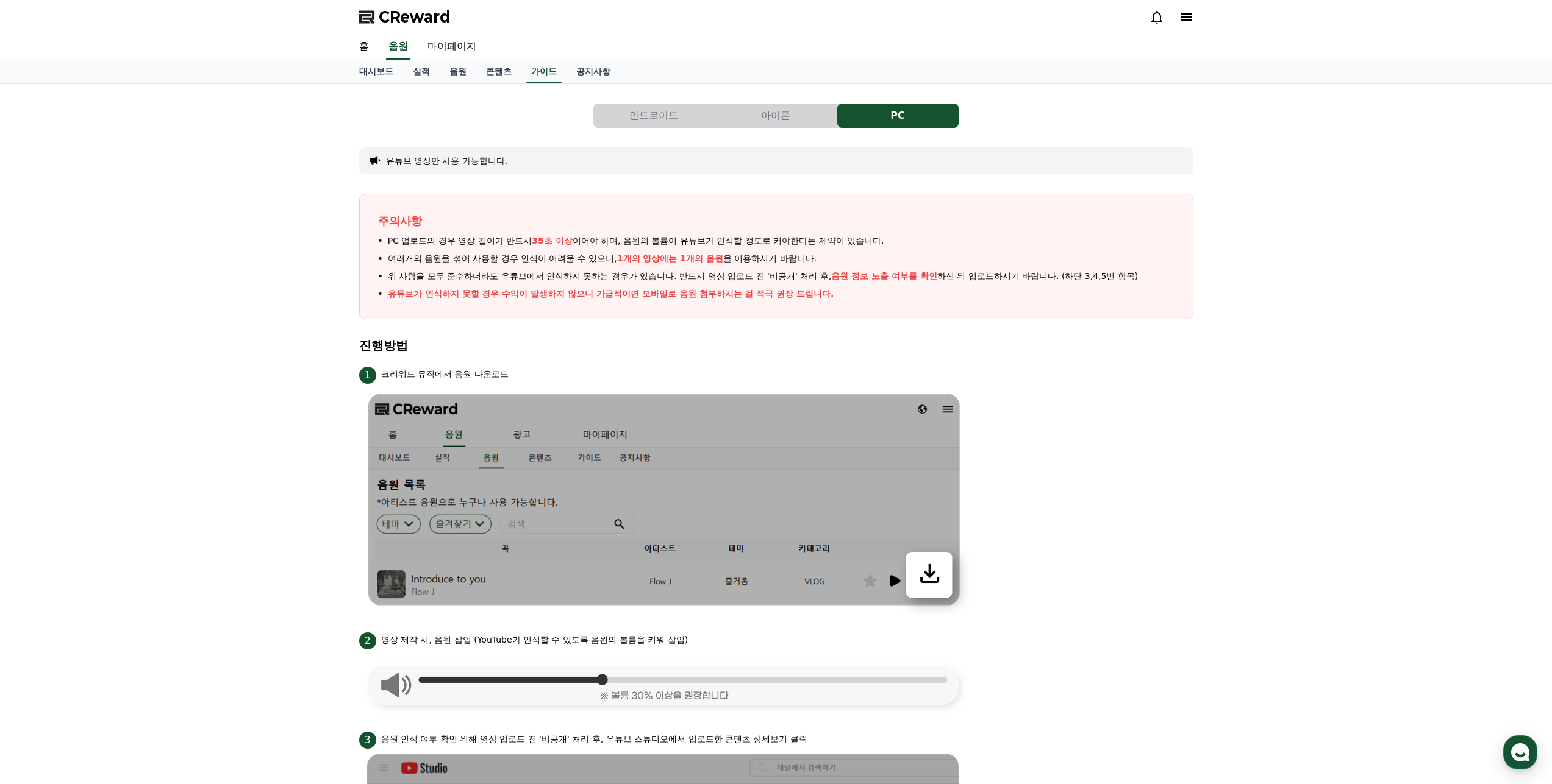
click at [784, 111] on button "아이폰" at bounding box center [776, 116] width 122 height 24
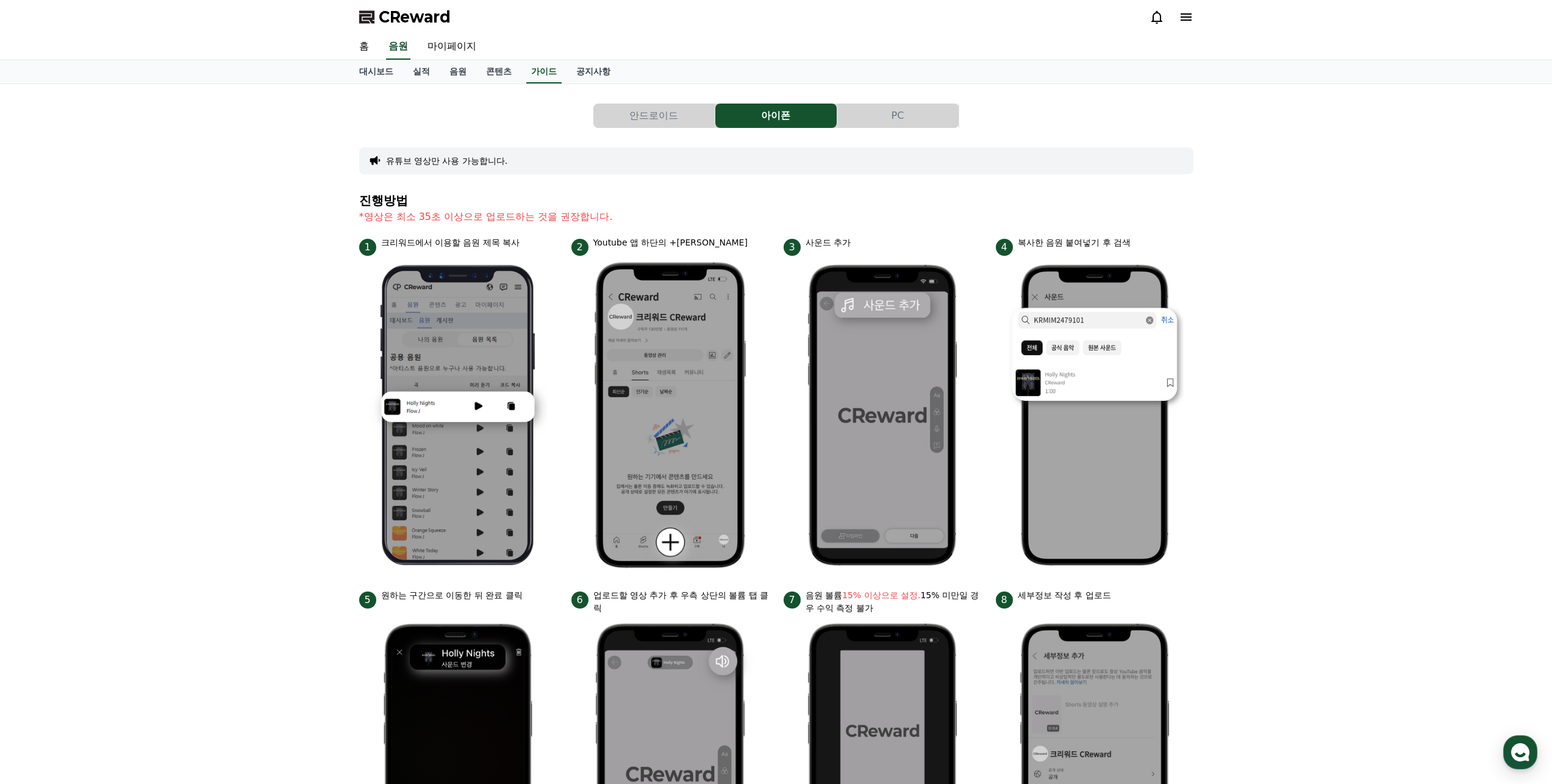
drag, startPoint x: 391, startPoint y: 221, endPoint x: 620, endPoint y: 216, distance: 229.1
click at [586, 220] on p "*영상은 최소 35초 이상으로 업로드하는 것을 권장합니다." at bounding box center [776, 217] width 834 height 15
click at [620, 216] on p "*영상은 최소 35초 이상으로 업로드하는 것을 권장합니다." at bounding box center [776, 217] width 834 height 15
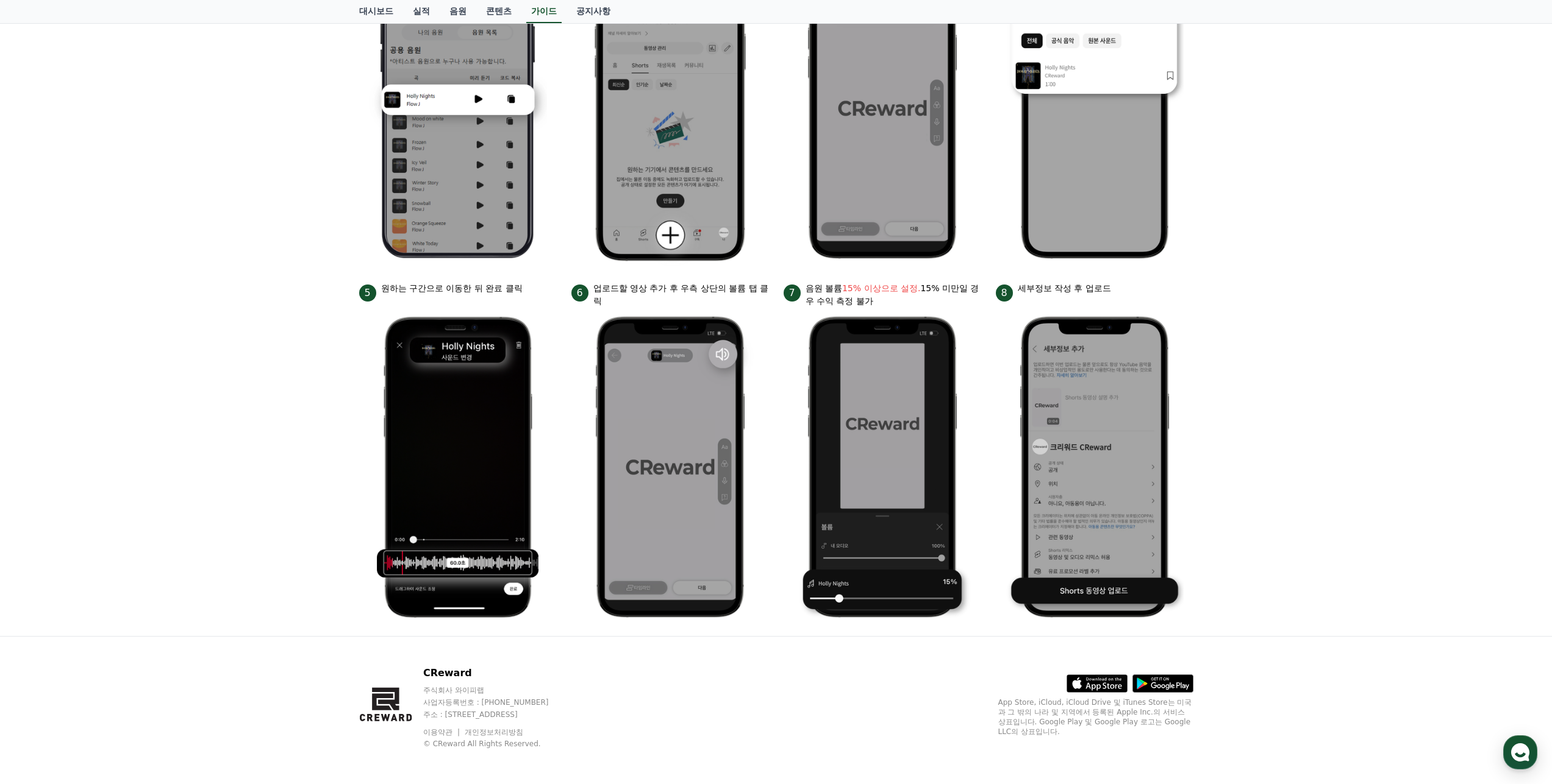
scroll to position [311, 0]
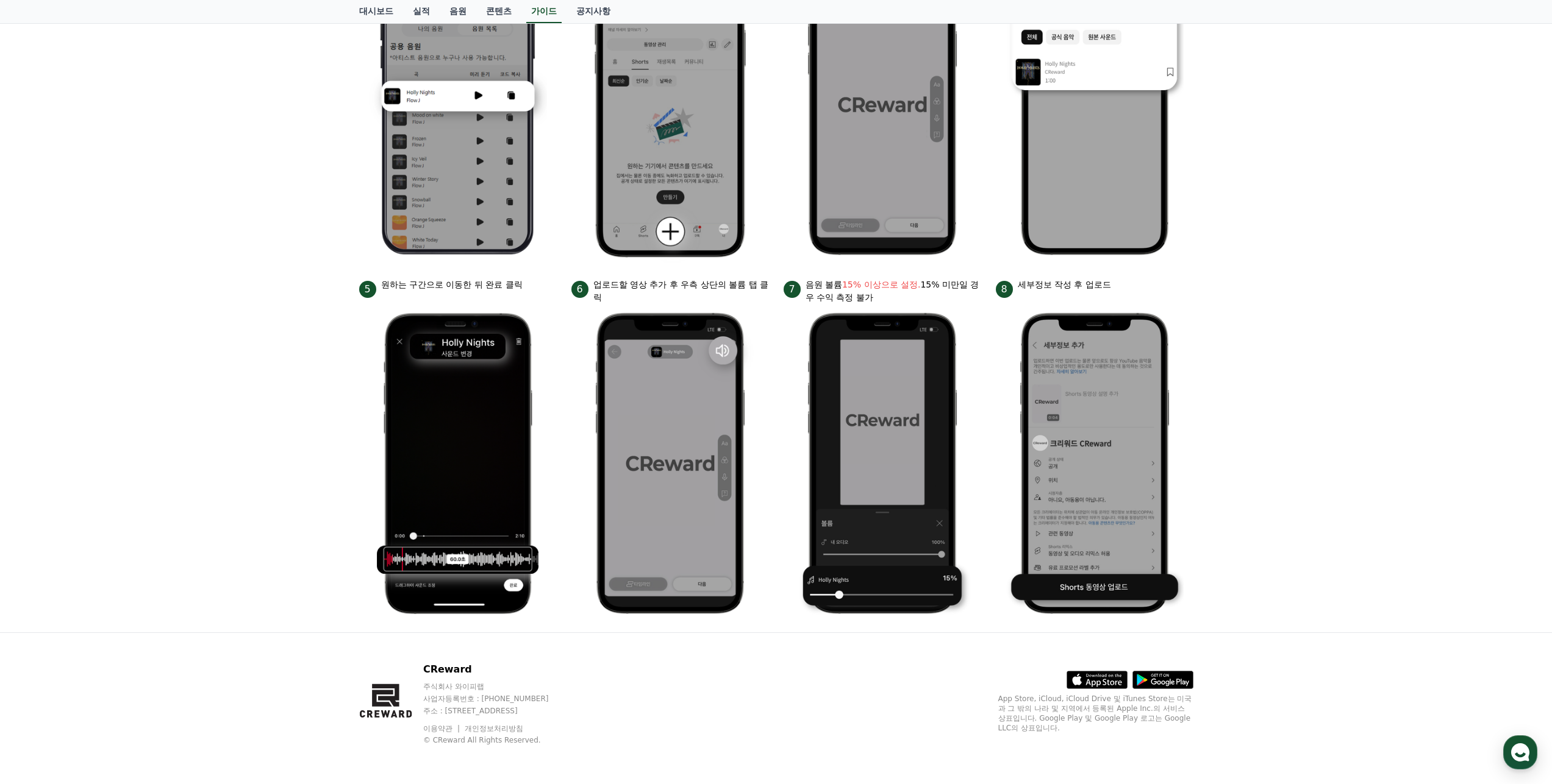
drag, startPoint x: 819, startPoint y: 283, endPoint x: 968, endPoint y: 297, distance: 149.7
click at [968, 297] on p "음원 볼륨 15% 이상으로 설정. 15% 미만일 경우 수익 측정 불가" at bounding box center [893, 291] width 176 height 25
drag, startPoint x: 1024, startPoint y: 285, endPoint x: 1125, endPoint y: 290, distance: 101.1
click at [1125, 290] on div "8 세부정보 작성 후 업로드" at bounding box center [1094, 288] width 197 height 20
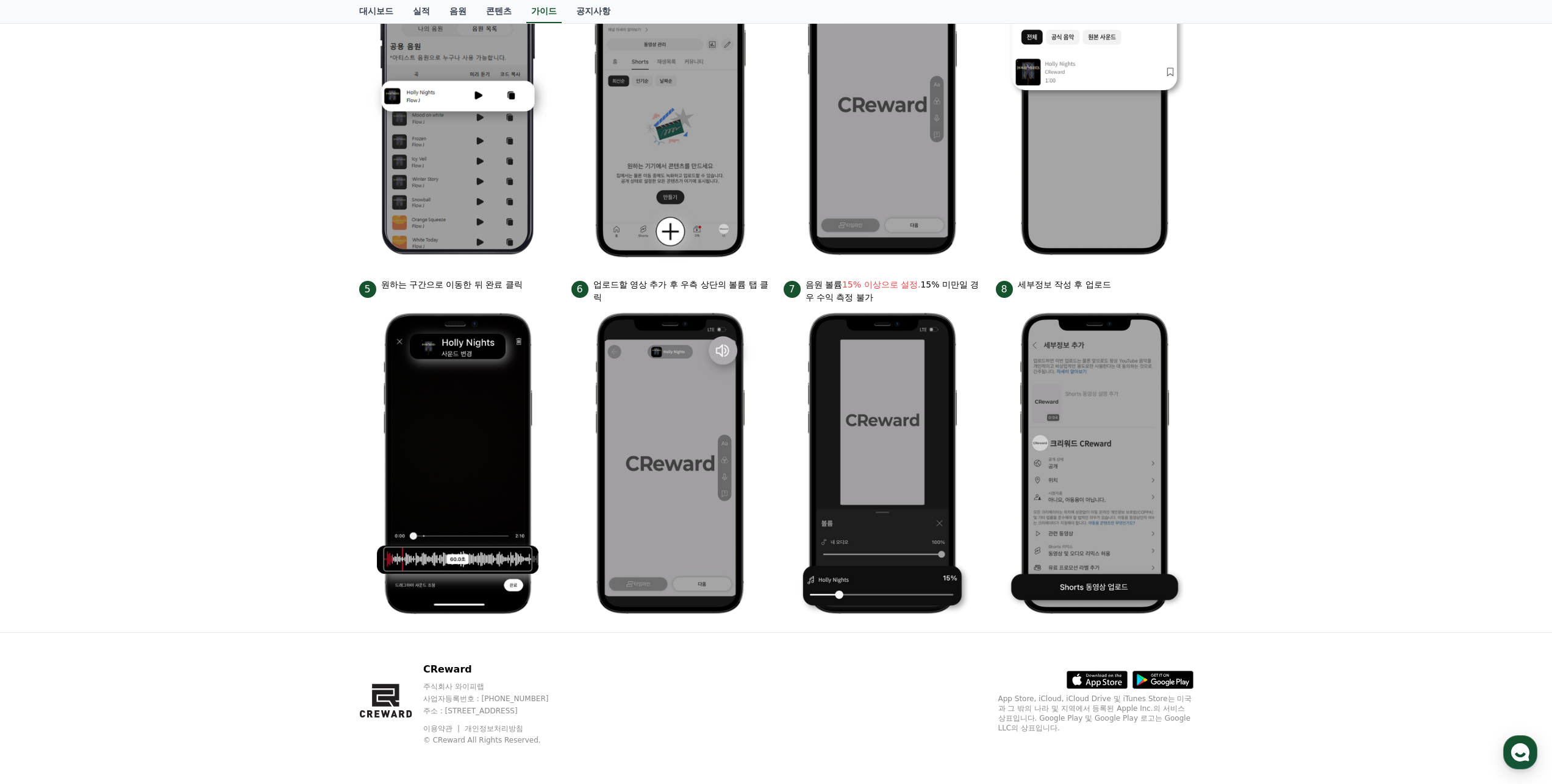
click at [1125, 290] on div "8 세부정보 작성 후 업로드" at bounding box center [1094, 288] width 197 height 20
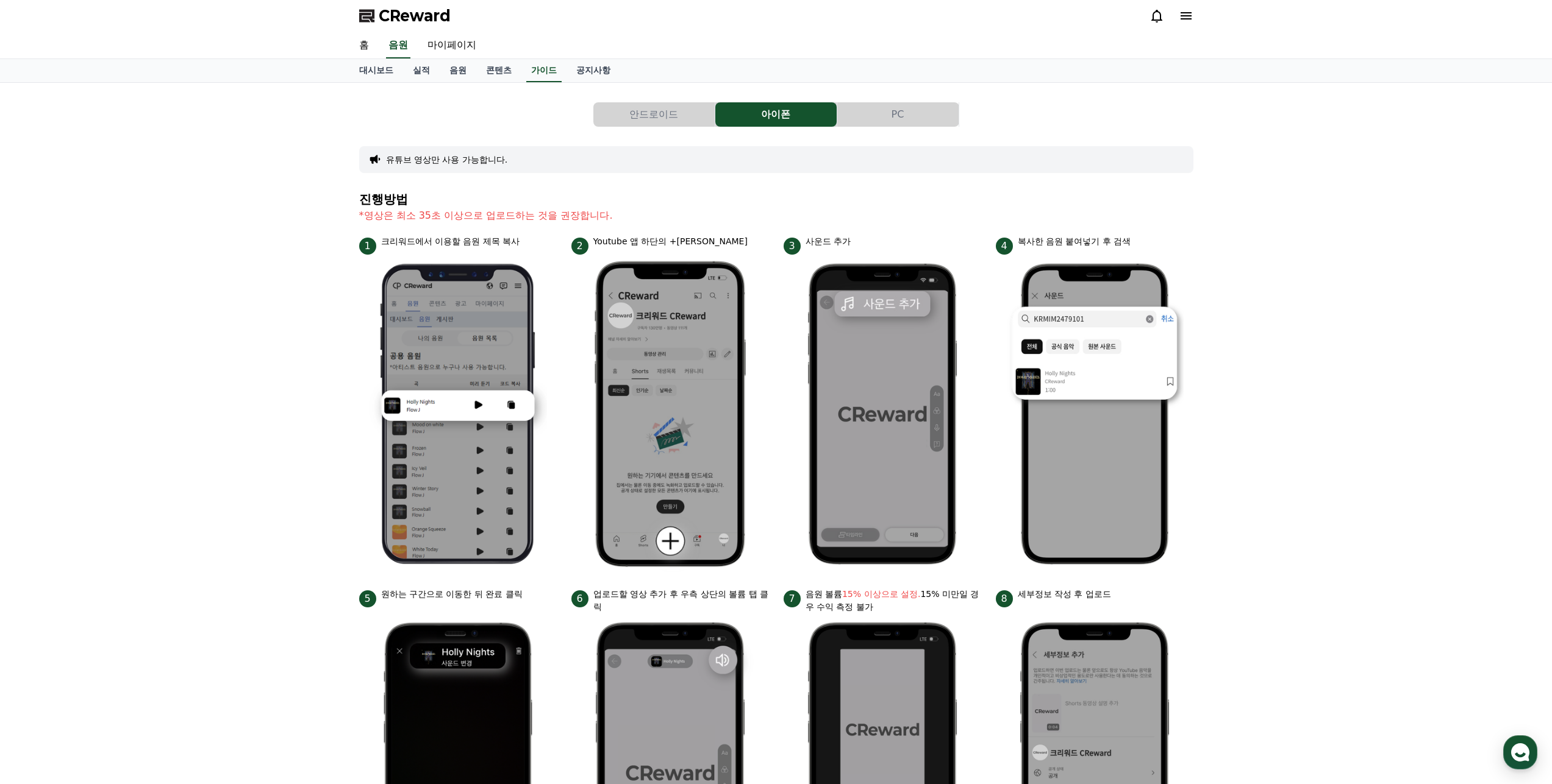
scroll to position [0, 0]
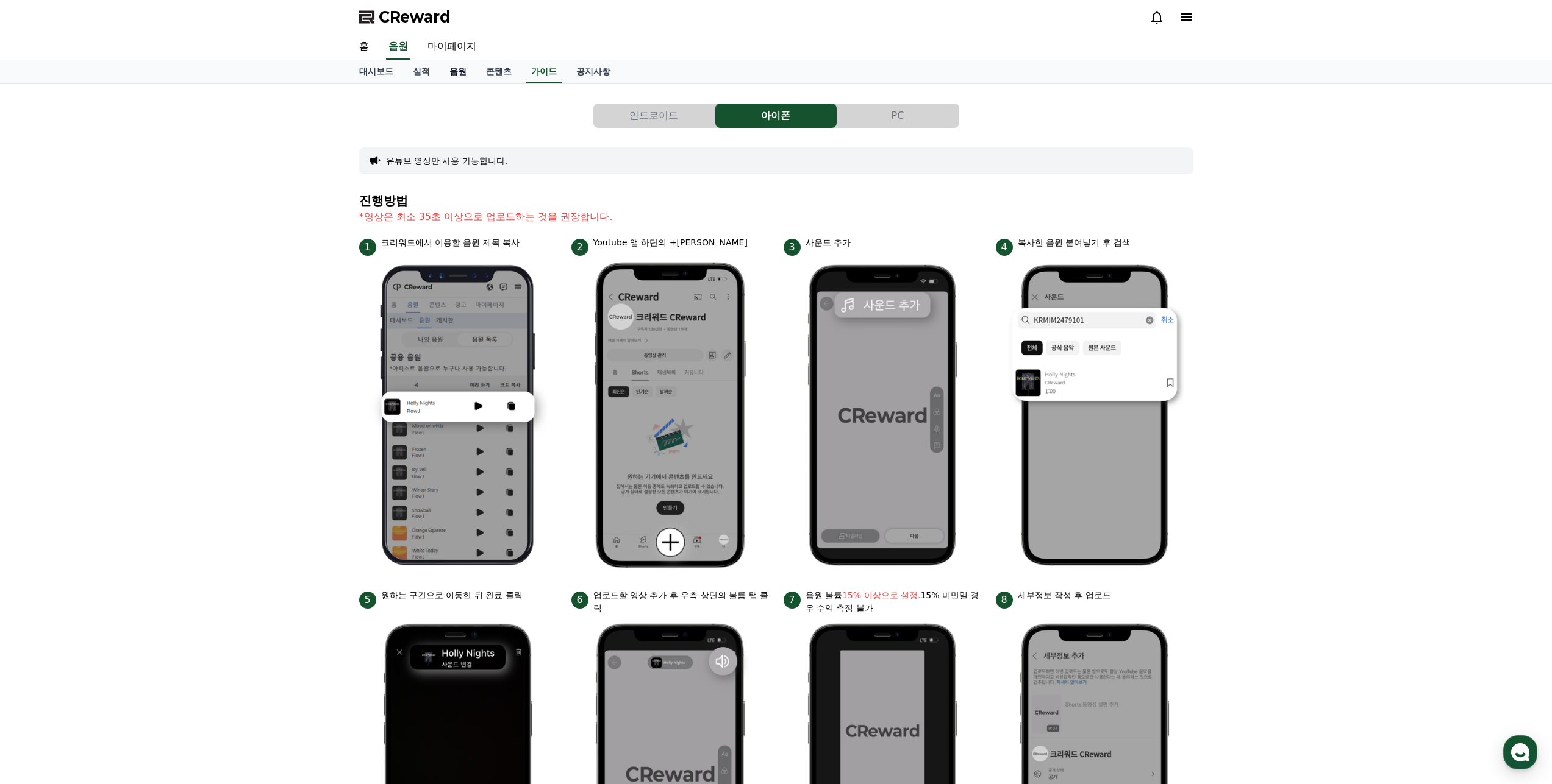
click at [453, 75] on link "음원" at bounding box center [457, 72] width 36 height 23
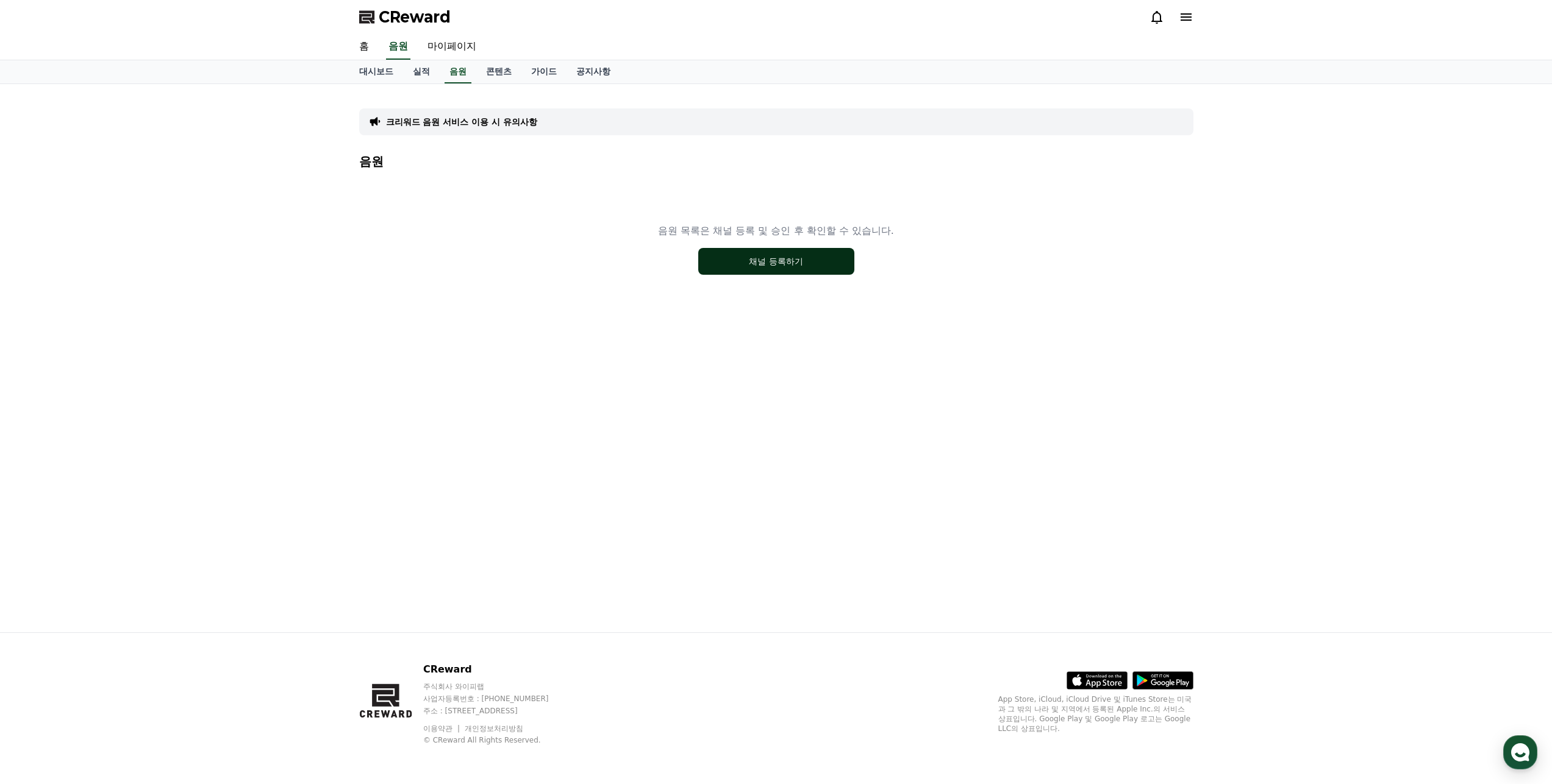
click at [739, 267] on button "채널 등록하기" at bounding box center [776, 261] width 156 height 27
